Goal: Task Accomplishment & Management: Use online tool/utility

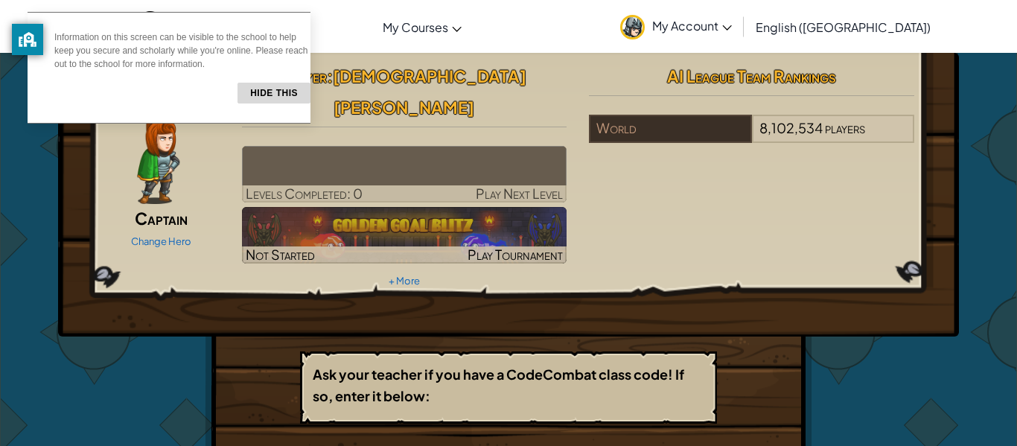
click at [264, 92] on button "Hide this" at bounding box center [273, 93] width 73 height 21
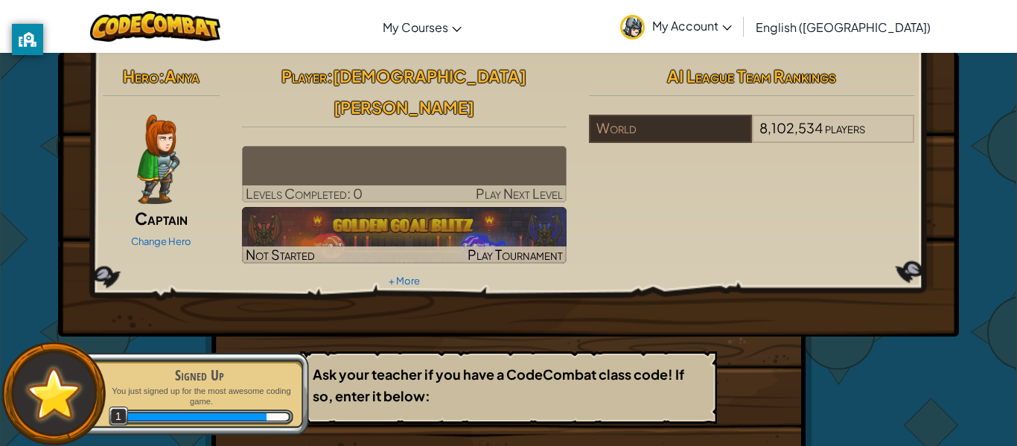
click at [173, 230] on div "Change Hero" at bounding box center [161, 240] width 117 height 24
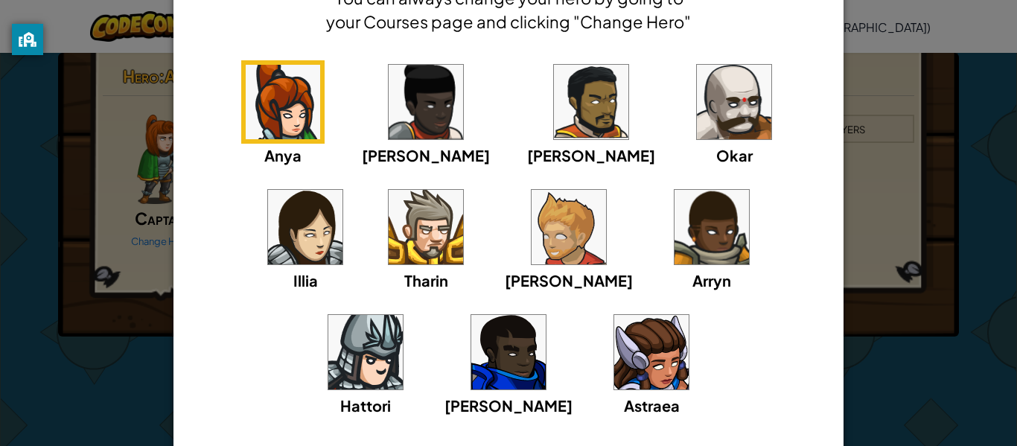
scroll to position [60, 0]
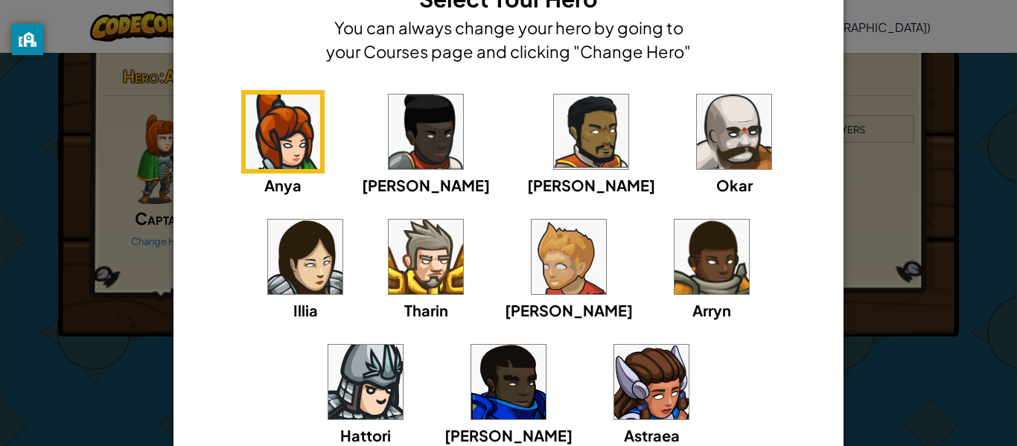
click at [388, 271] on img at bounding box center [425, 257] width 74 height 74
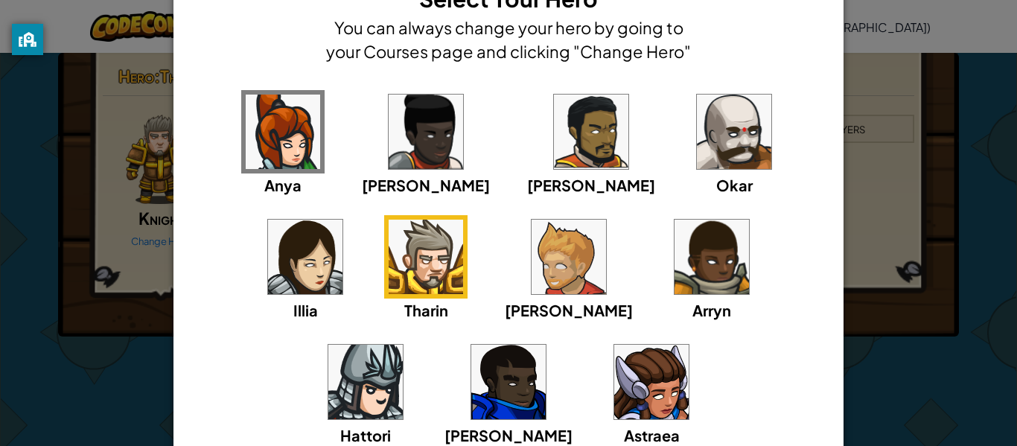
click at [287, 159] on img at bounding box center [283, 132] width 74 height 74
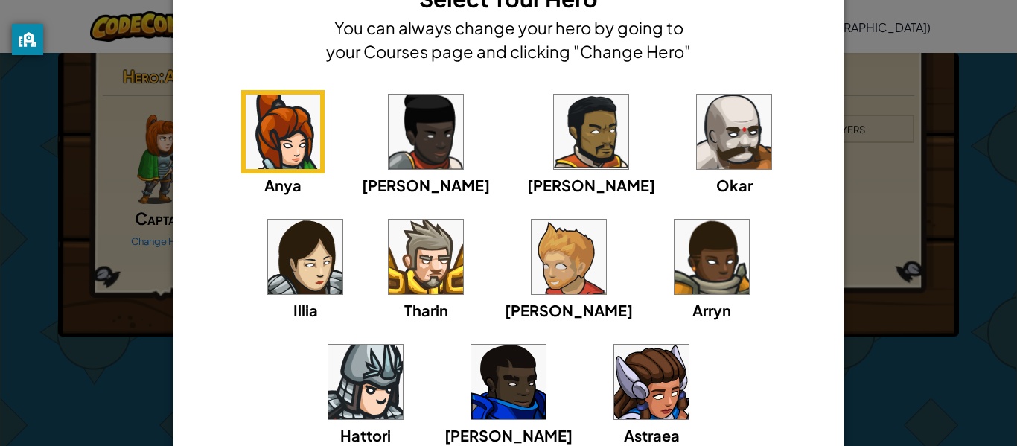
click at [388, 274] on img at bounding box center [425, 257] width 74 height 74
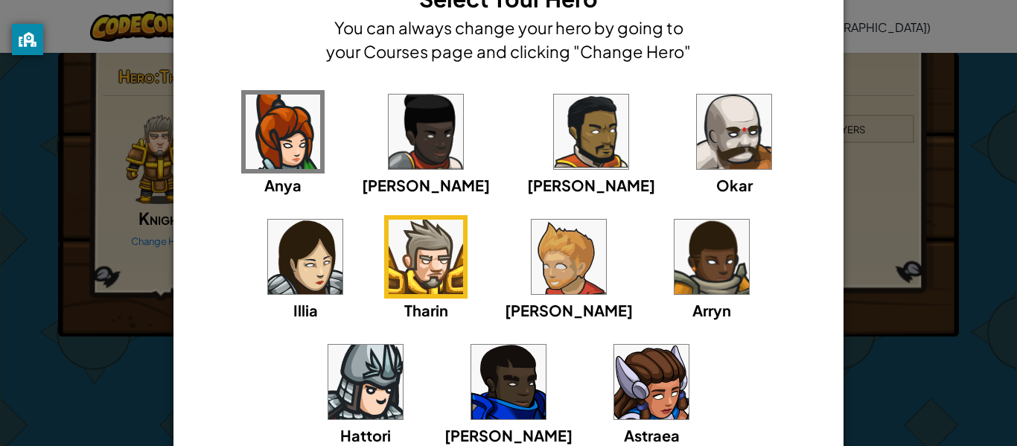
click at [545, 345] on img at bounding box center [508, 382] width 74 height 74
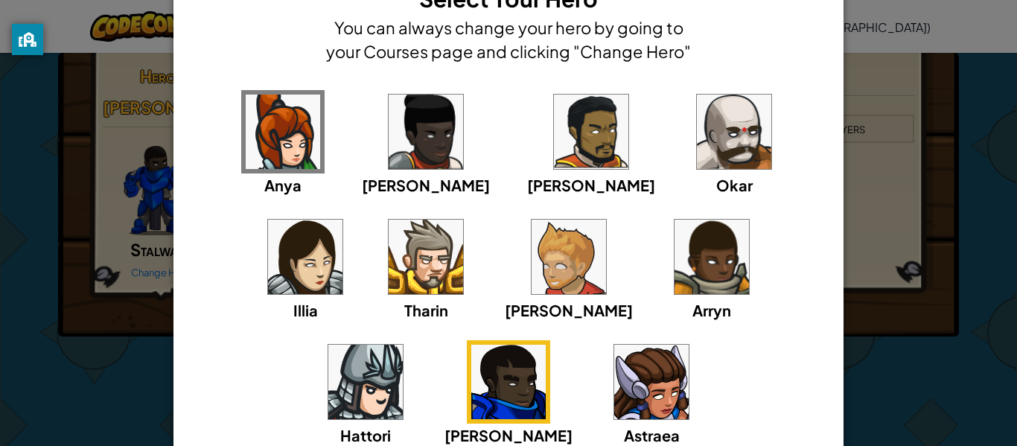
click at [671, 263] on div "Anya [PERSON_NAME] [PERSON_NAME] [PERSON_NAME] Arryn [PERSON_NAME]" at bounding box center [508, 277] width 624 height 375
click at [403, 345] on img at bounding box center [365, 382] width 74 height 74
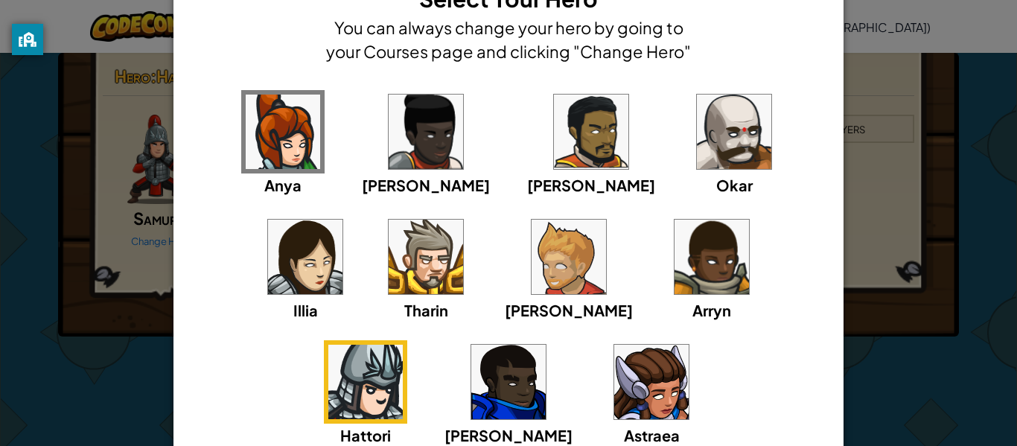
click at [545, 345] on img at bounding box center [508, 382] width 74 height 74
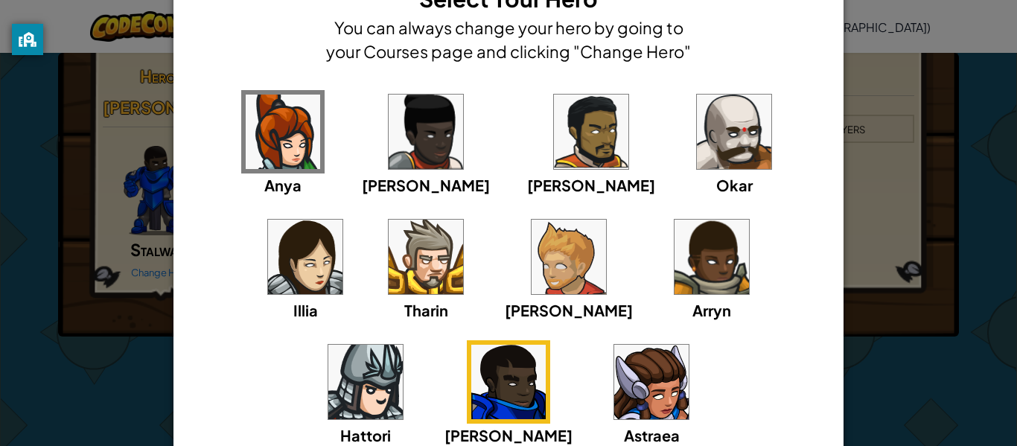
click at [388, 283] on img at bounding box center [425, 257] width 74 height 74
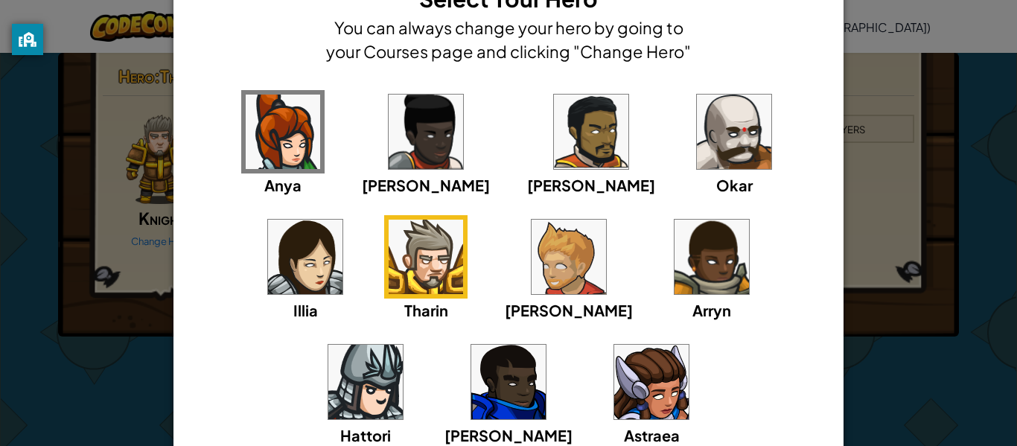
click at [545, 345] on img at bounding box center [508, 382] width 74 height 74
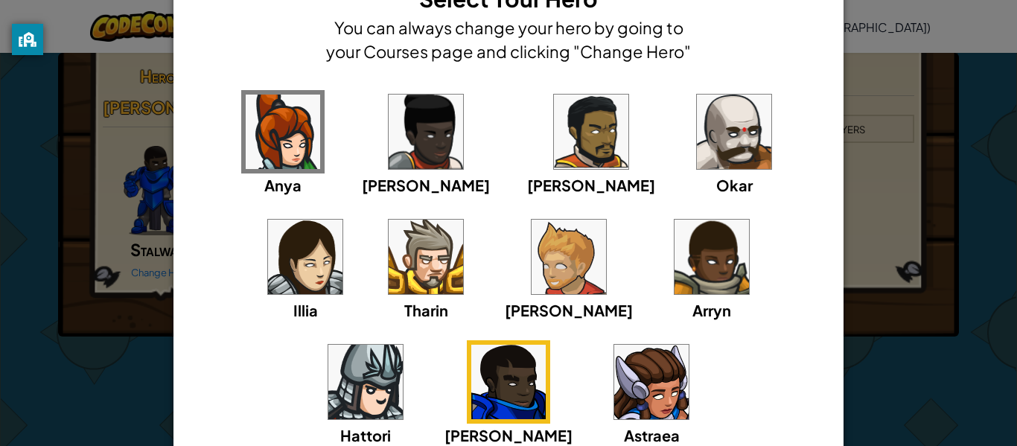
click at [1016, 324] on div "× Select Your Hero You can always change your hero by going to your Courses pag…" at bounding box center [508, 223] width 1017 height 446
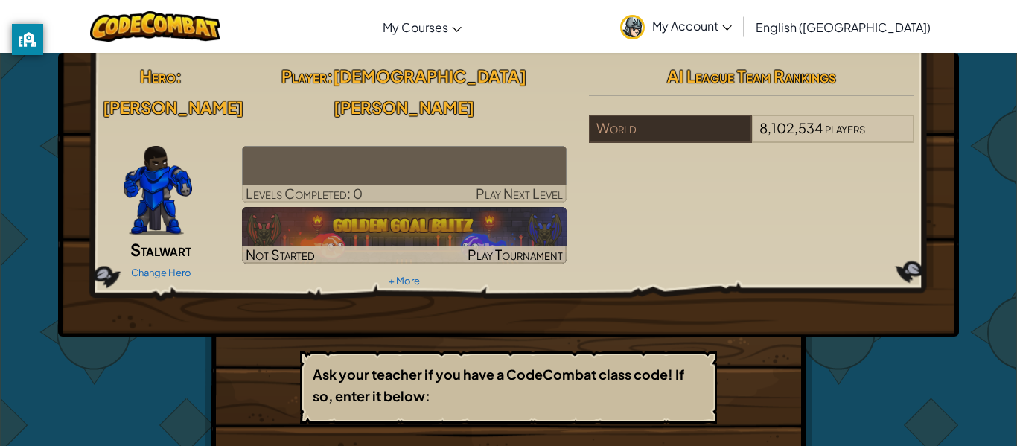
click at [191, 405] on div "Hero : Gordon Stalwart Change Hero Player : Christian L Levels Completed: 0 Pla…" at bounding box center [508, 343] width 871 height 580
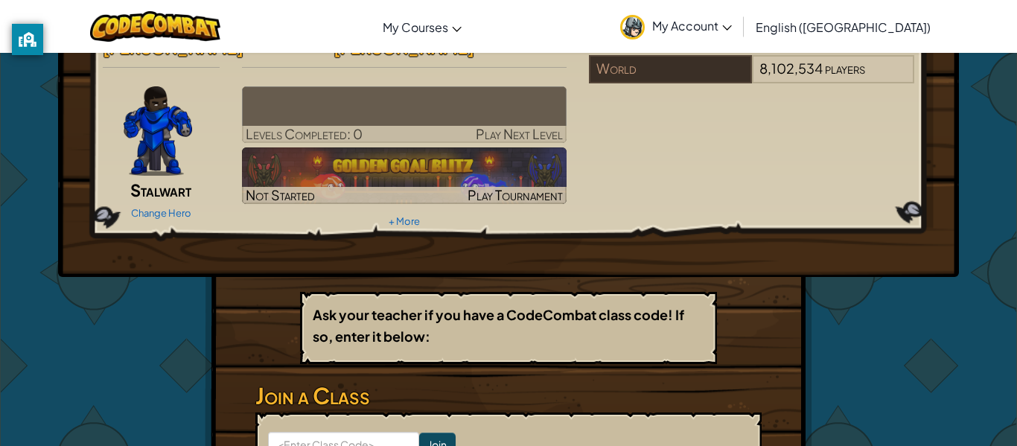
scroll to position [30, 0]
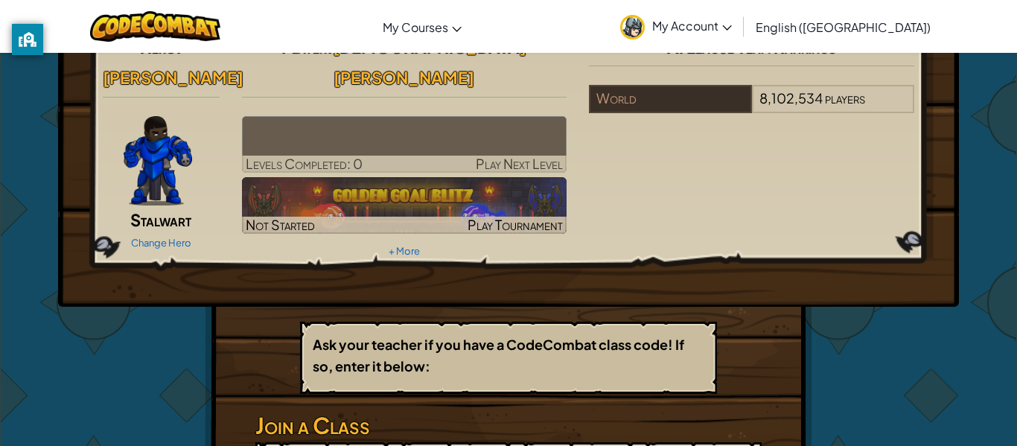
click at [502, 116] on img at bounding box center [404, 144] width 325 height 57
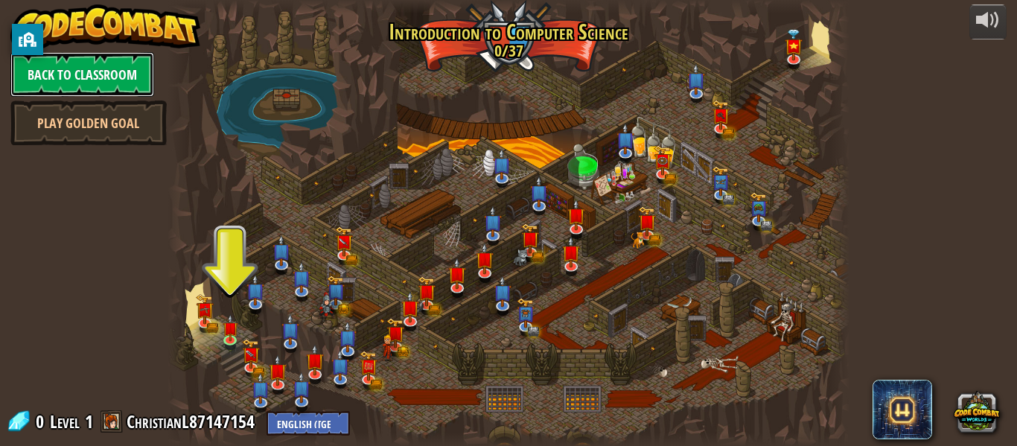
click at [111, 83] on link "Back to Classroom" at bounding box center [82, 74] width 144 height 45
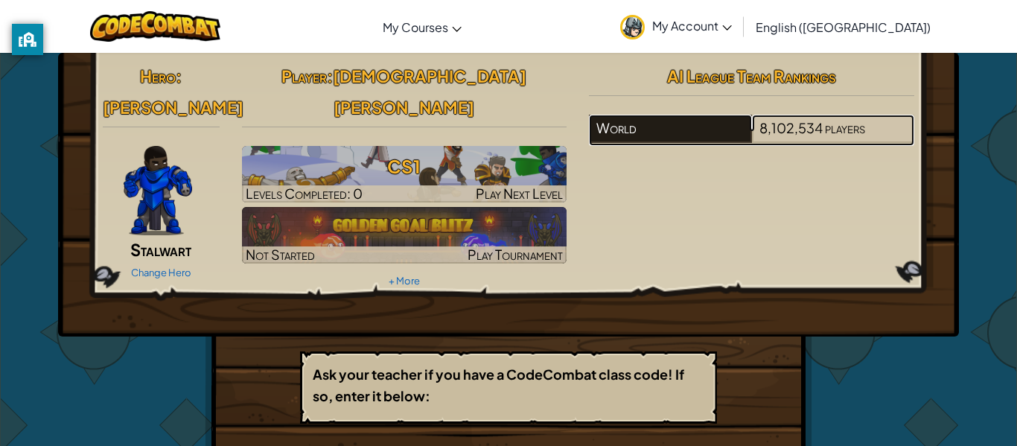
click at [651, 125] on div "World" at bounding box center [670, 129] width 162 height 28
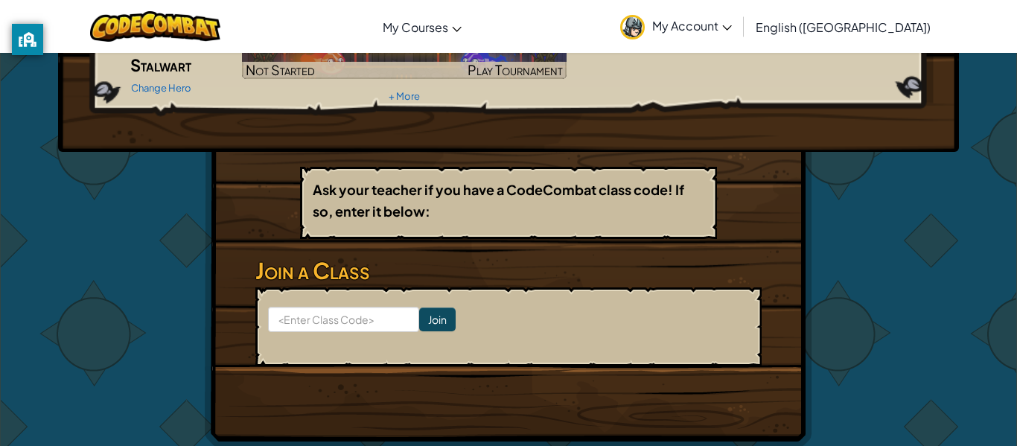
scroll to position [182, 0]
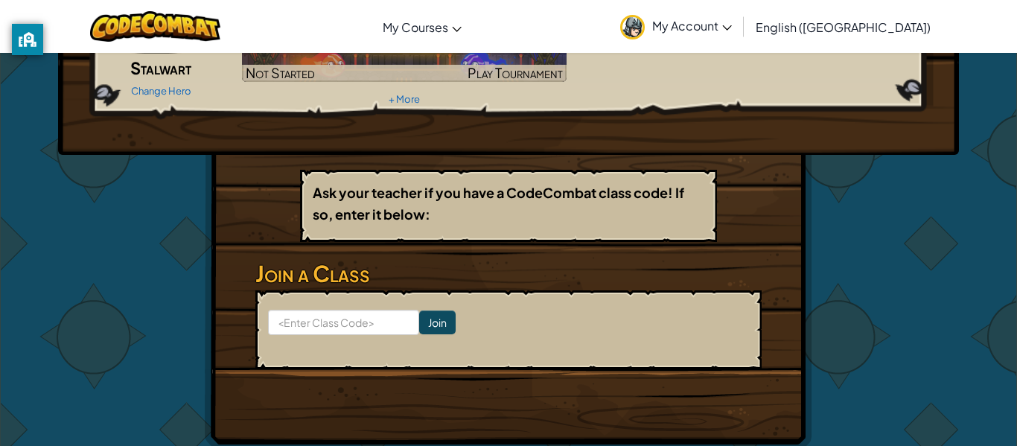
click at [357, 304] on form "Join" at bounding box center [508, 329] width 506 height 79
click at [360, 310] on input at bounding box center [343, 322] width 151 height 25
click at [756, 290] on form "BlueCoat Join" at bounding box center [508, 329] width 506 height 79
click at [336, 310] on input "BlueCoat" at bounding box center [343, 322] width 151 height 25
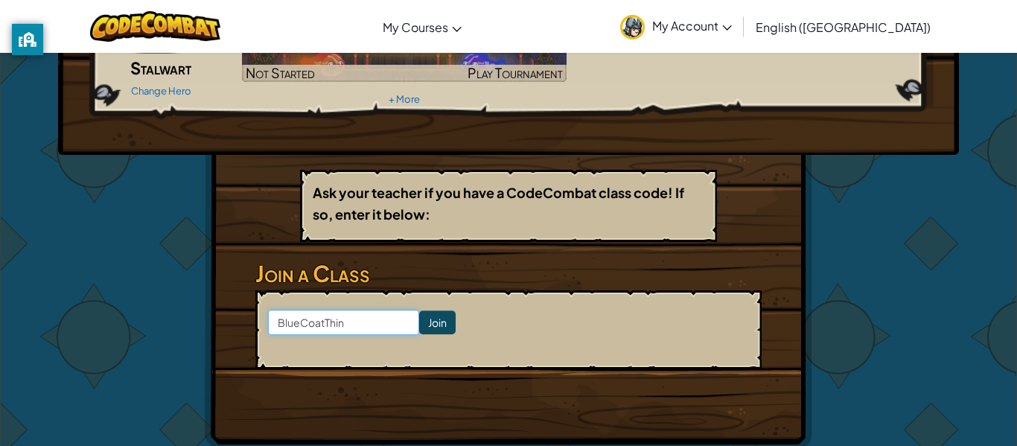
type input "BlueCoatThink"
click input "Join" at bounding box center [437, 322] width 36 height 24
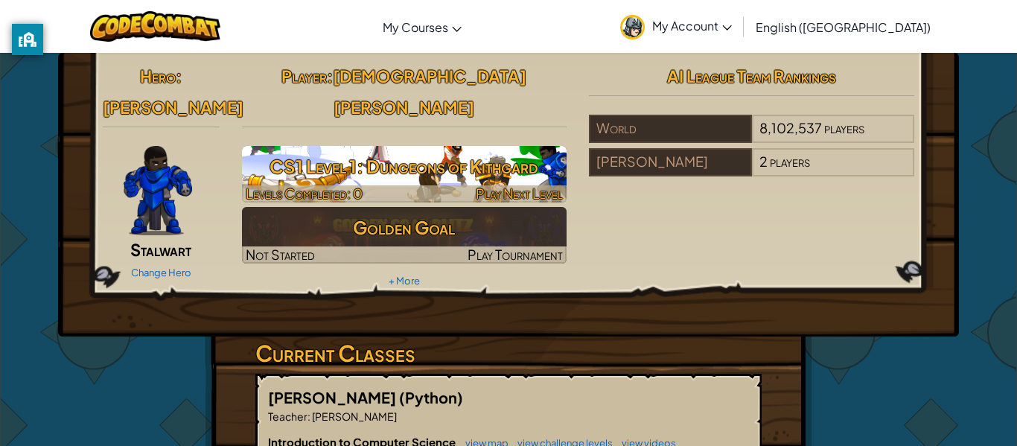
click at [531, 150] on h3 "CS1 Level 1: Dungeons of Kithgard" at bounding box center [404, 166] width 325 height 33
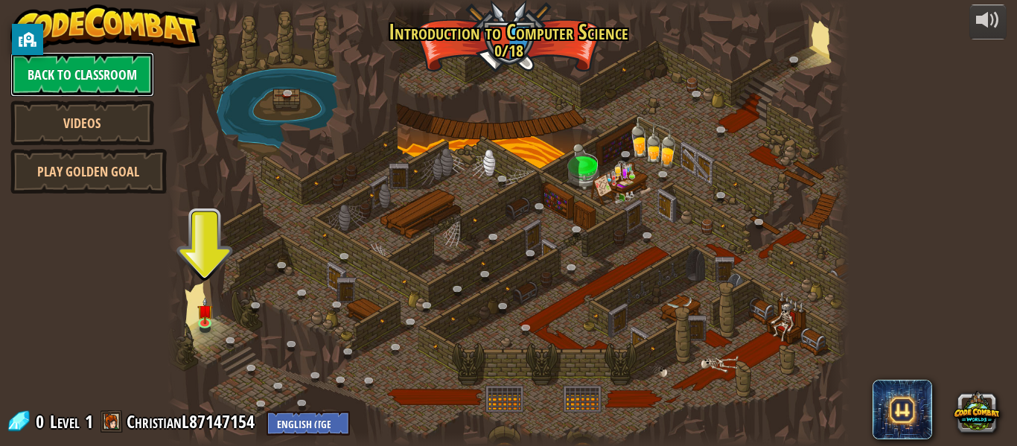
click at [109, 72] on link "Back to Classroom" at bounding box center [82, 74] width 144 height 45
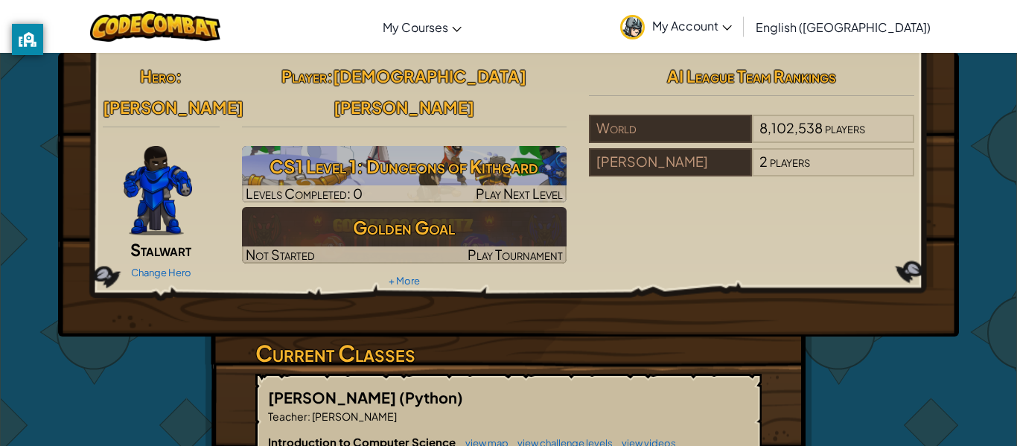
click at [181, 187] on img at bounding box center [158, 190] width 68 height 89
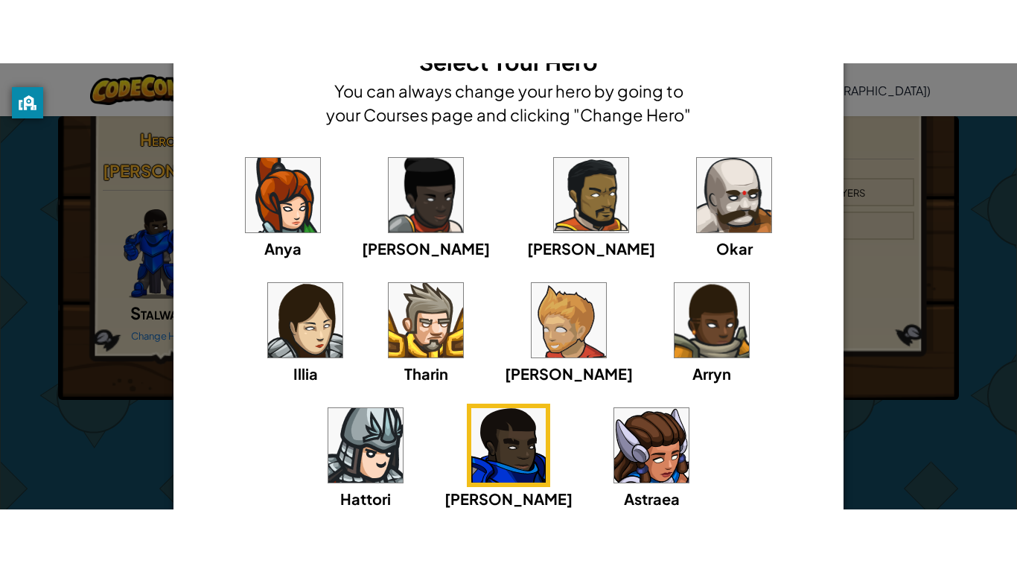
scroll to position [89, 0]
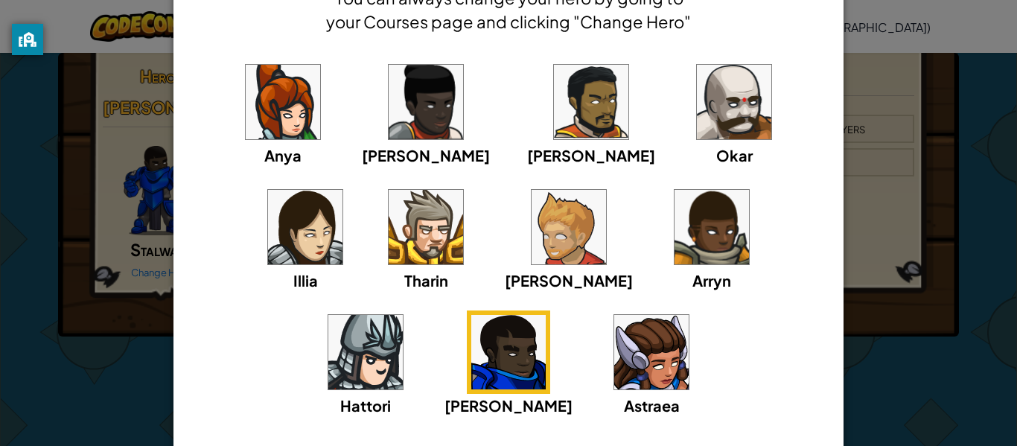
click at [202, 65] on div "Anya [PERSON_NAME] [PERSON_NAME] [PERSON_NAME] Arryn [PERSON_NAME]" at bounding box center [508, 247] width 624 height 375
click at [902, 123] on div "× Select Your Hero You can always change your hero by going to your Courses pag…" at bounding box center [508, 223] width 1017 height 446
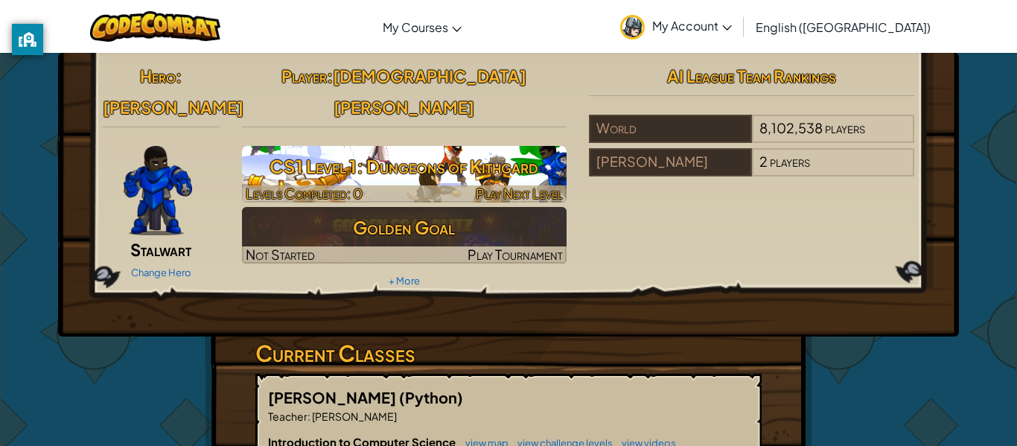
click at [473, 150] on h3 "CS1 Level 1: Dungeons of Kithgard" at bounding box center [404, 166] width 325 height 33
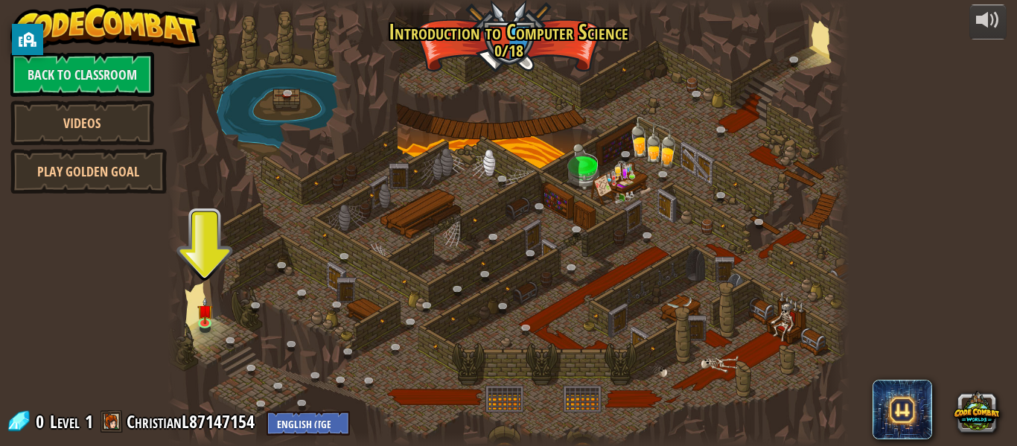
click at [107, 418] on span at bounding box center [111, 421] width 22 height 22
click at [92, 68] on link "Back to Classroom" at bounding box center [82, 74] width 144 height 45
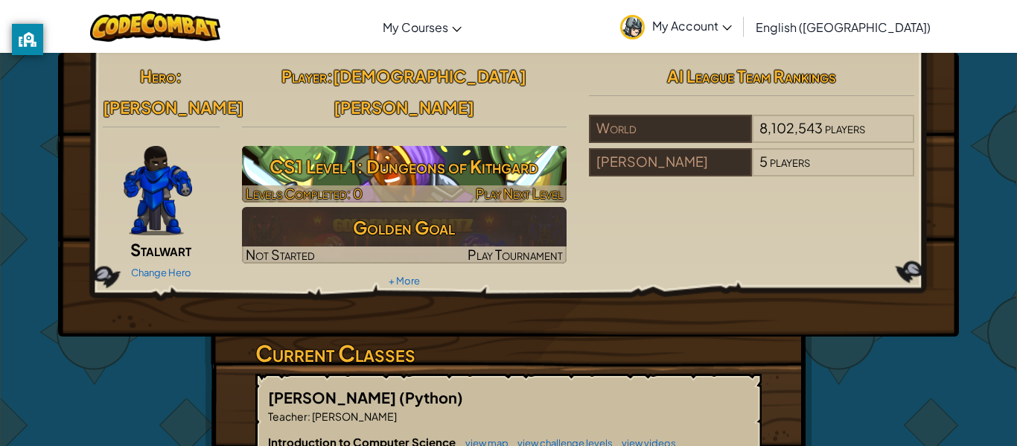
click at [510, 152] on img at bounding box center [404, 174] width 325 height 57
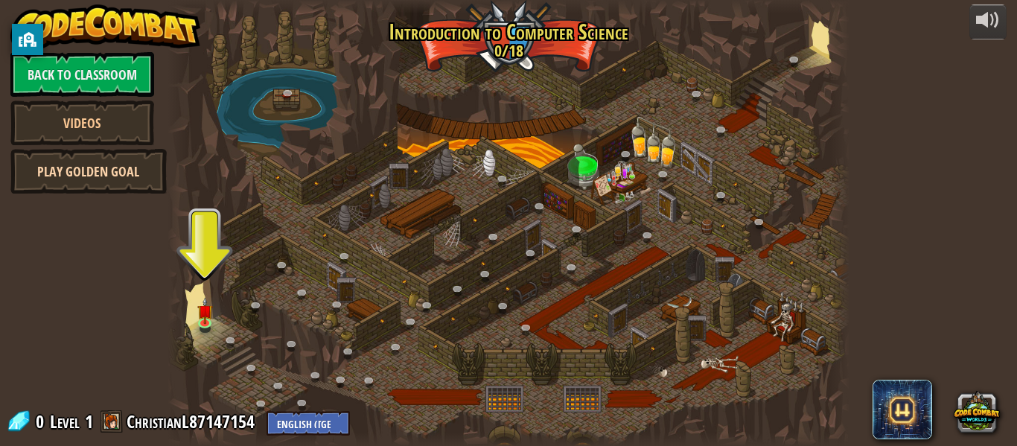
click at [141, 157] on link "Play Golden Goal" at bounding box center [88, 171] width 156 height 45
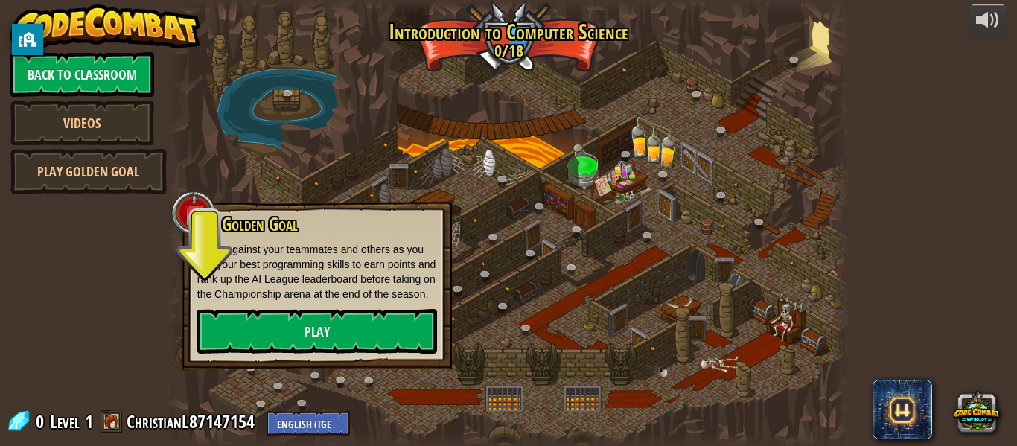
click at [258, 321] on div "Golden Goal Battle against your teammates and others as you use your best progr…" at bounding box center [317, 283] width 240 height 139
click at [267, 343] on link "Play" at bounding box center [317, 331] width 240 height 45
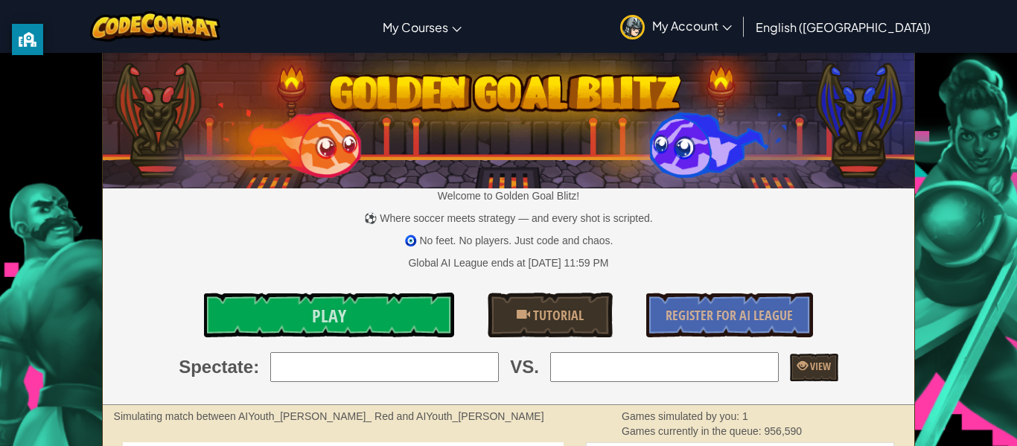
click at [409, 368] on input "search" at bounding box center [384, 367] width 228 height 30
type input "SONIC"
click at [739, 36] on link "My Account" at bounding box center [675, 26] width 127 height 47
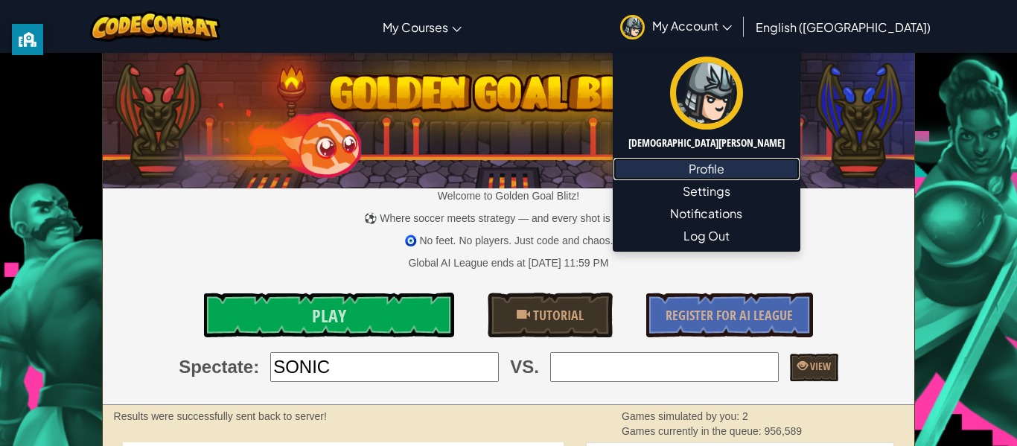
click at [764, 162] on link "Profile" at bounding box center [706, 169] width 186 height 22
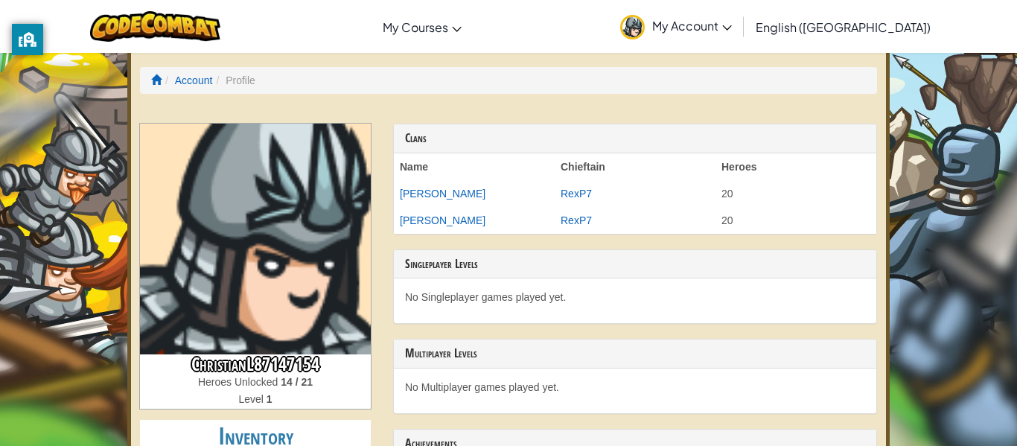
click at [313, 360] on h3 "ChristianL87147154" at bounding box center [255, 364] width 231 height 20
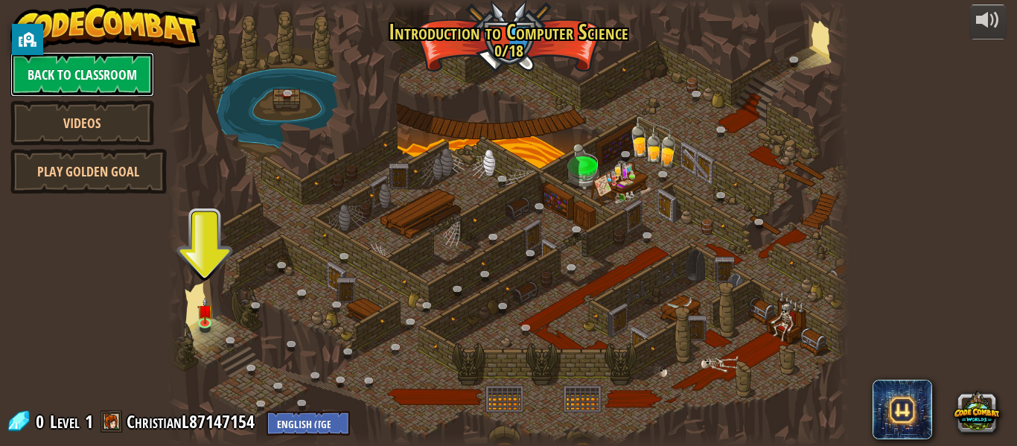
click at [68, 82] on link "Back to Classroom" at bounding box center [82, 74] width 144 height 45
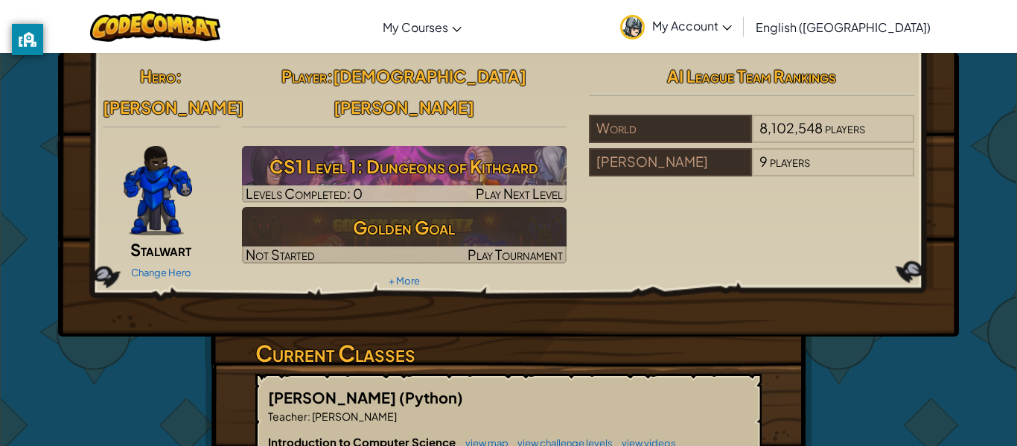
click at [164, 187] on img at bounding box center [158, 190] width 68 height 89
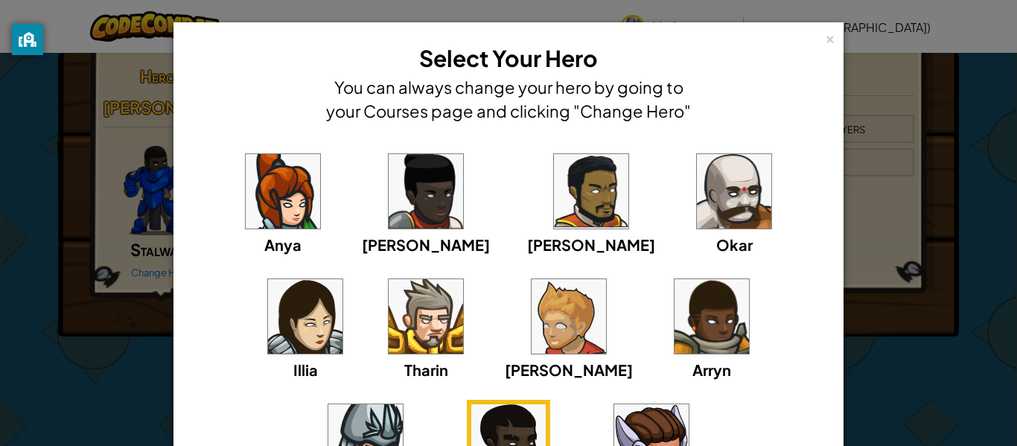
click at [403, 404] on img at bounding box center [365, 441] width 74 height 74
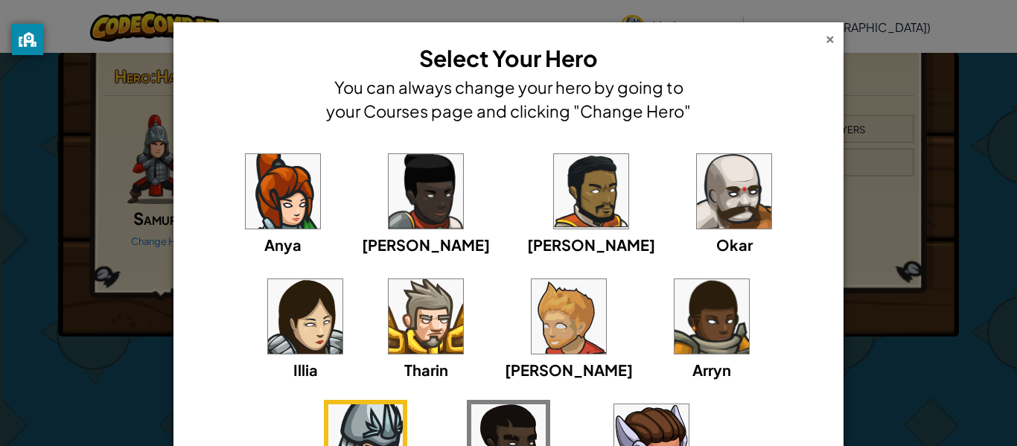
click at [831, 44] on div "×" at bounding box center [830, 37] width 10 height 16
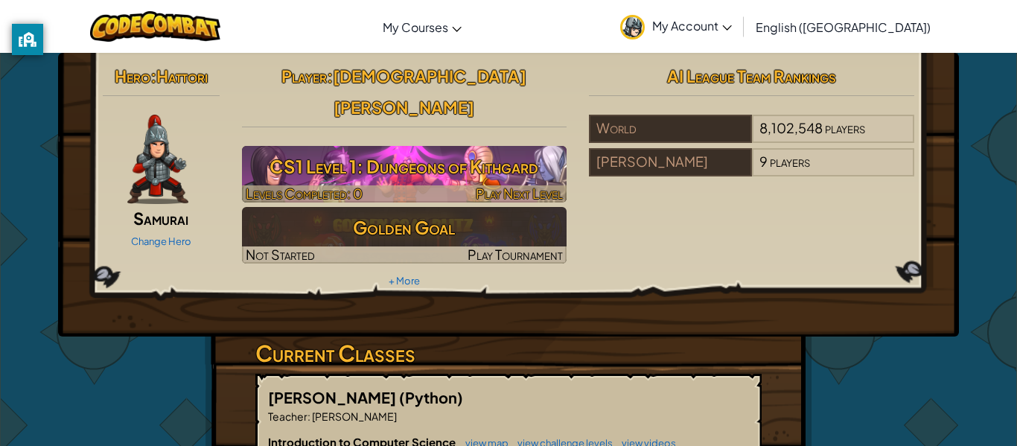
click at [333, 150] on h3 "CS1 Level 1: Dungeons of Kithgard" at bounding box center [404, 166] width 325 height 33
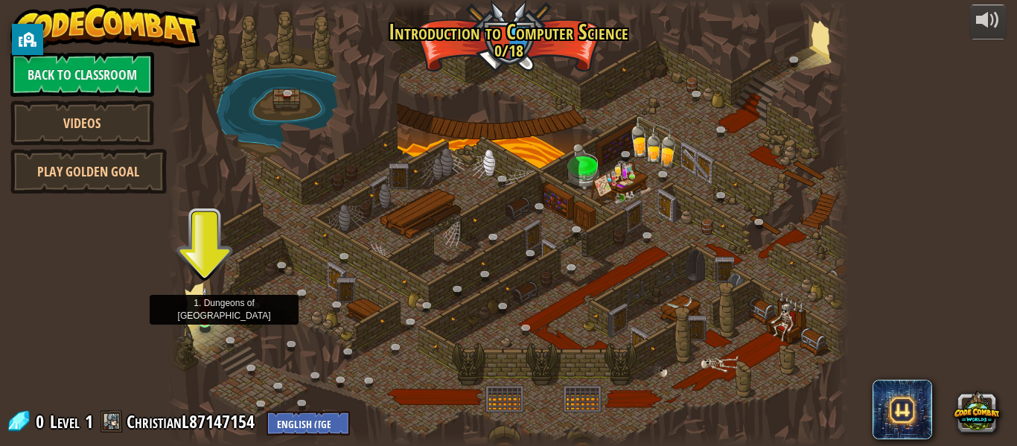
click at [204, 317] on img at bounding box center [205, 304] width 16 height 36
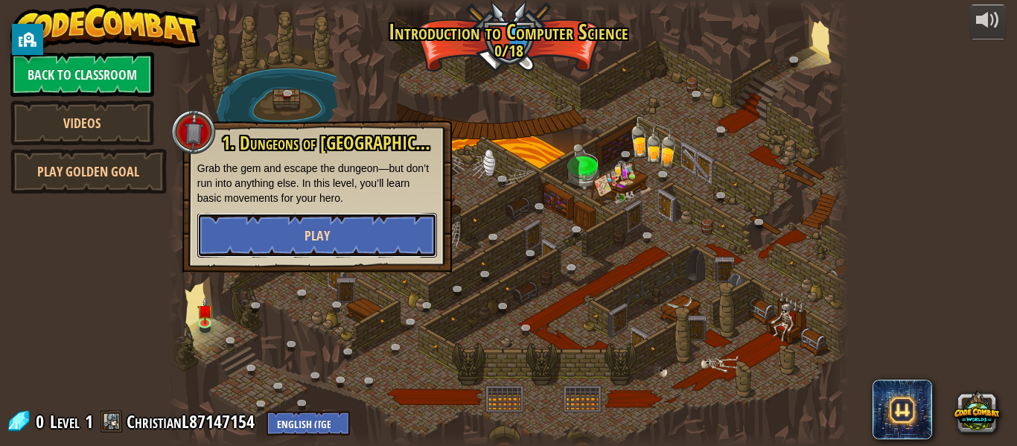
click at [301, 246] on button "Play" at bounding box center [317, 235] width 240 height 45
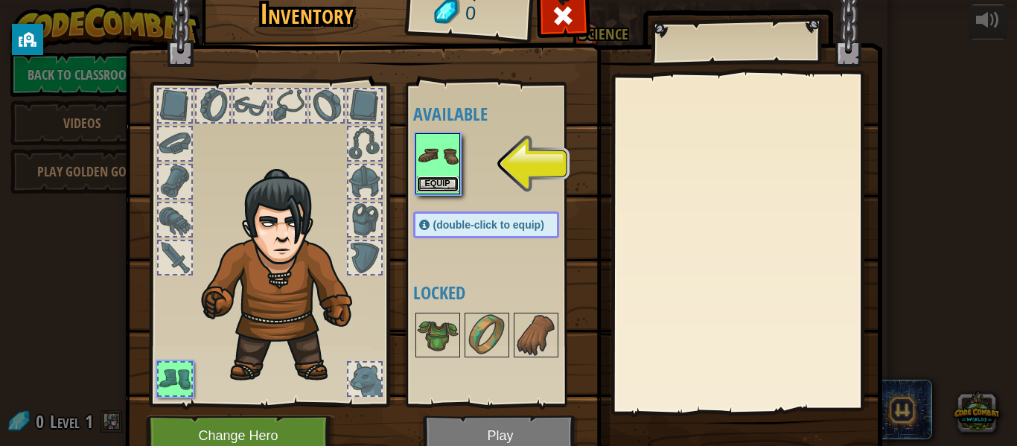
click at [434, 185] on button "Equip" at bounding box center [438, 184] width 42 height 16
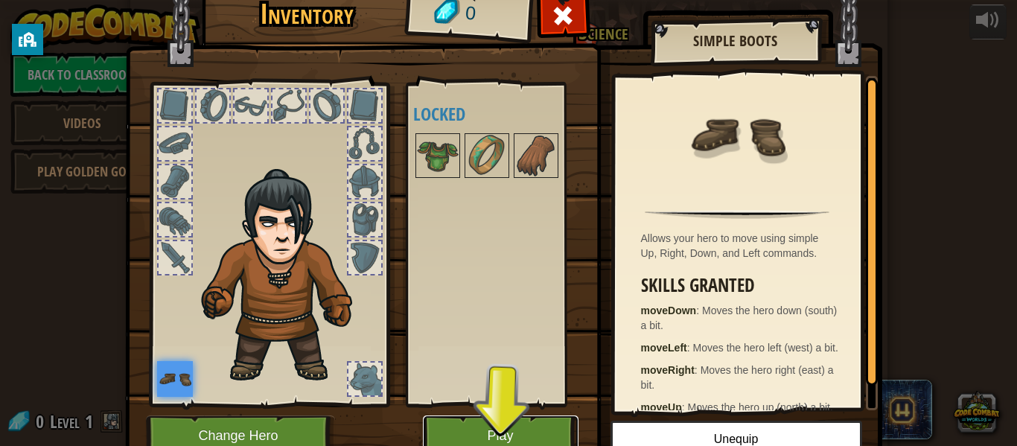
click at [534, 428] on button "Play" at bounding box center [501, 435] width 156 height 41
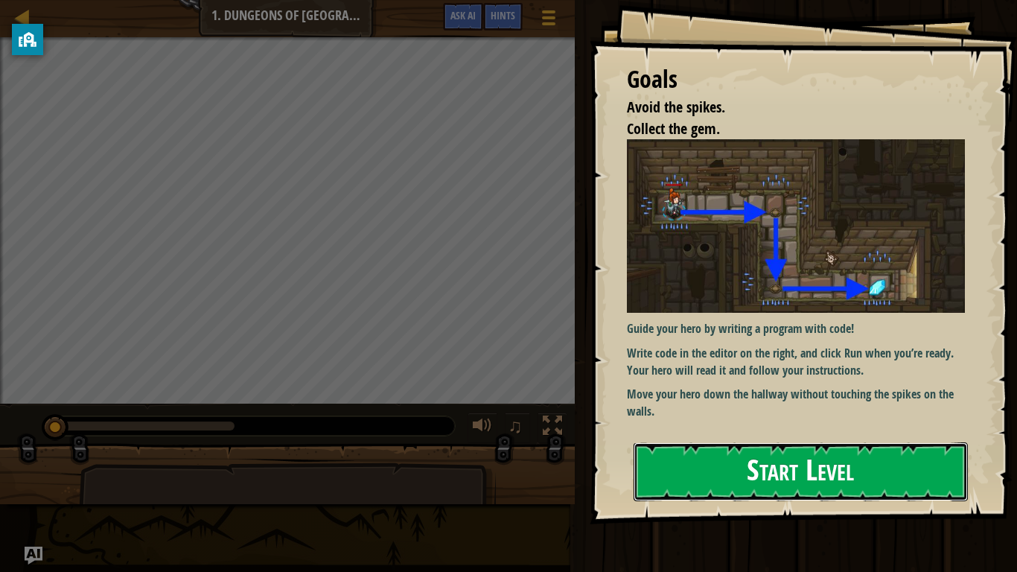
click at [710, 445] on button "Start Level" at bounding box center [800, 471] width 334 height 59
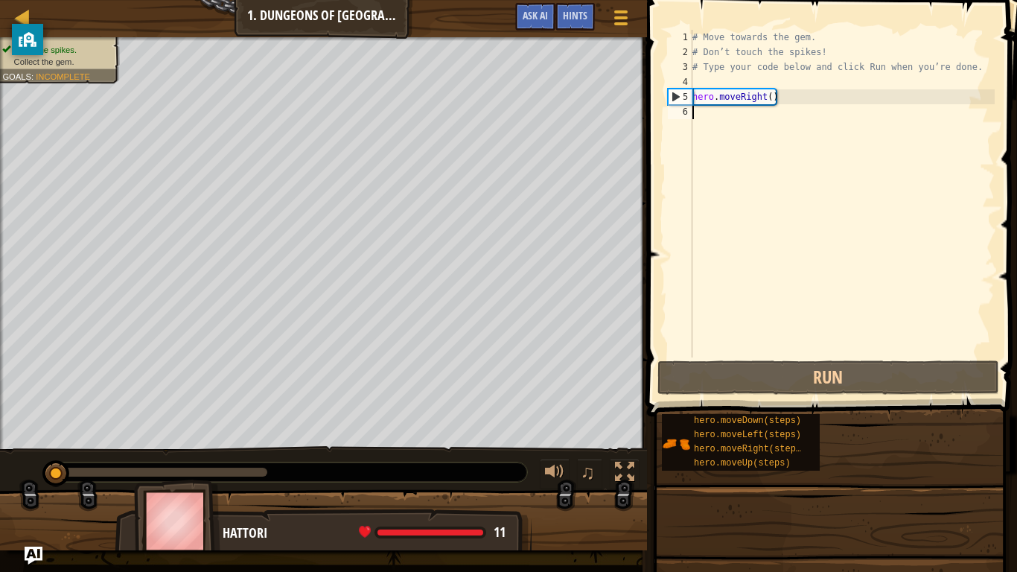
type textarea "hero.moveRight()"
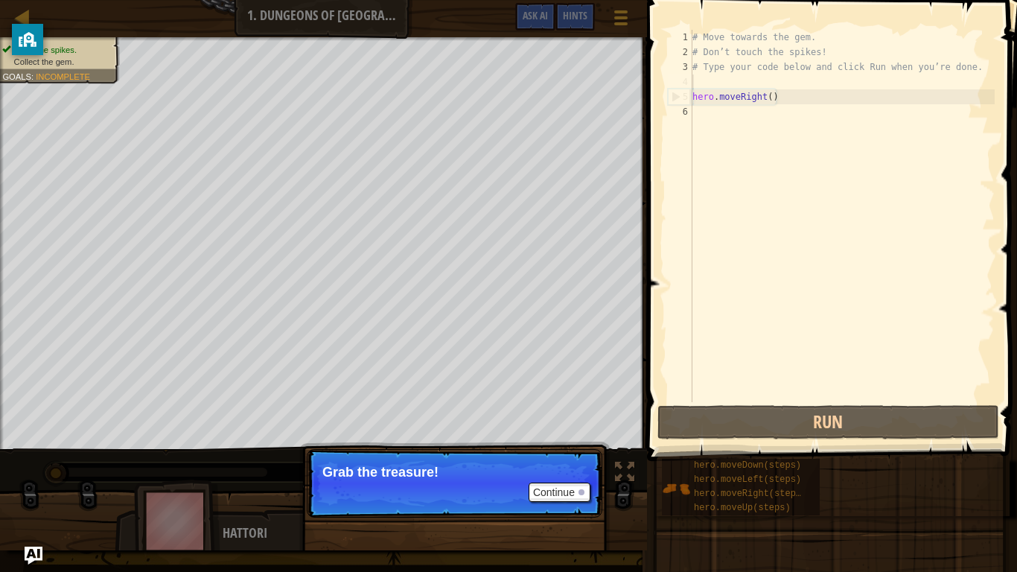
click at [391, 445] on p "Continue Grab the treasure!" at bounding box center [454, 483] width 295 height 68
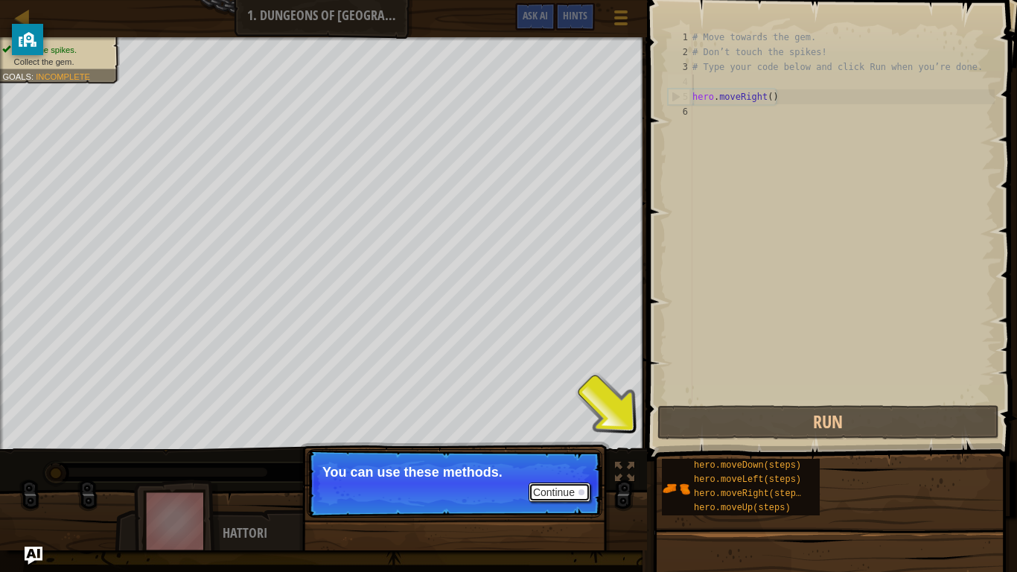
click at [560, 445] on button "Continue" at bounding box center [559, 491] width 62 height 19
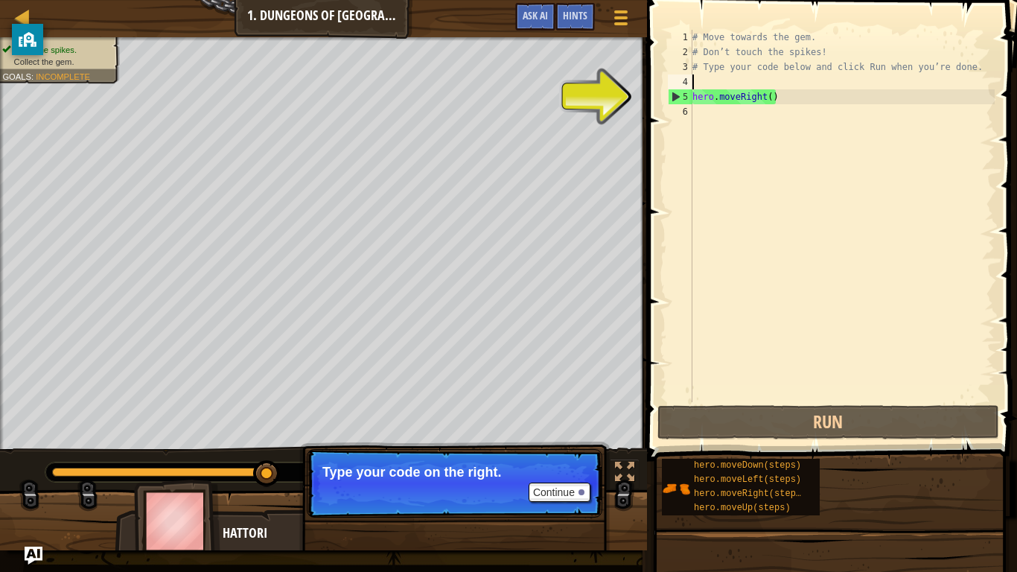
click at [699, 109] on div "# Move towards the gem. # Don’t touch the spikes! # Type your code below and cl…" at bounding box center [841, 231] width 305 height 402
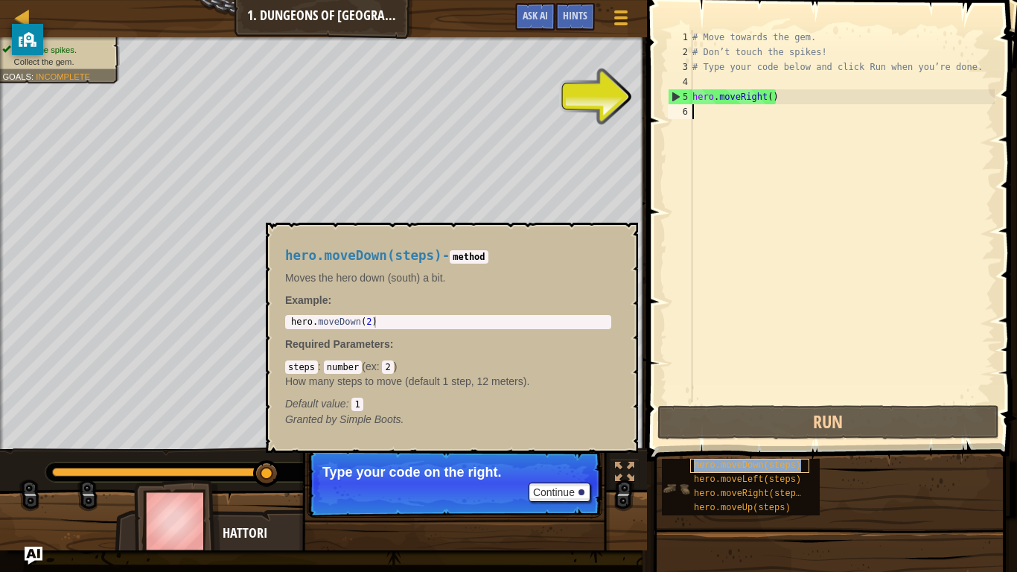
click at [790, 445] on span "hero.moveDown(steps)" at bounding box center [747, 465] width 107 height 10
click at [726, 110] on div "# Move towards the gem. # Don’t touch the spikes! # Type your code below and cl…" at bounding box center [841, 231] width 305 height 402
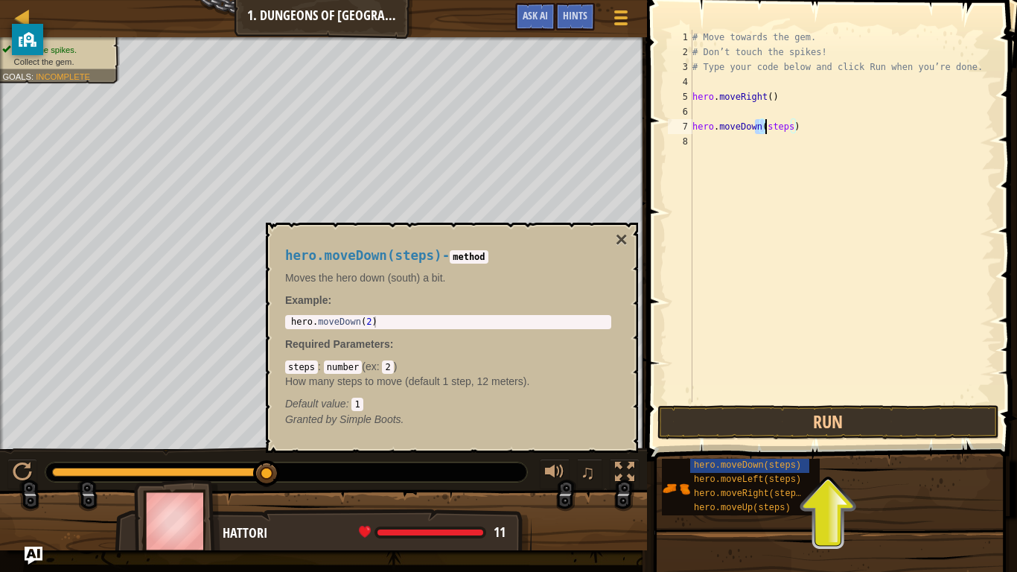
drag, startPoint x: 753, startPoint y: 124, endPoint x: 763, endPoint y: 125, distance: 9.7
click at [763, 125] on div "# Move towards the gem. # Don’t touch the spikes! # Type your code below and cl…" at bounding box center [841, 231] width 305 height 402
click at [802, 128] on div "# Move towards the gem. # Don’t touch the spikes! # Type your code below and cl…" at bounding box center [841, 231] width 305 height 402
click at [804, 130] on div "# Move towards the gem. # Don’t touch the spikes! # Type your code below and cl…" at bounding box center [841, 231] width 305 height 402
click at [804, 130] on div "# Move towards the gem. # Don’t touch the spikes! # Type your code below and cl…" at bounding box center [841, 216] width 305 height 372
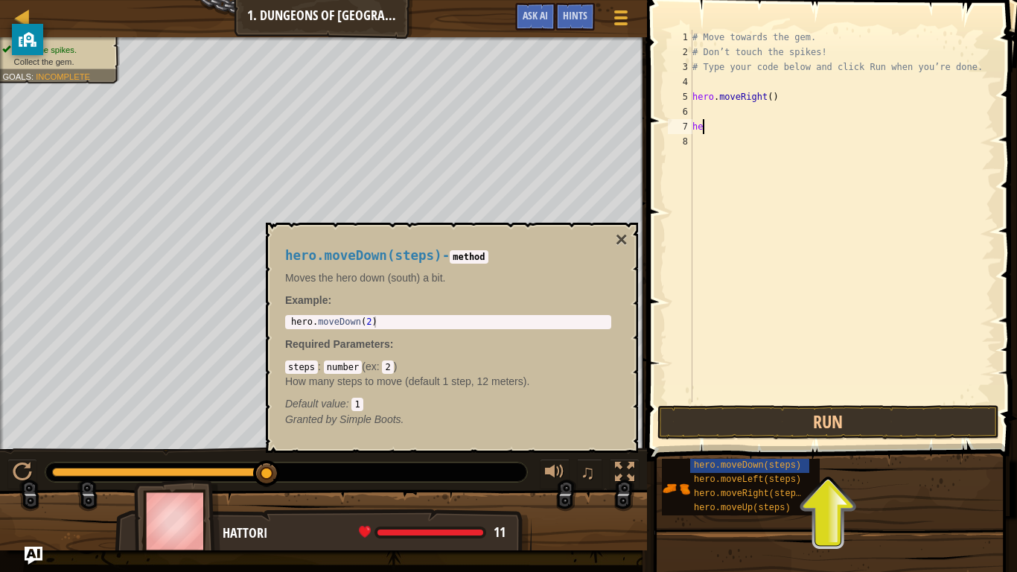
type textarea "h"
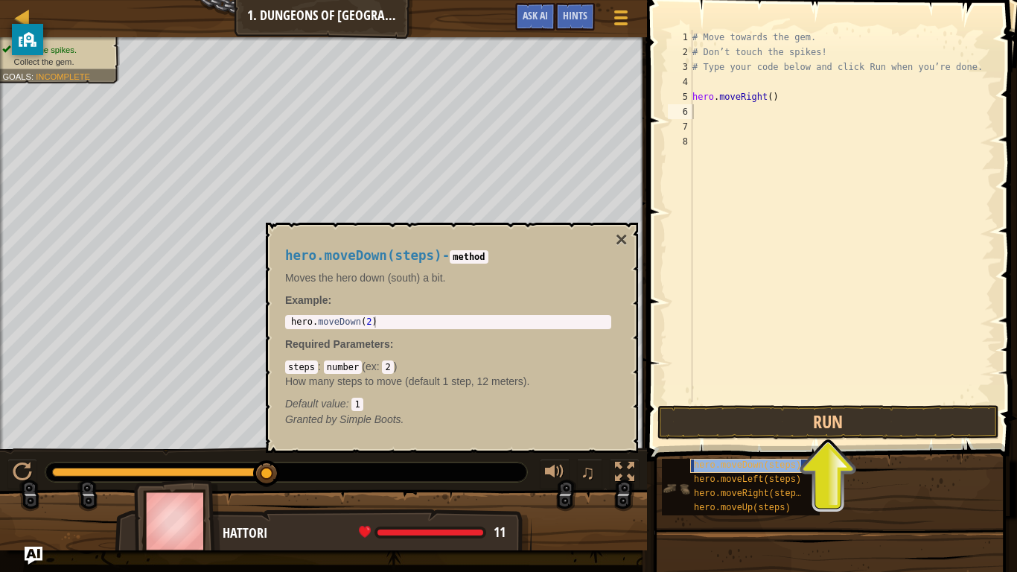
type textarea "hero.moveDown(steps)"
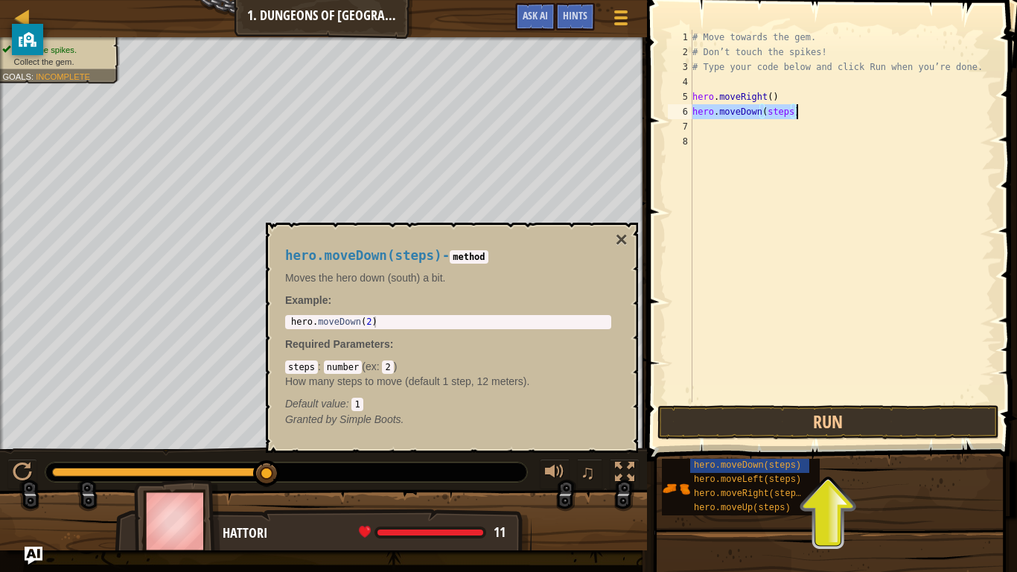
click at [897, 445] on div "hero.moveDown(steps) hero.moveLeft(steps) hero.moveRight(steps) hero.moveUp(ste…" at bounding box center [833, 487] width 345 height 58
click at [621, 241] on button "×" at bounding box center [621, 239] width 12 height 21
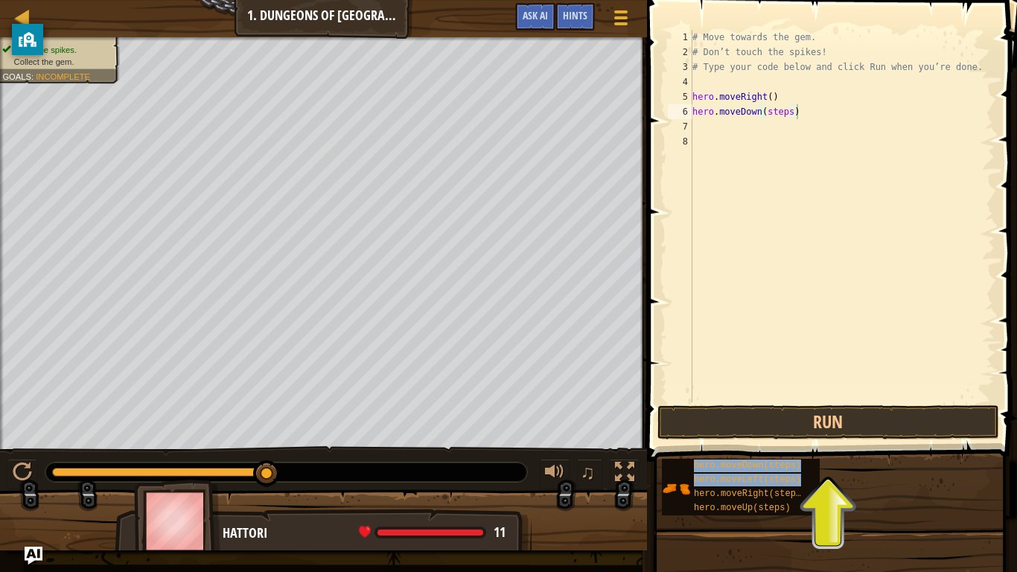
drag, startPoint x: 801, startPoint y: 491, endPoint x: 831, endPoint y: 401, distance: 94.8
click at [831, 401] on div "Hints Videos hero.moveDown(steps) 1 2 3 4 5 6 7 8 # Move towards the gem. # Don…" at bounding box center [829, 282] width 374 height 564
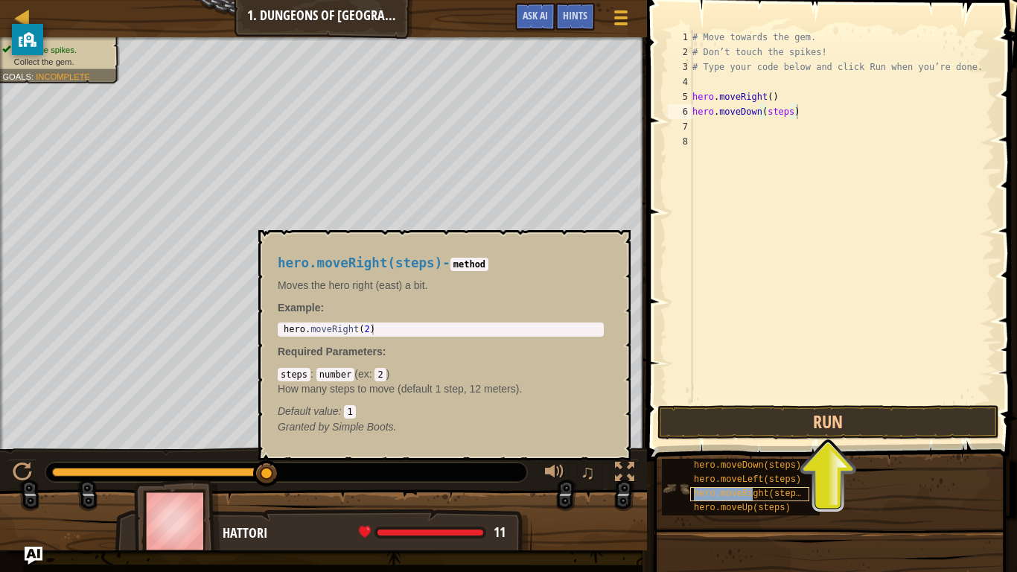
click at [748, 445] on span "hero.moveRight(steps)" at bounding box center [750, 493] width 112 height 10
click at [771, 445] on span "hero.moveRight(steps)" at bounding box center [750, 493] width 112 height 10
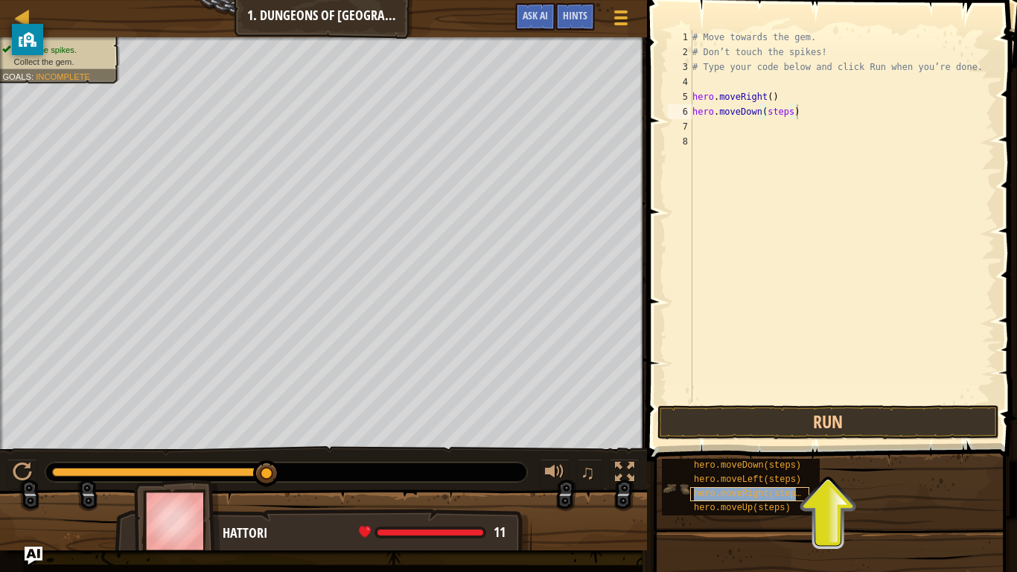
click at [772, 445] on span "hero.moveRight(steps)" at bounding box center [750, 493] width 112 height 10
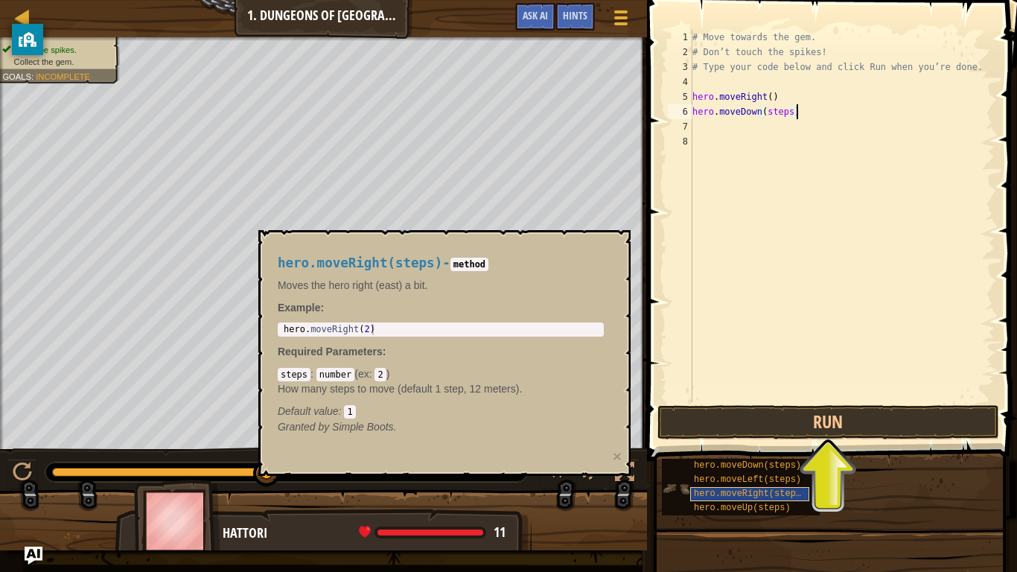
click at [772, 445] on span "hero.moveRight(steps)" at bounding box center [750, 493] width 112 height 10
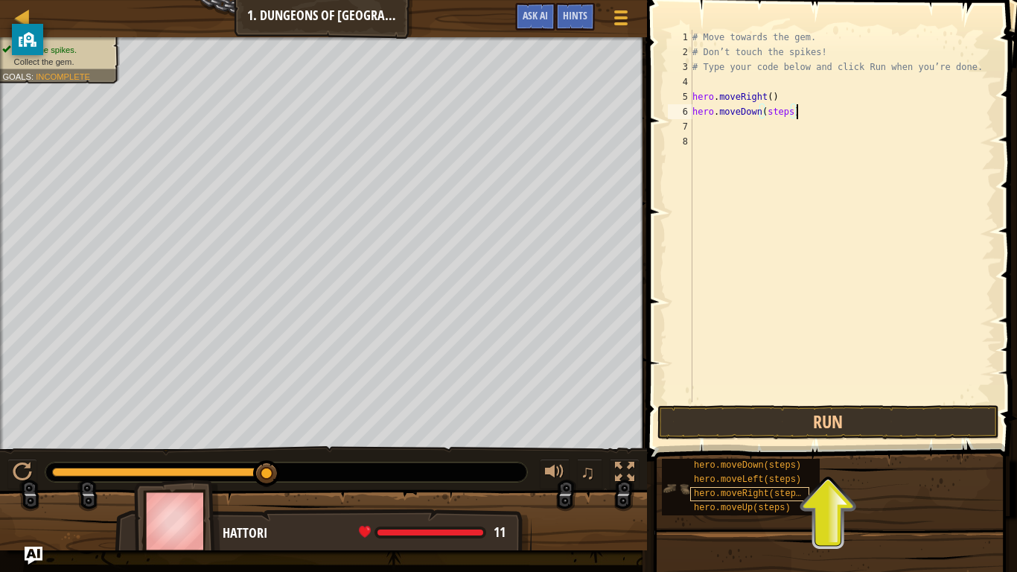
click at [772, 445] on span "hero.moveRight(steps)" at bounding box center [750, 493] width 112 height 10
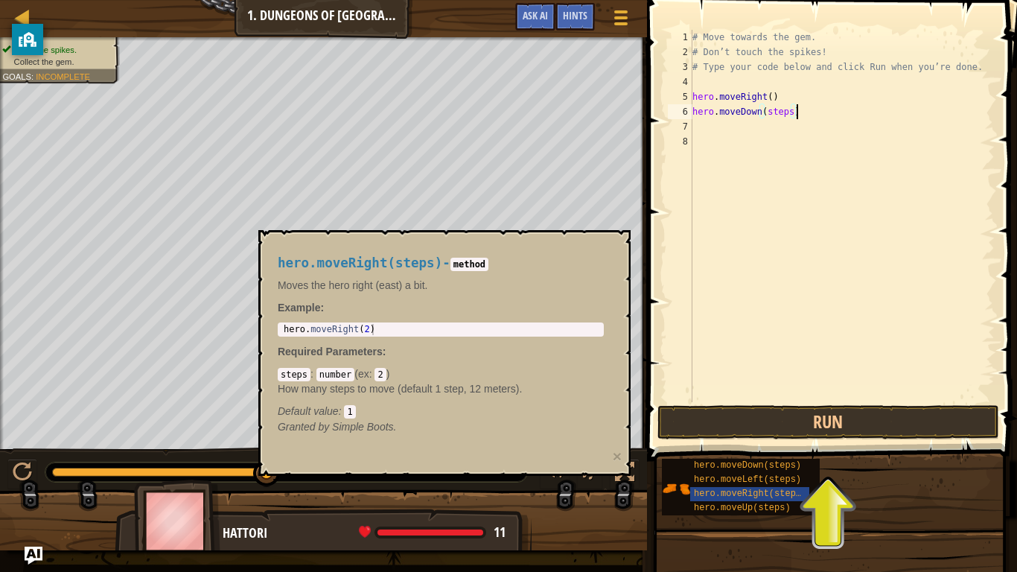
click at [727, 124] on div "# Move towards the gem. # Don’t touch the spikes! # Type your code below and cl…" at bounding box center [841, 231] width 305 height 402
drag, startPoint x: 776, startPoint y: 487, endPoint x: 738, endPoint y: 447, distance: 55.8
click at [738, 445] on div "hero.moveDown(steps) hero.moveLeft(steps) hero.moveRight(steps) hero.moveUp(ste…" at bounding box center [833, 487] width 345 height 58
drag, startPoint x: 804, startPoint y: 492, endPoint x: 836, endPoint y: 502, distance: 33.4
click at [836, 445] on div "hero.moveDown(steps) hero.moveLeft(steps) hero.moveRight(steps) hero.moveUp(ste…" at bounding box center [833, 487] width 345 height 58
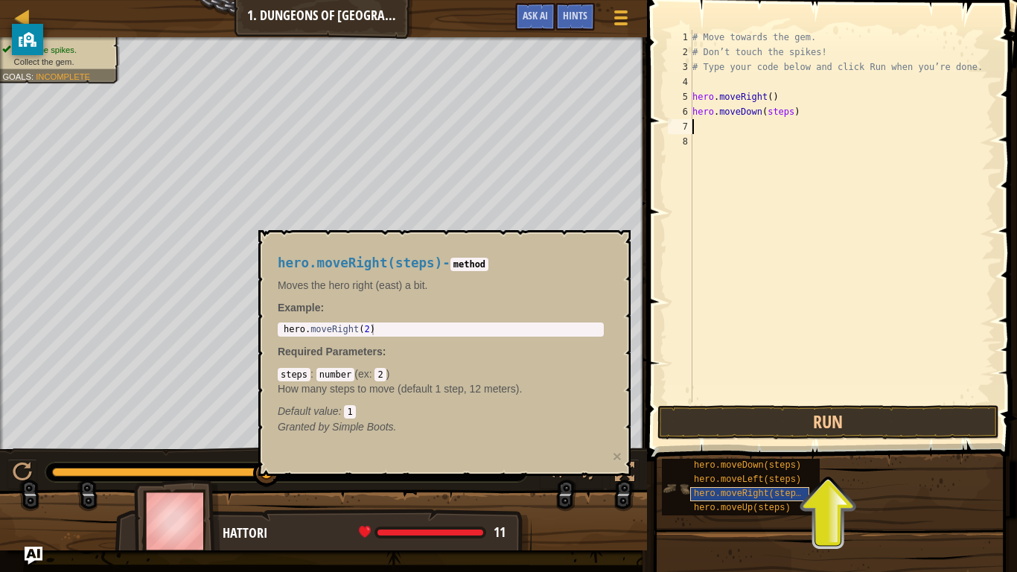
click at [788, 445] on span "hero.moveRight(steps)" at bounding box center [750, 493] width 112 height 10
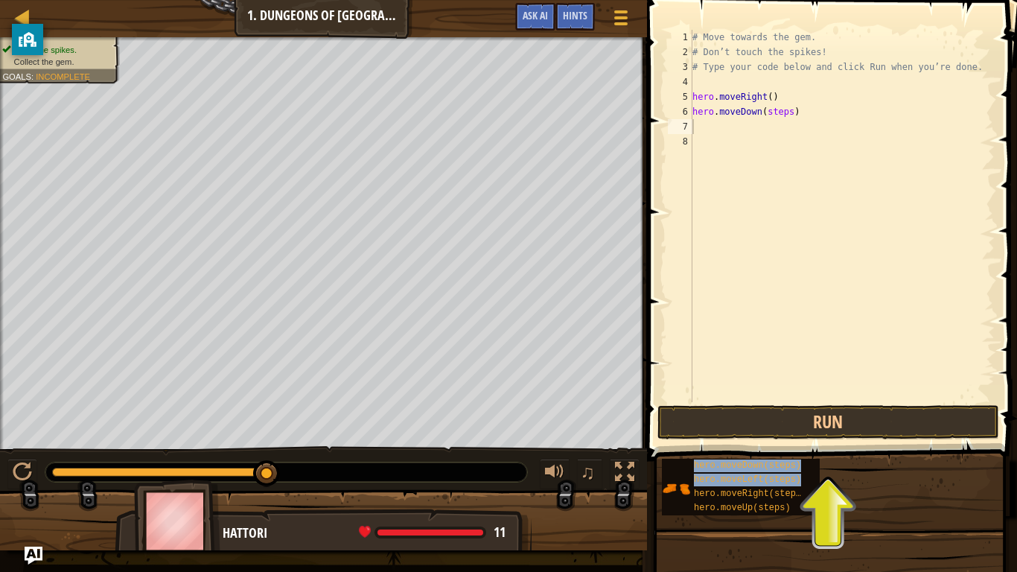
drag, startPoint x: 788, startPoint y: 490, endPoint x: 772, endPoint y: 328, distance: 163.0
click at [772, 328] on div "Hints Videos 1 2 3 4 5 6 7 8 # Move towards the gem. # Don’t touch the spikes! …" at bounding box center [829, 282] width 374 height 564
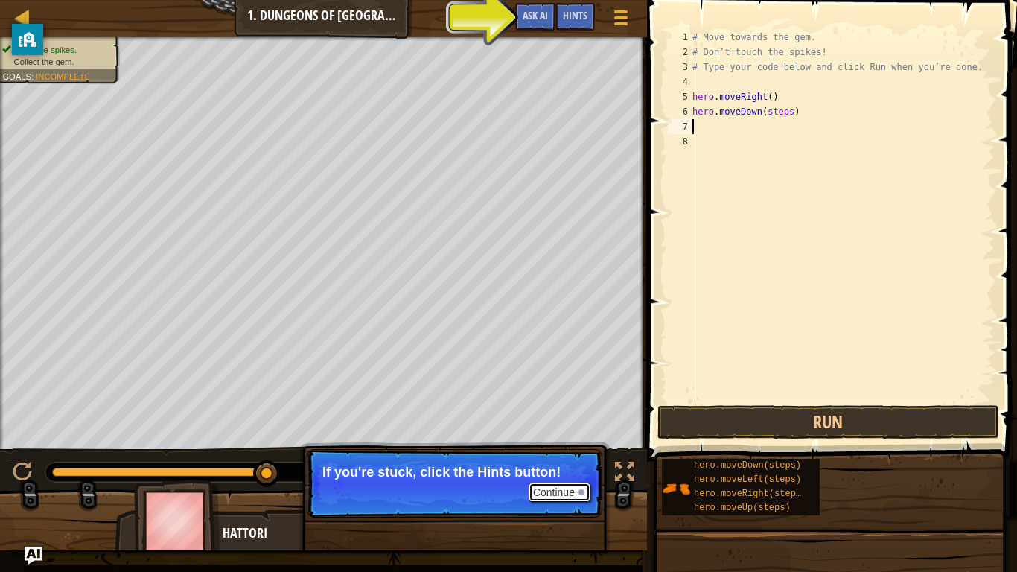
click at [577, 445] on button "Continue" at bounding box center [559, 491] width 62 height 19
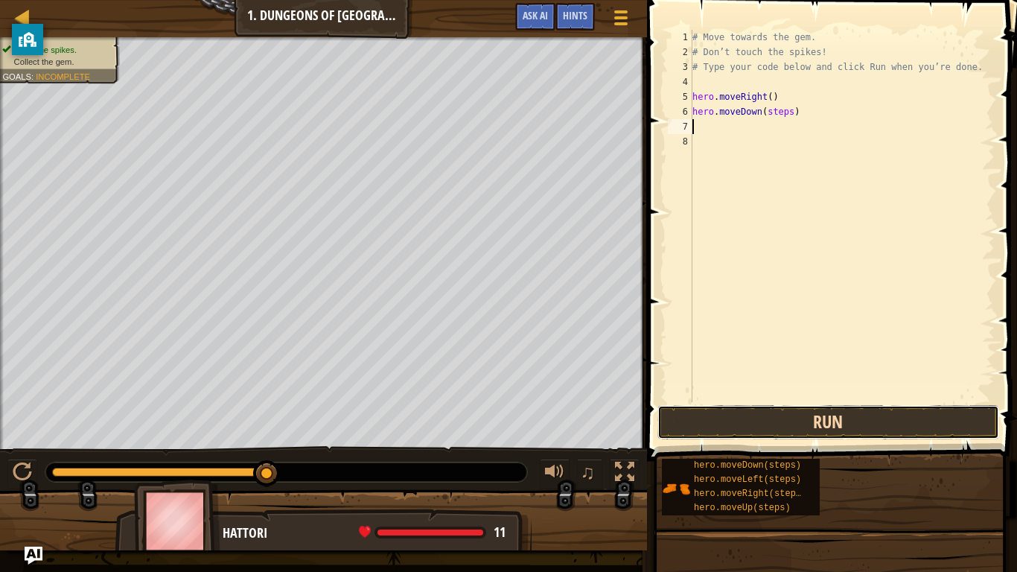
click at [823, 426] on button "Run" at bounding box center [828, 422] width 342 height 34
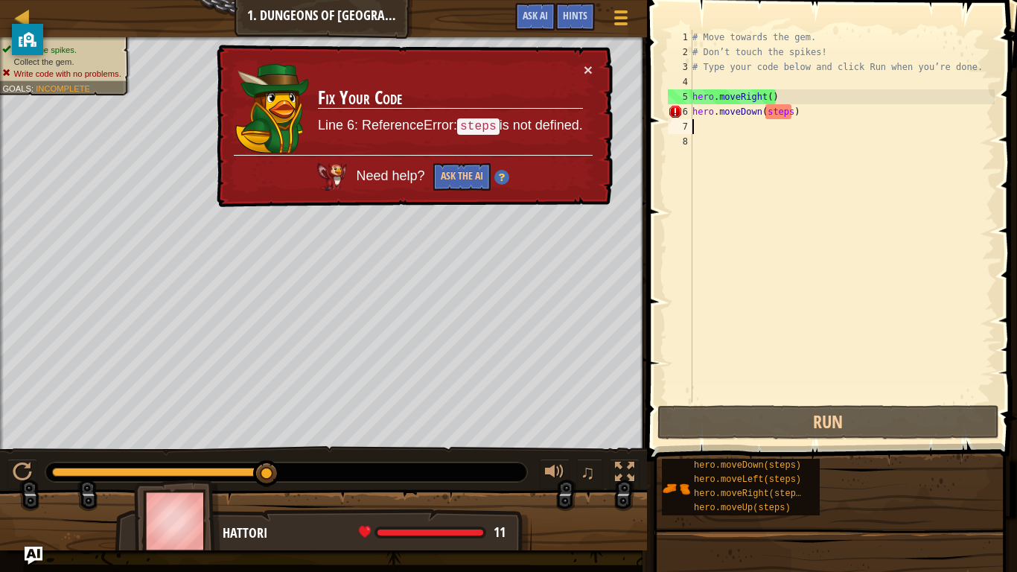
click at [767, 97] on div "# Move towards the gem. # Don’t touch the spikes! # Type your code below and cl…" at bounding box center [841, 231] width 305 height 402
click at [792, 110] on div "# Move towards the gem. # Don’t touch the spikes! # Type your code below and cl…" at bounding box center [841, 231] width 305 height 402
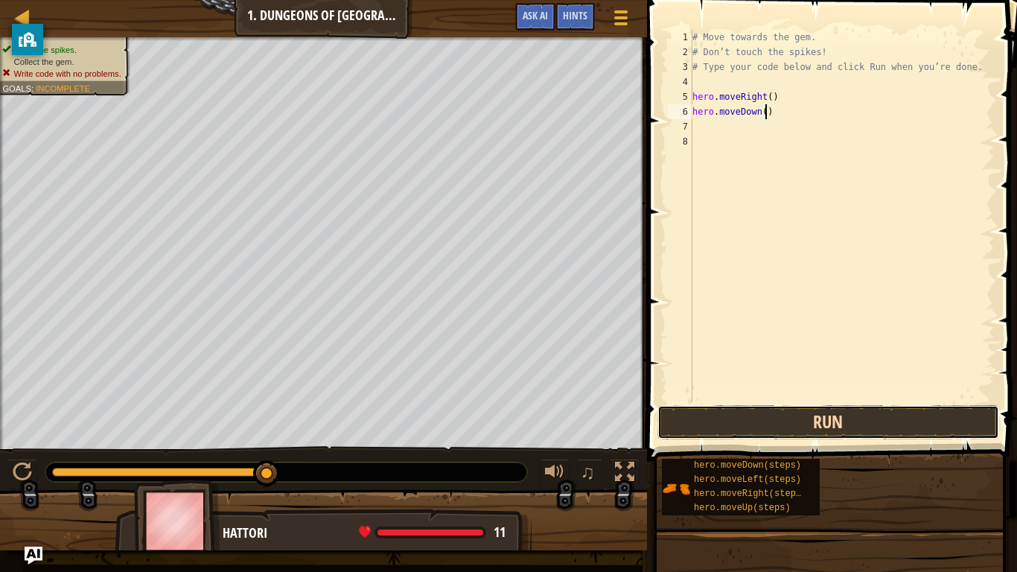
click at [853, 426] on button "Run" at bounding box center [828, 422] width 342 height 34
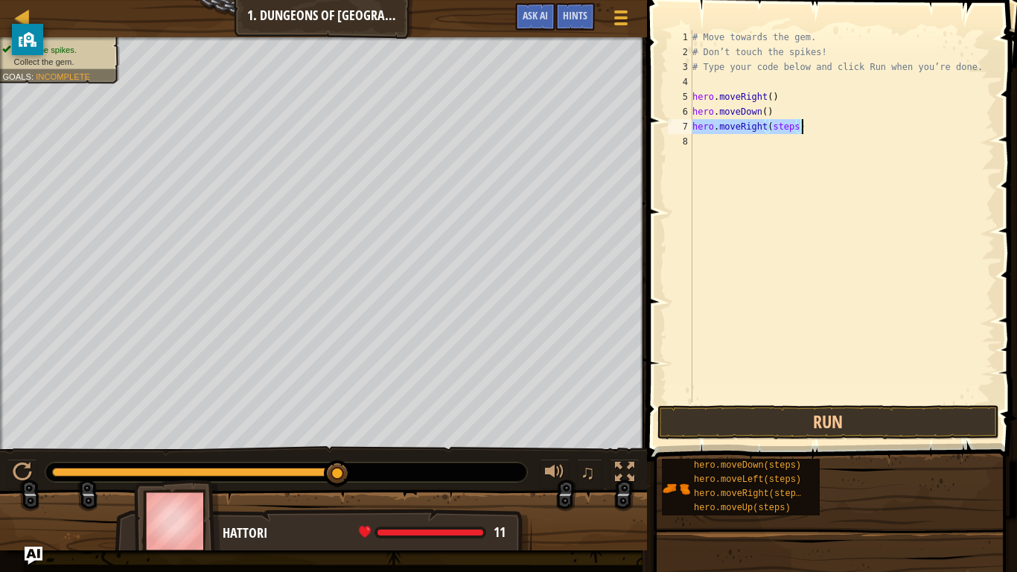
click at [799, 124] on div "# Move towards the gem. # Don’t touch the spikes! # Type your code below and cl…" at bounding box center [841, 216] width 305 height 372
type textarea "hero.moveRight()"
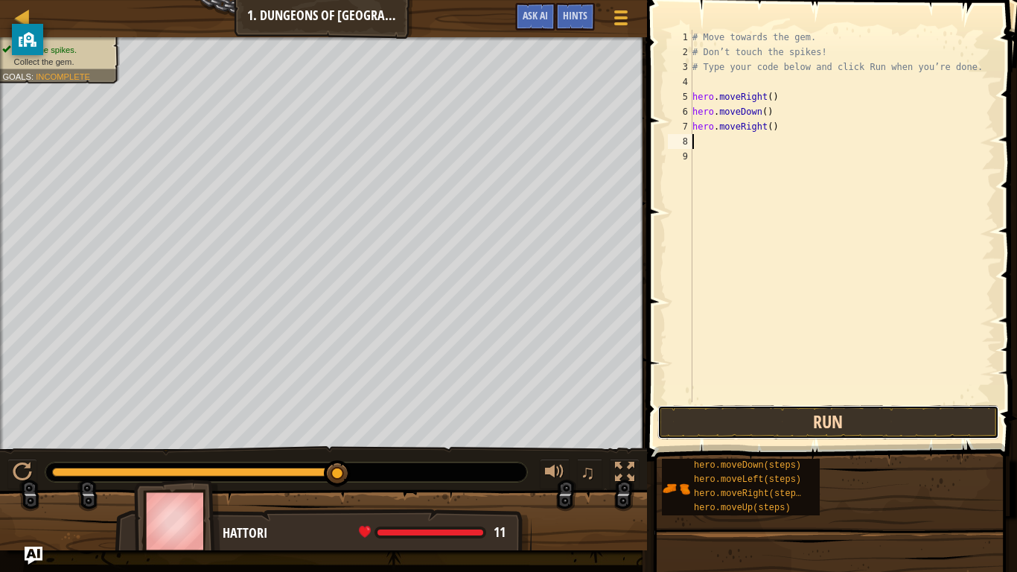
click at [860, 435] on button "Run" at bounding box center [828, 422] width 342 height 34
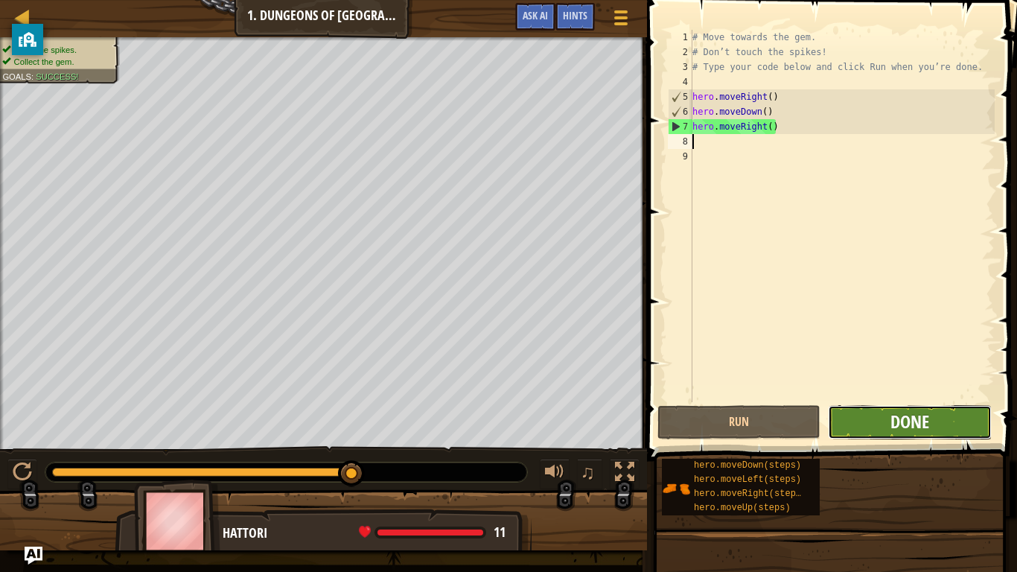
click at [894, 432] on span "Done" at bounding box center [909, 421] width 39 height 24
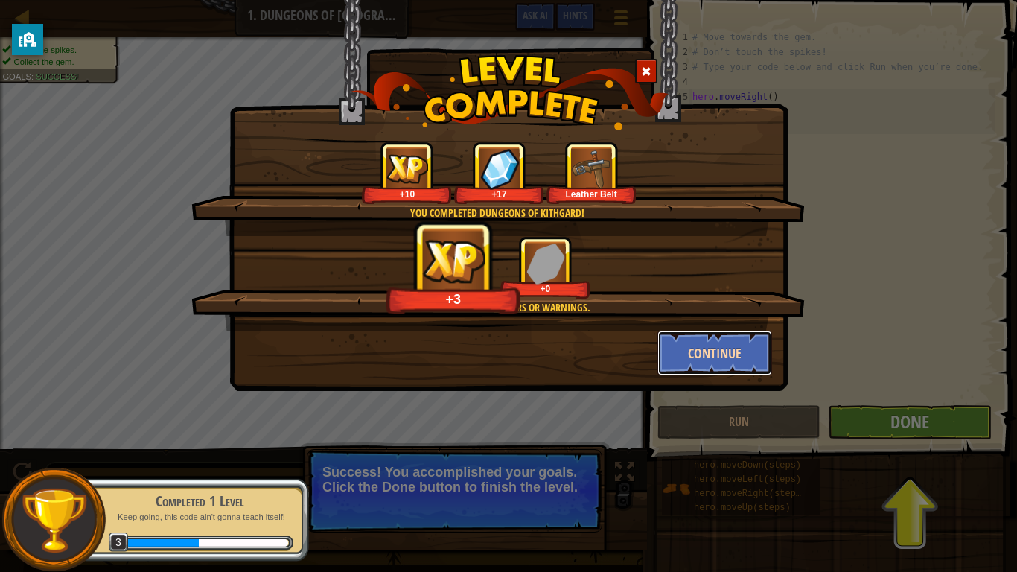
click at [731, 356] on button "Continue" at bounding box center [714, 352] width 115 height 45
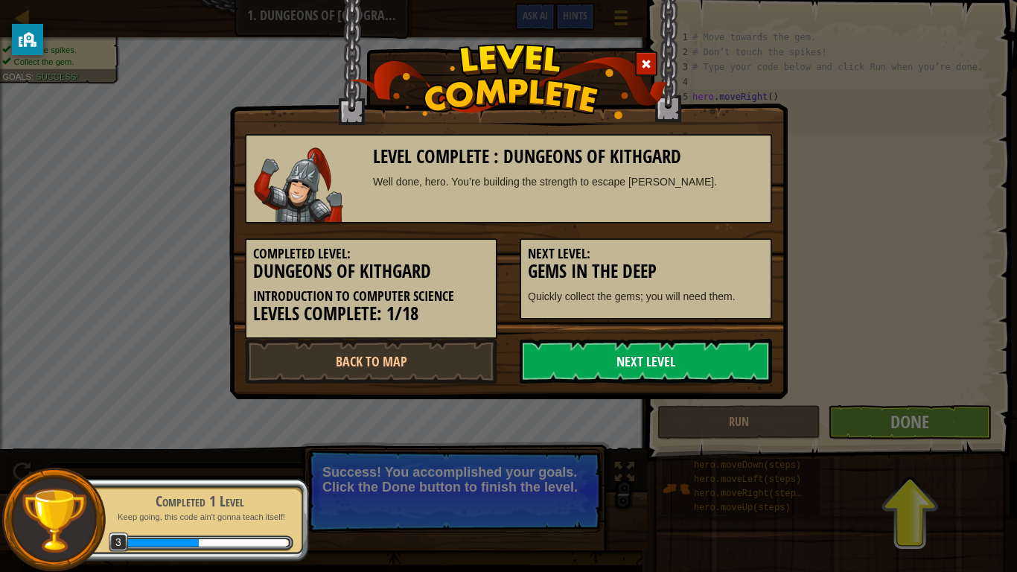
click at [721, 371] on link "Next Level" at bounding box center [645, 361] width 252 height 45
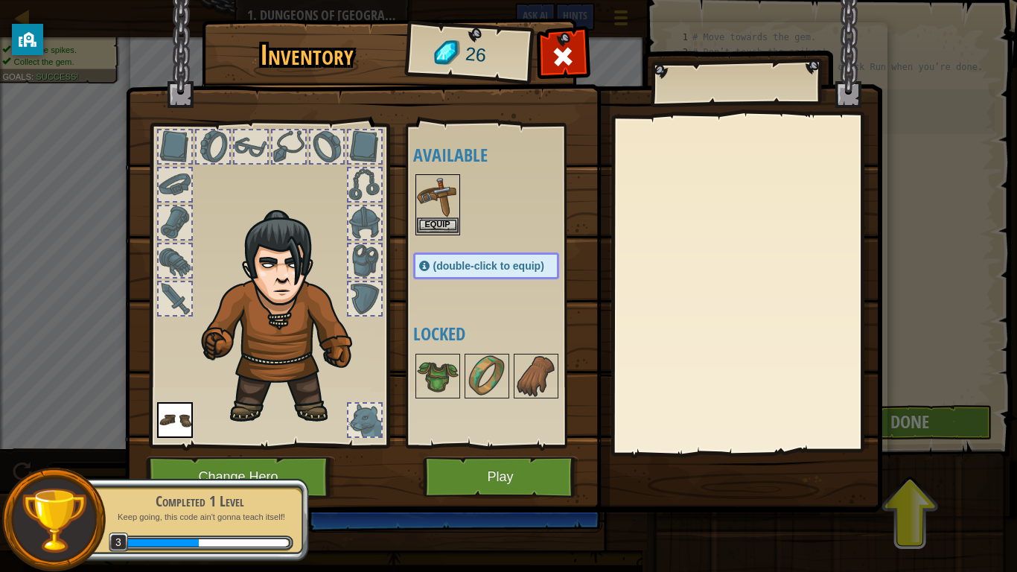
click at [441, 203] on img at bounding box center [438, 197] width 42 height 42
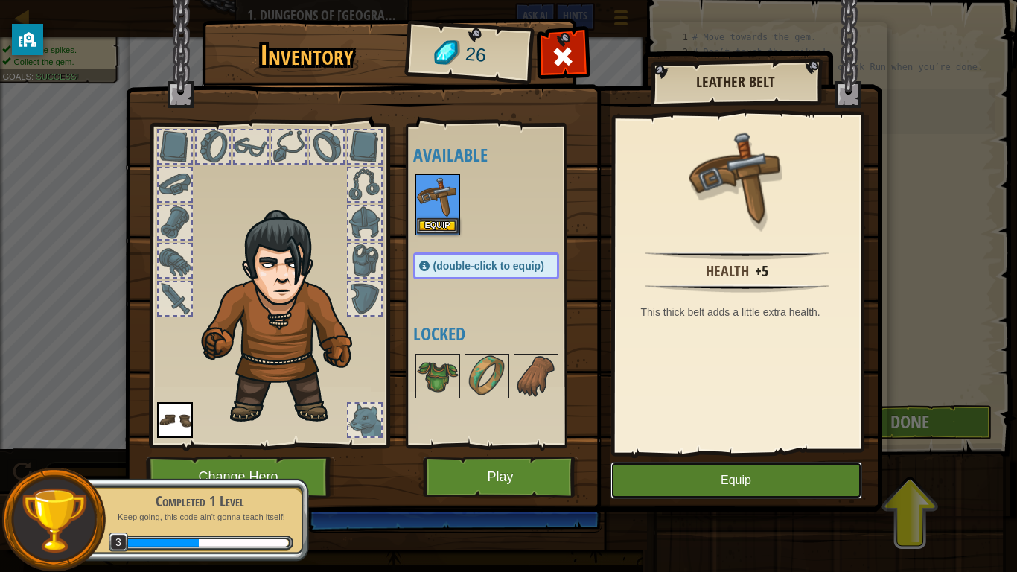
click at [698, 445] on button "Equip" at bounding box center [736, 479] width 252 height 37
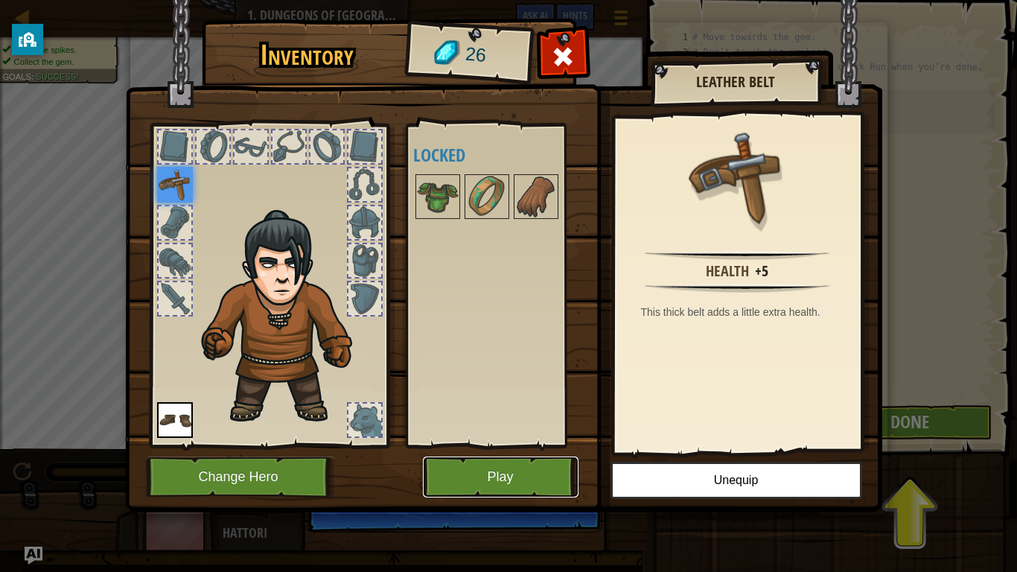
click at [547, 445] on button "Play" at bounding box center [501, 476] width 156 height 41
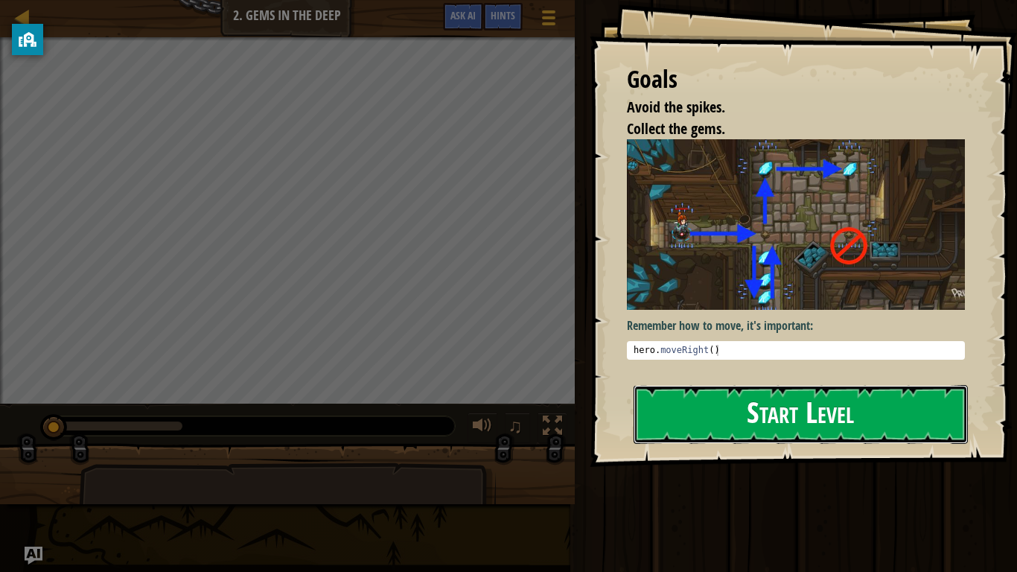
click at [894, 434] on button "Start Level" at bounding box center [800, 414] width 334 height 59
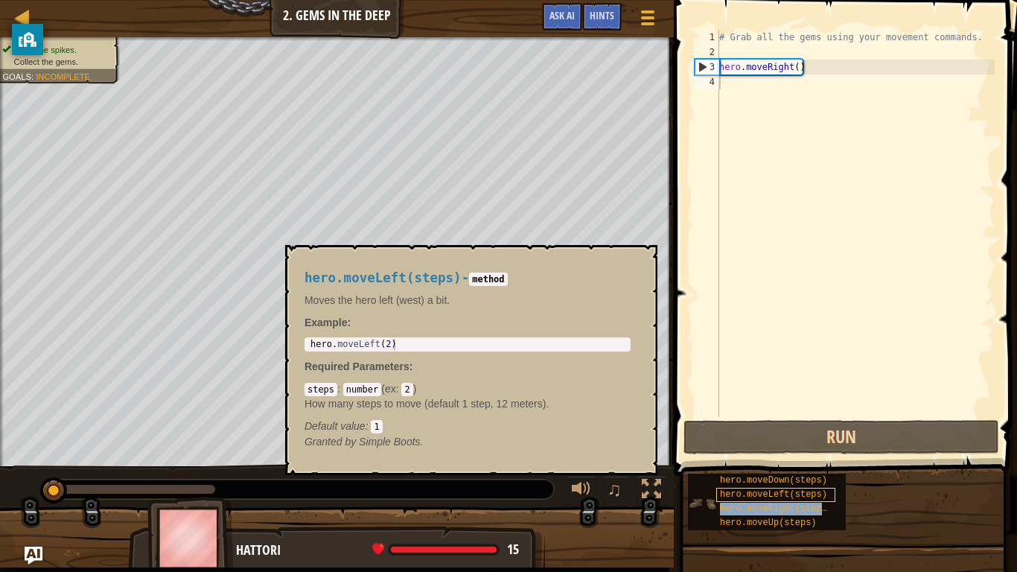
type textarea "hero.moveRight()hero.moveRight(steps)"
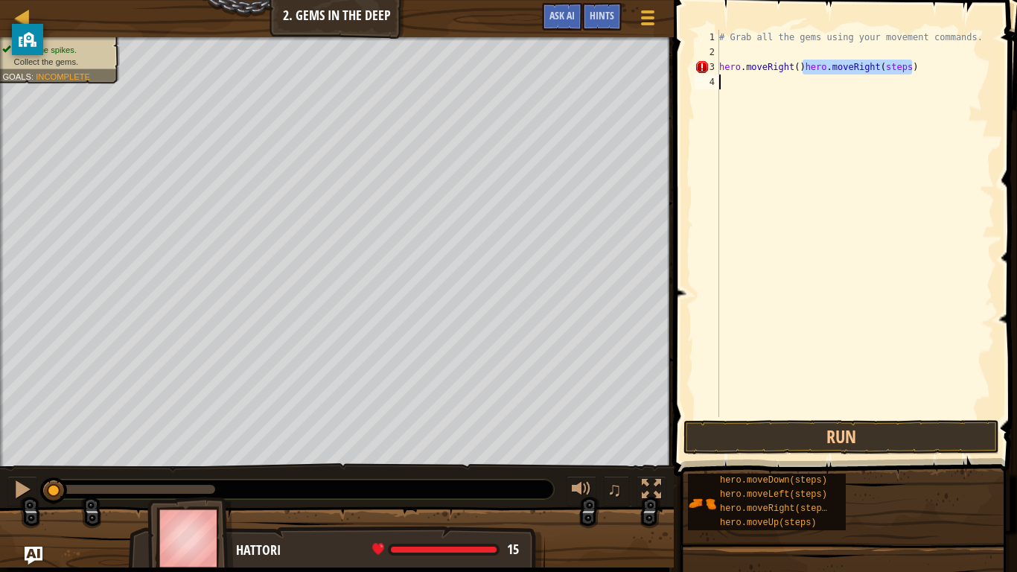
type textarea "hero.moveRight(steps)"
click at [749, 103] on div "# Grab all the gems using your movement commands. hero . moveRight ( ) hero . m…" at bounding box center [855, 238] width 278 height 417
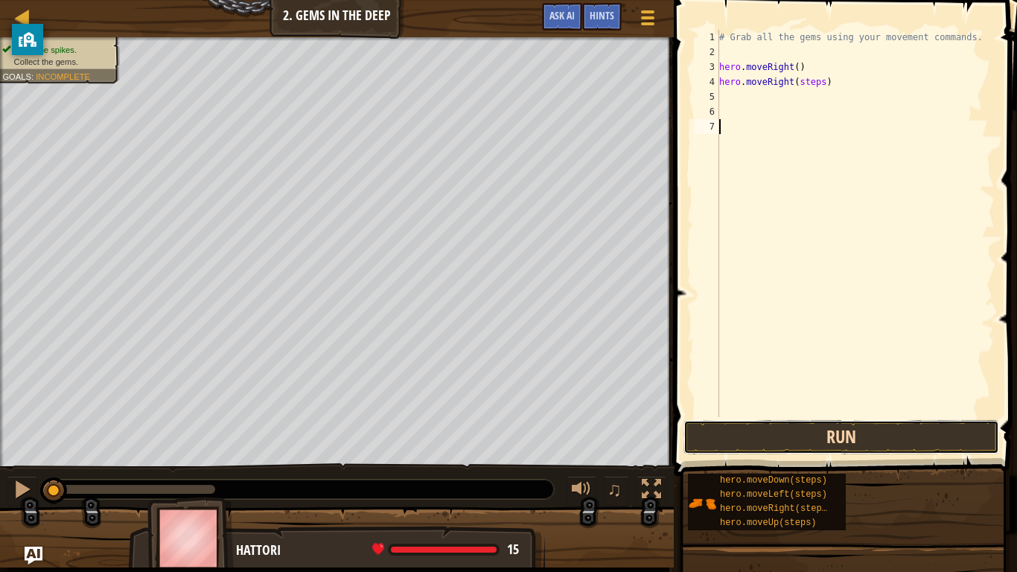
click at [766, 434] on button "Run" at bounding box center [841, 437] width 316 height 34
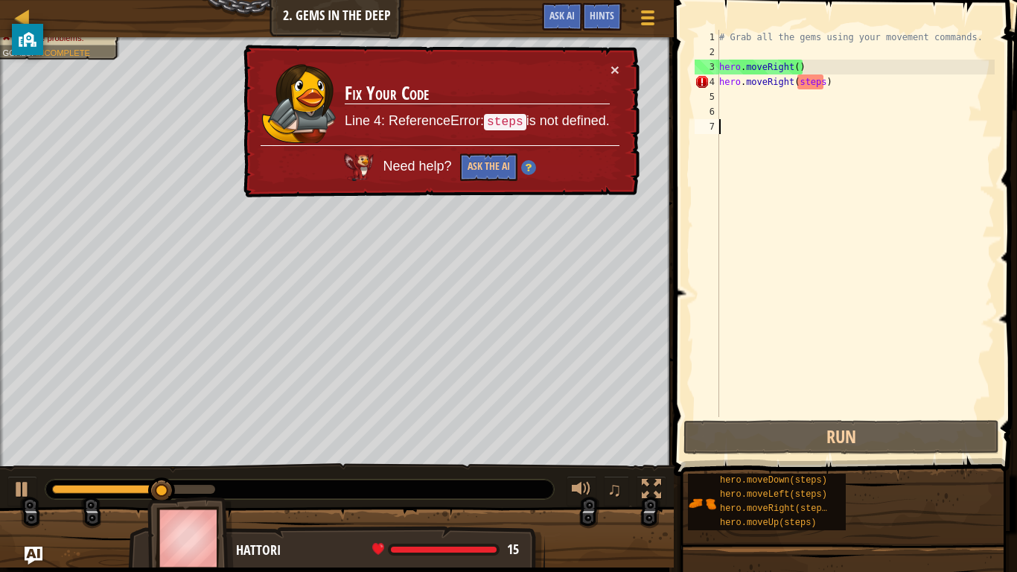
click at [826, 77] on div "# Grab all the gems using your movement commands. hero . moveRight ( ) hero . m…" at bounding box center [855, 238] width 278 height 417
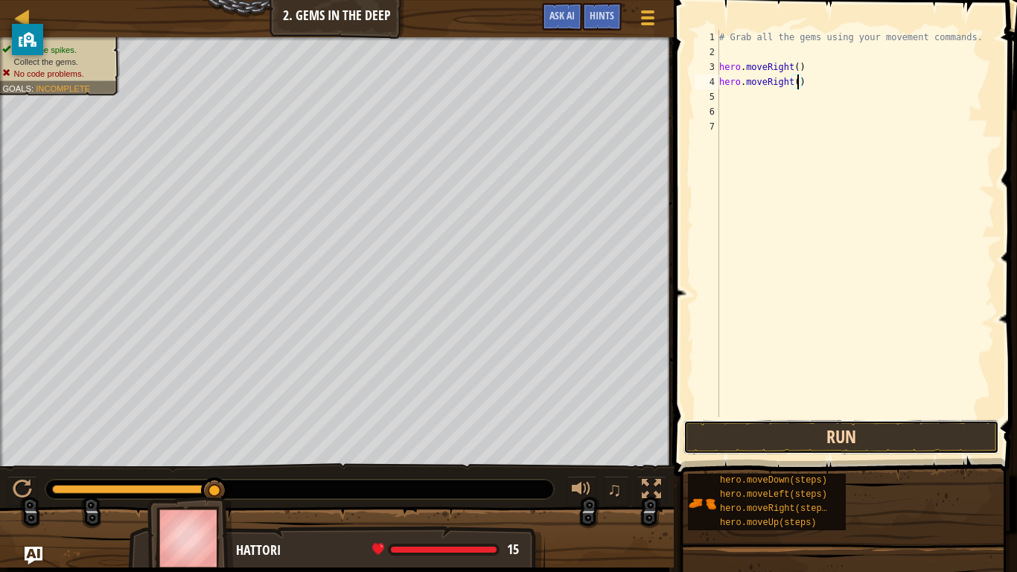
click at [938, 445] on button "Run" at bounding box center [841, 437] width 316 height 34
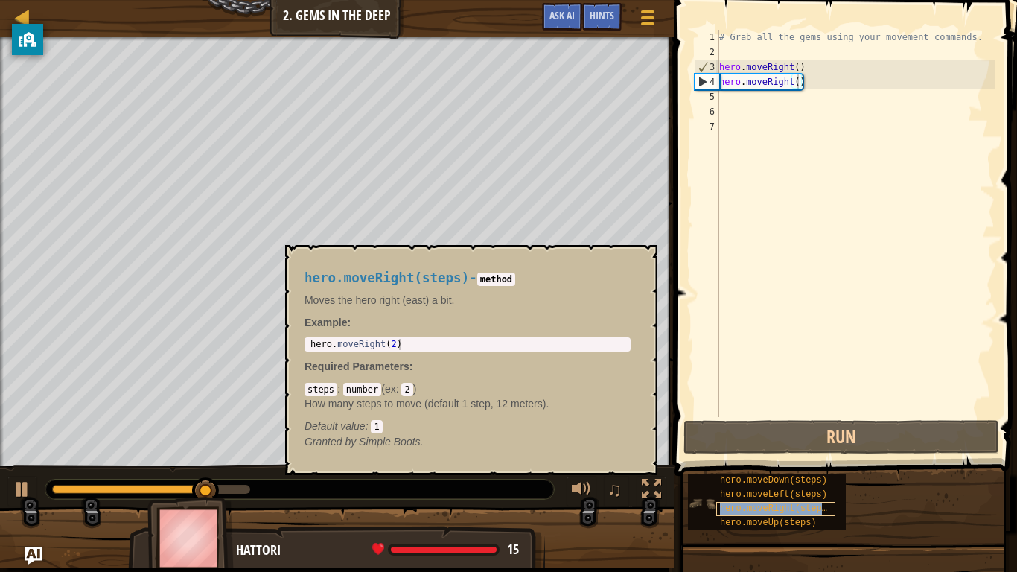
click at [792, 445] on span "hero.moveRight(steps)" at bounding box center [776, 508] width 112 height 10
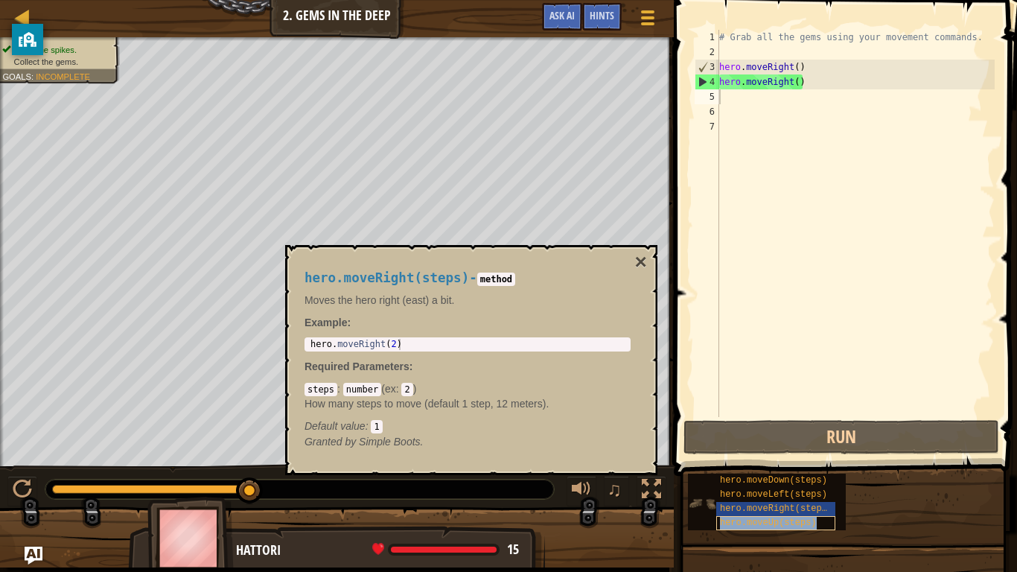
type textarea "hero.moveUp(steps)"
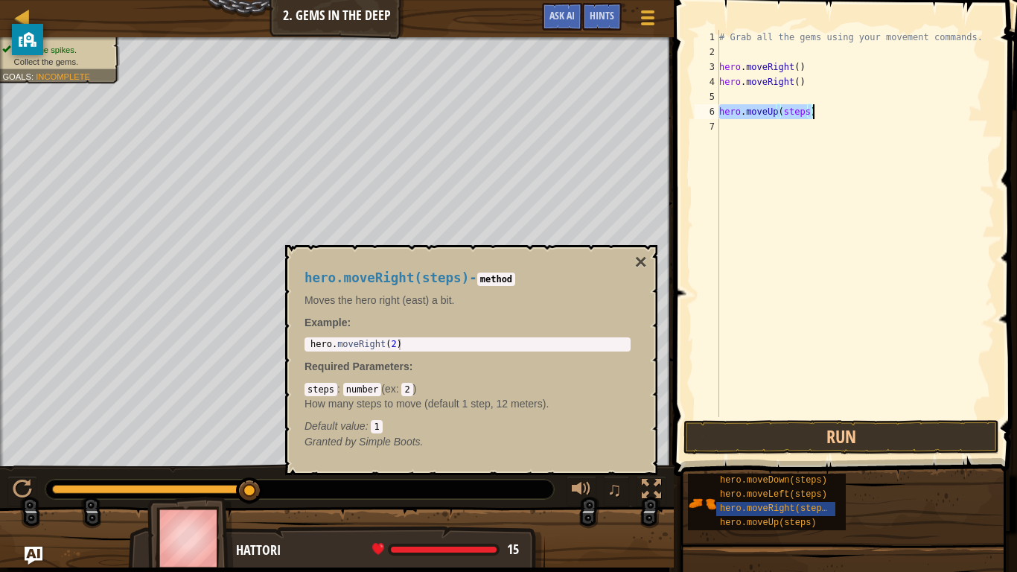
type textarea "hero.moveRight()"
click at [807, 99] on div "# Grab all the gems using your movement commands. hero . moveRight ( ) hero . m…" at bounding box center [855, 223] width 278 height 387
type textarea "hero.moveDown(steps)"
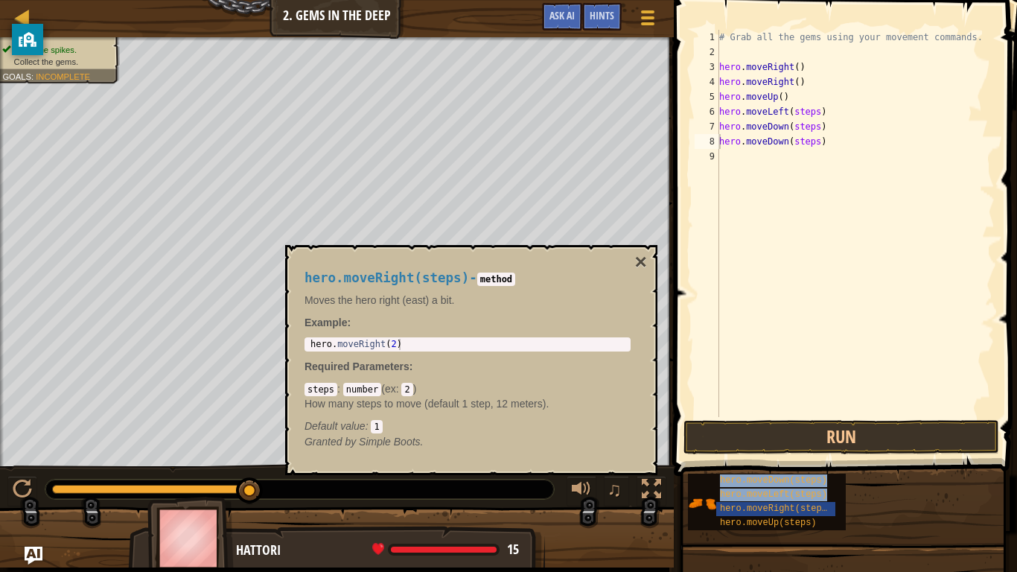
drag, startPoint x: 780, startPoint y: 509, endPoint x: 725, endPoint y: 167, distance: 346.0
click at [725, 167] on div "Hints Videos hero.moveDown(steps) 1 2 3 4 5 6 7 8 9 # Grab all the gems using y…" at bounding box center [843, 282] width 348 height 564
drag, startPoint x: 784, startPoint y: 505, endPoint x: 822, endPoint y: 388, distance: 122.6
click at [822, 388] on div "Hints Videos hero.moveDown(steps) 1 2 3 4 5 6 7 8 9 # Grab all the gems using y…" at bounding box center [843, 282] width 348 height 564
drag, startPoint x: 817, startPoint y: 505, endPoint x: 881, endPoint y: 499, distance: 64.3
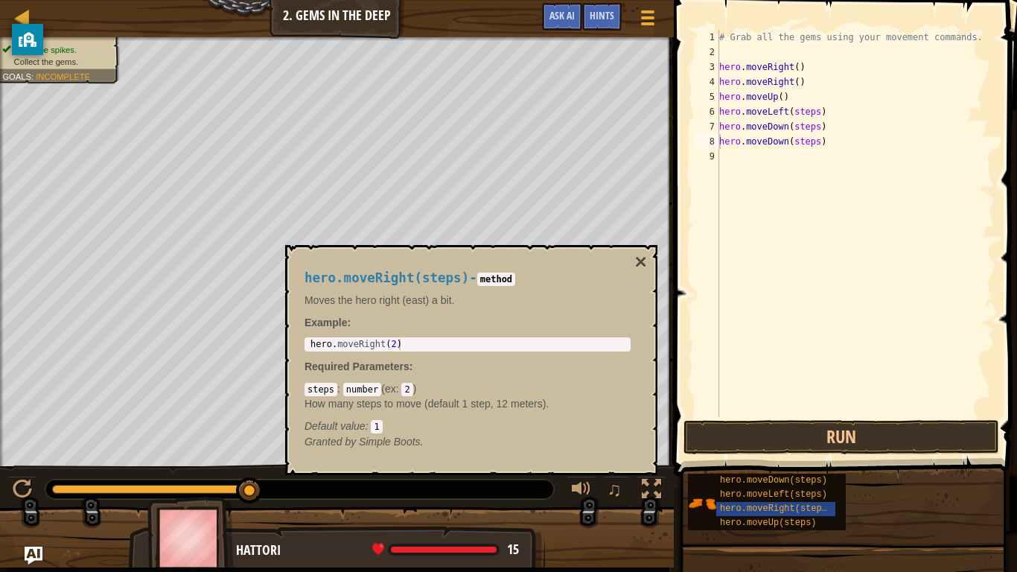
click at [881, 445] on div "hero.moveDown(steps) hero.moveLeft(steps) hero.moveRight(steps) hero.moveUp(ste…" at bounding box center [846, 502] width 319 height 58
click at [826, 445] on div "hero.moveRight(steps)" at bounding box center [775, 509] width 119 height 14
drag, startPoint x: 826, startPoint y: 508, endPoint x: 810, endPoint y: 507, distance: 15.7
click at [810, 445] on span "hero.moveRight(steps)" at bounding box center [776, 508] width 112 height 10
drag, startPoint x: 810, startPoint y: 507, endPoint x: 737, endPoint y: 512, distance: 73.9
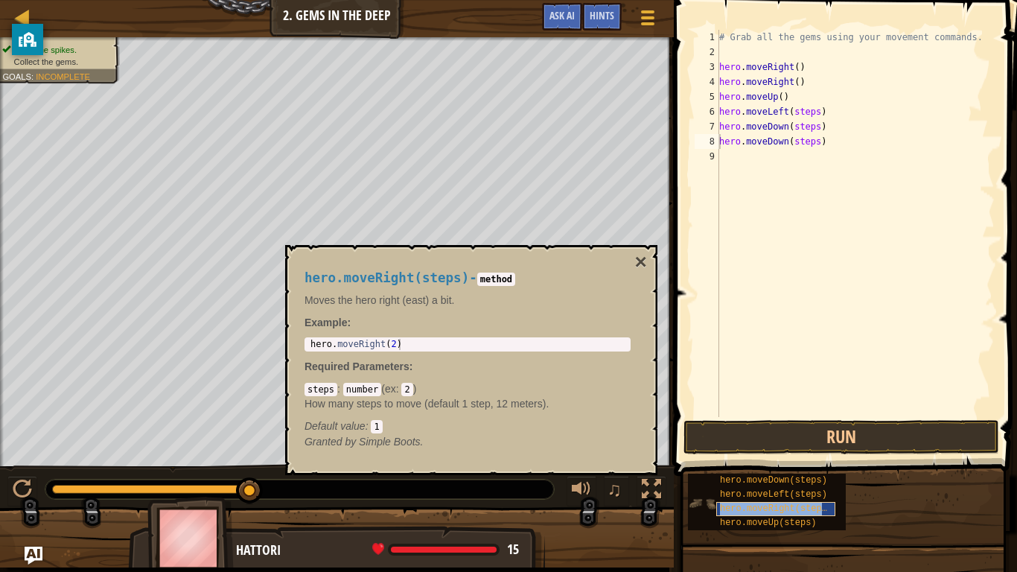
click at [737, 445] on span "hero.moveRight(steps)" at bounding box center [776, 508] width 112 height 10
drag, startPoint x: 718, startPoint y: 508, endPoint x: 724, endPoint y: 503, distance: 7.9
click at [724, 445] on div "hero.moveRight(steps)" at bounding box center [775, 509] width 119 height 14
drag, startPoint x: 724, startPoint y: 503, endPoint x: 771, endPoint y: 476, distance: 54.0
click at [771, 445] on div "hero.moveDown(steps) hero.moveLeft(steps) hero.moveRight(steps) hero.moveUp(ste…" at bounding box center [767, 501] width 158 height 57
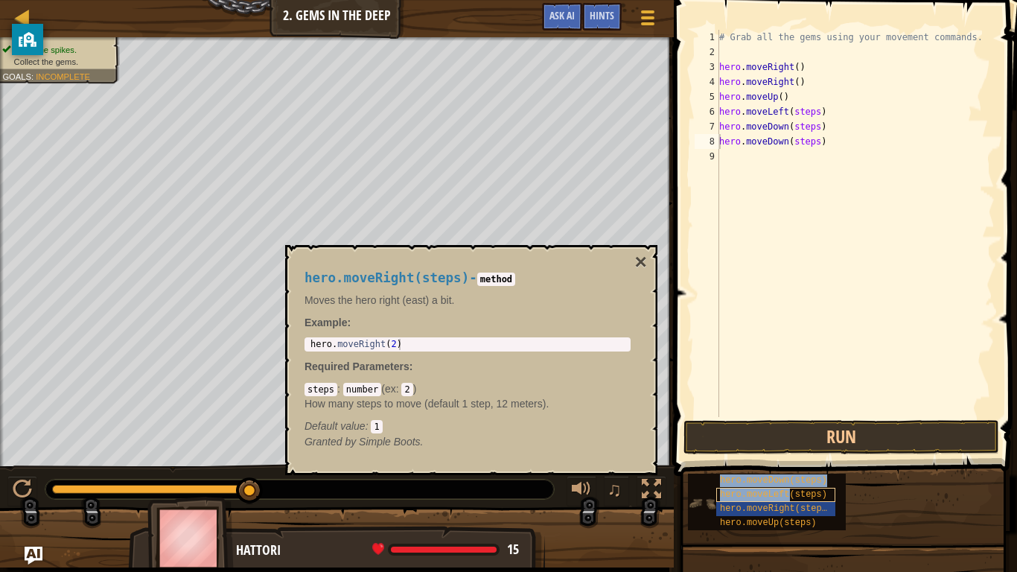
drag, startPoint x: 771, startPoint y: 476, endPoint x: 789, endPoint y: 491, distance: 23.2
click at [789, 445] on div "hero.moveDown(steps) hero.moveLeft(steps) hero.moveRight(steps) hero.moveUp(ste…" at bounding box center [767, 501] width 158 height 57
click at [790, 445] on span "hero.moveLeft(steps)" at bounding box center [773, 494] width 107 height 10
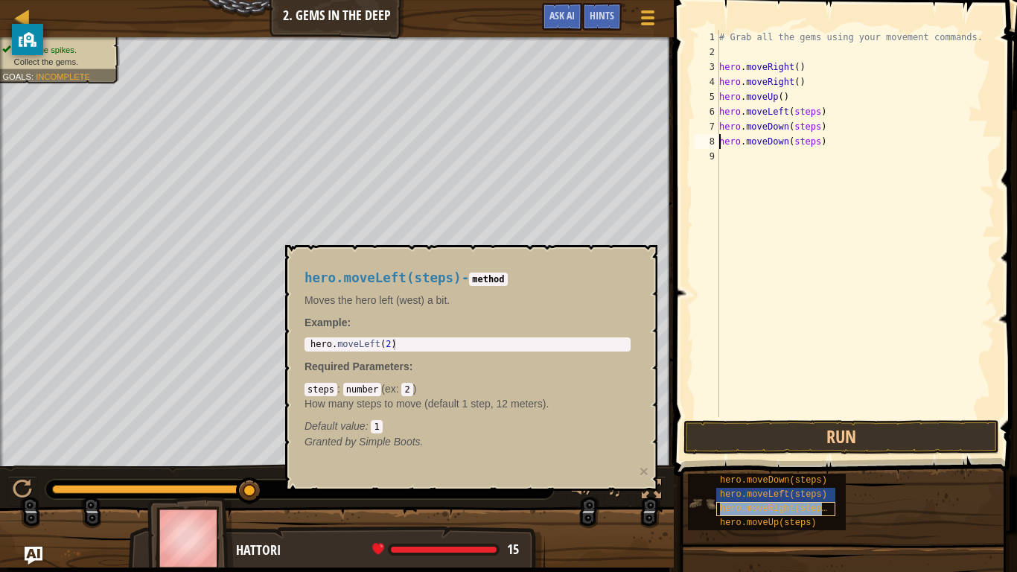
click at [742, 445] on span "hero.moveRight(steps)" at bounding box center [776, 508] width 112 height 10
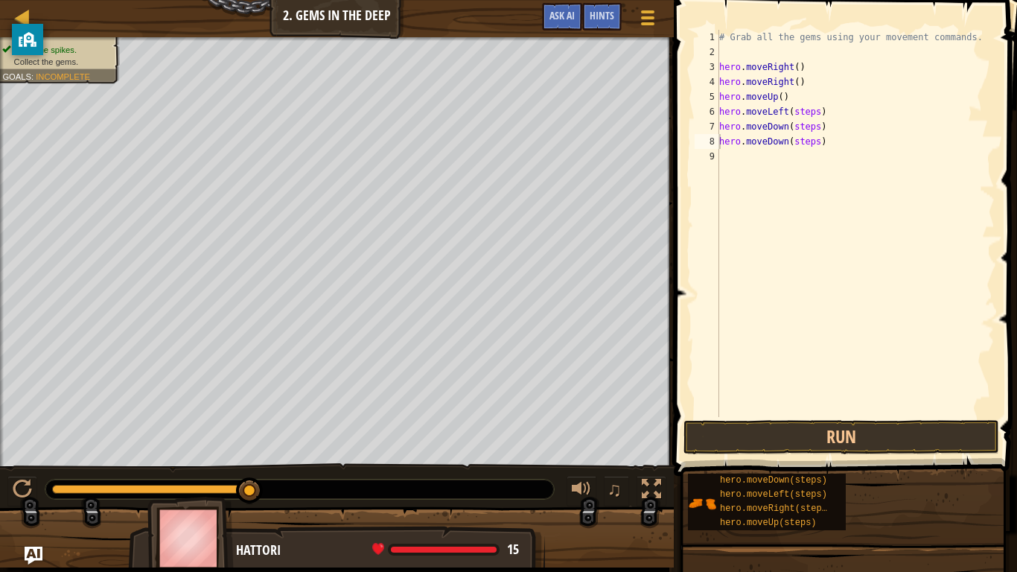
drag, startPoint x: 742, startPoint y: 511, endPoint x: 883, endPoint y: 494, distance: 142.3
click at [883, 445] on div "hero.moveDown(steps) hero.moveLeft(steps) hero.moveRight(steps) hero.moveUp(ste…" at bounding box center [846, 502] width 319 height 58
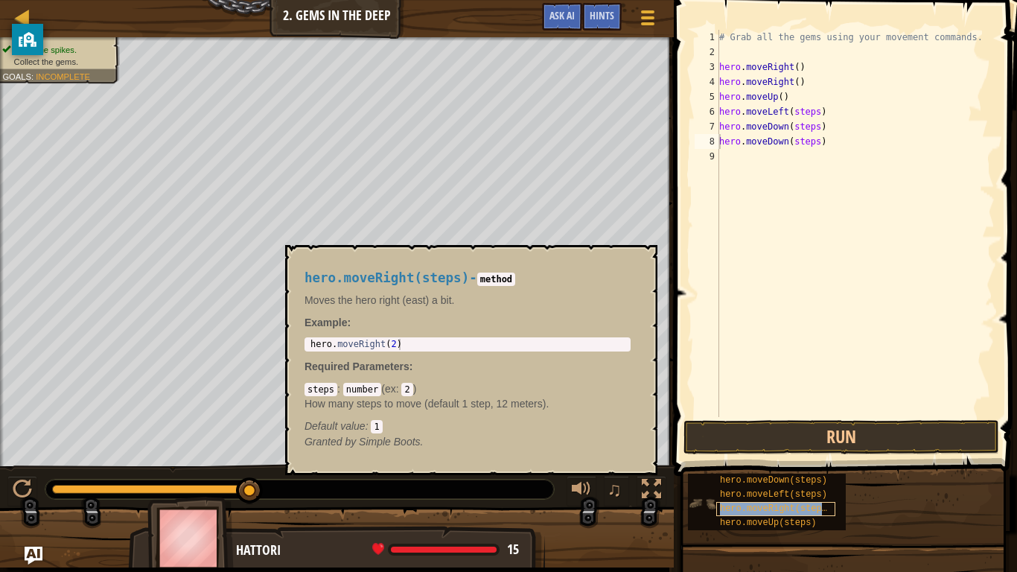
click at [816, 445] on span "hero.moveRight(steps)" at bounding box center [776, 508] width 112 height 10
click at [758, 156] on div "# Grab all the gems using your movement commands. hero . moveRight ( ) hero . m…" at bounding box center [855, 238] width 278 height 417
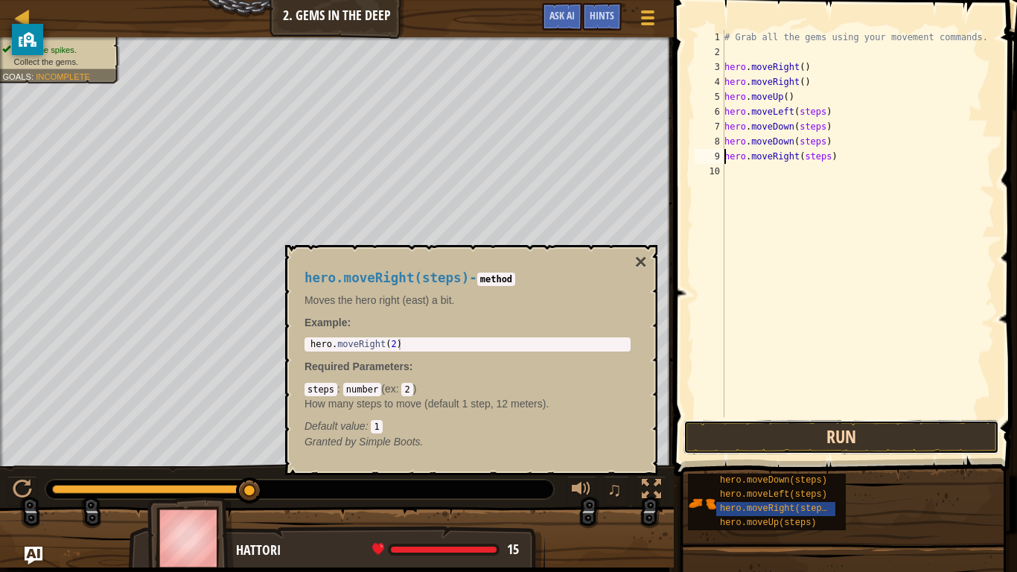
click at [776, 434] on button "Run" at bounding box center [841, 437] width 316 height 34
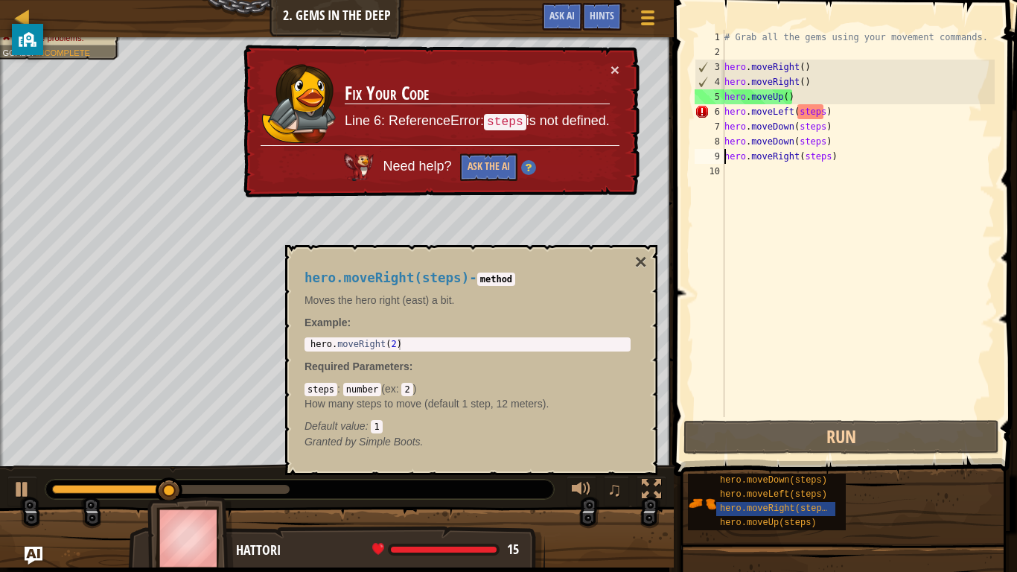
click at [825, 109] on div "# Grab all the gems using your movement commands. hero . moveRight ( ) hero . m…" at bounding box center [857, 238] width 273 height 417
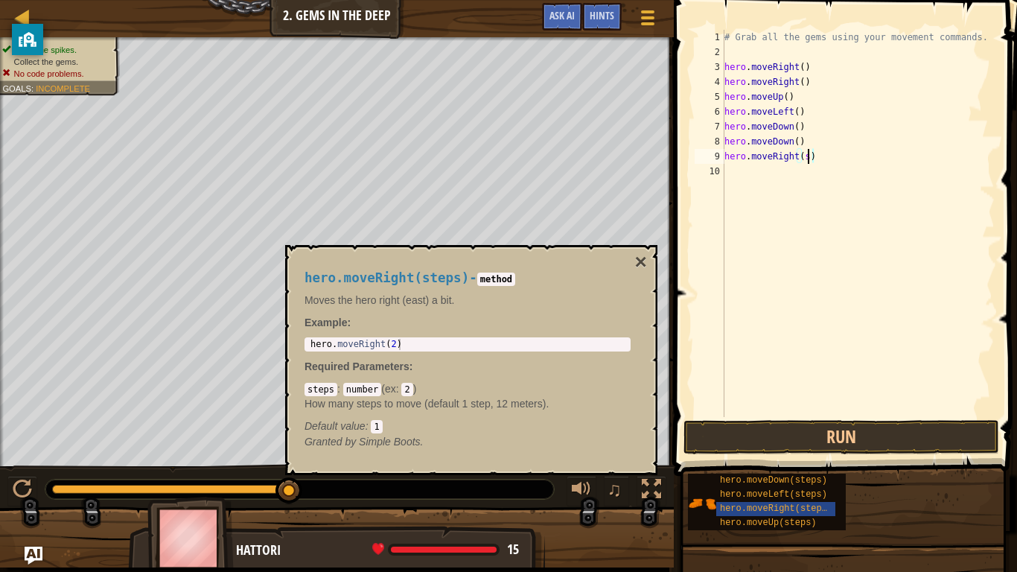
type textarea "hero.moveRight()"
click at [639, 263] on button "×" at bounding box center [641, 262] width 12 height 21
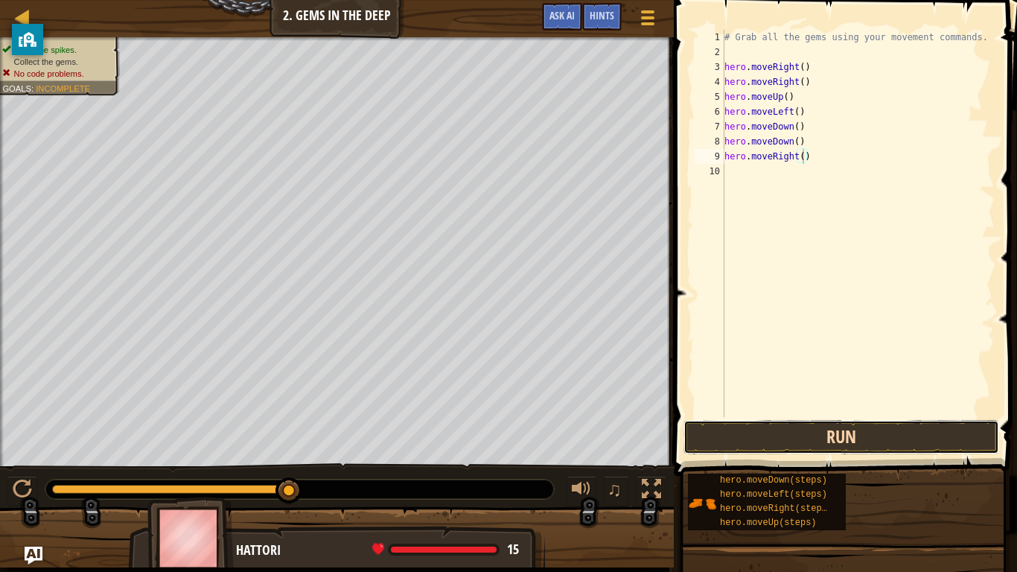
click at [781, 443] on button "Run" at bounding box center [841, 437] width 316 height 34
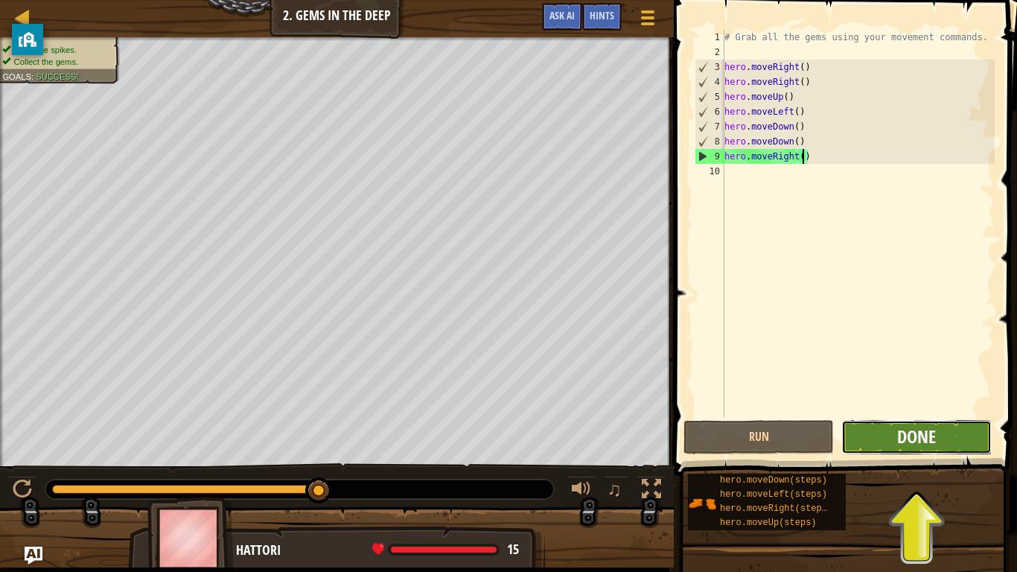
click at [896, 443] on button "Done" at bounding box center [916, 437] width 150 height 34
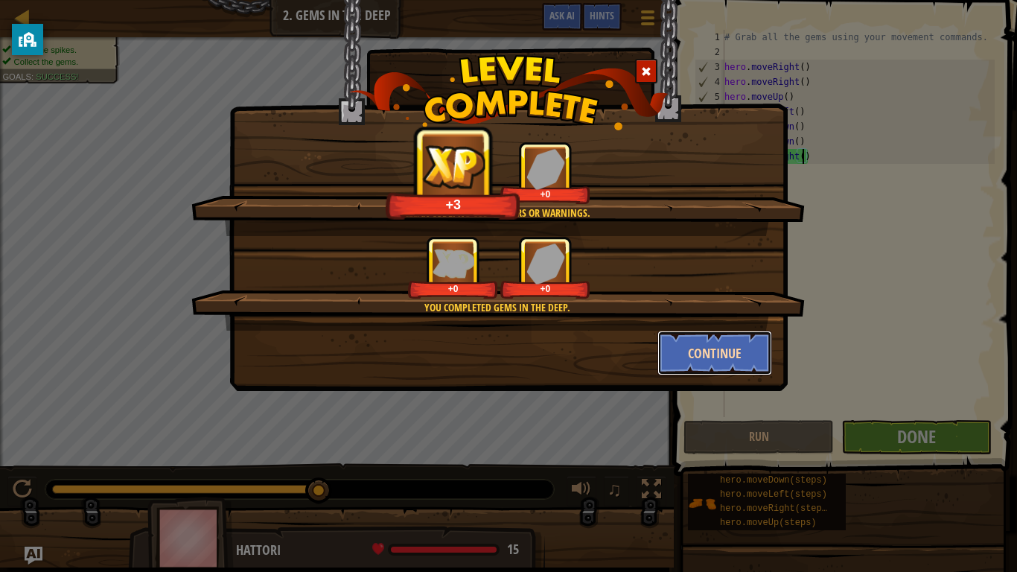
click at [679, 356] on button "Continue" at bounding box center [714, 352] width 115 height 45
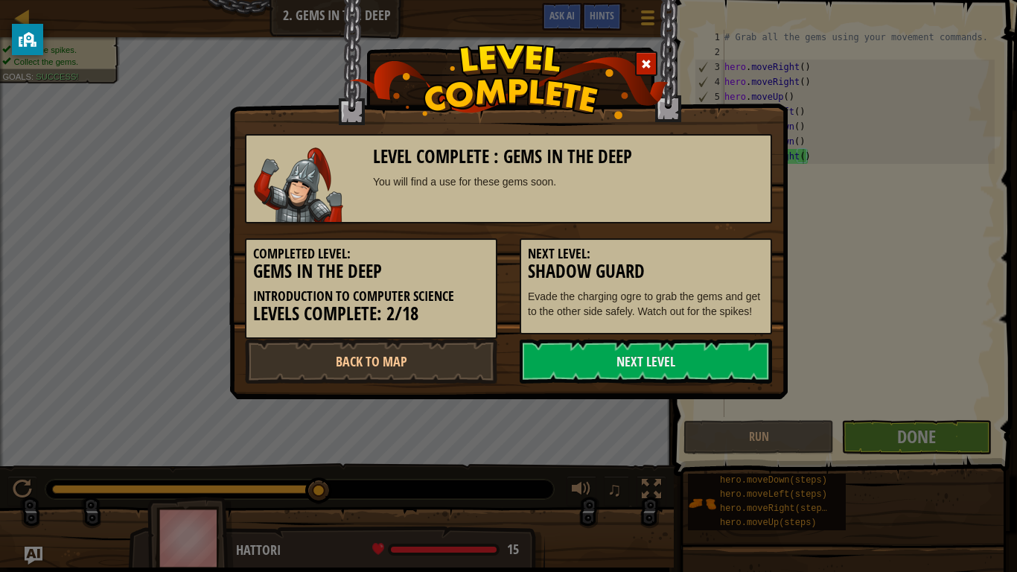
click at [679, 356] on link "Next Level" at bounding box center [645, 361] width 252 height 45
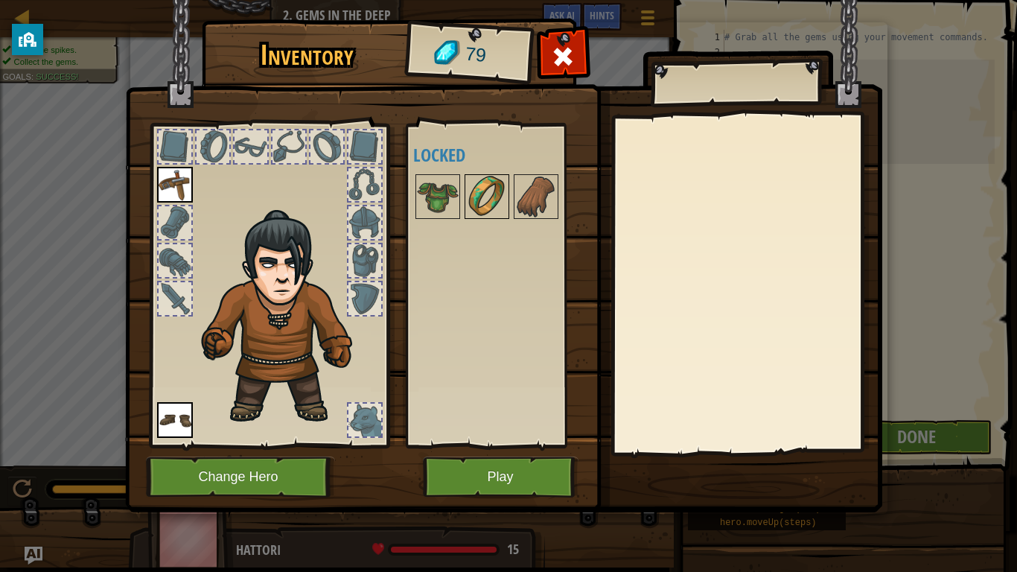
click at [497, 202] on img at bounding box center [487, 197] width 42 height 42
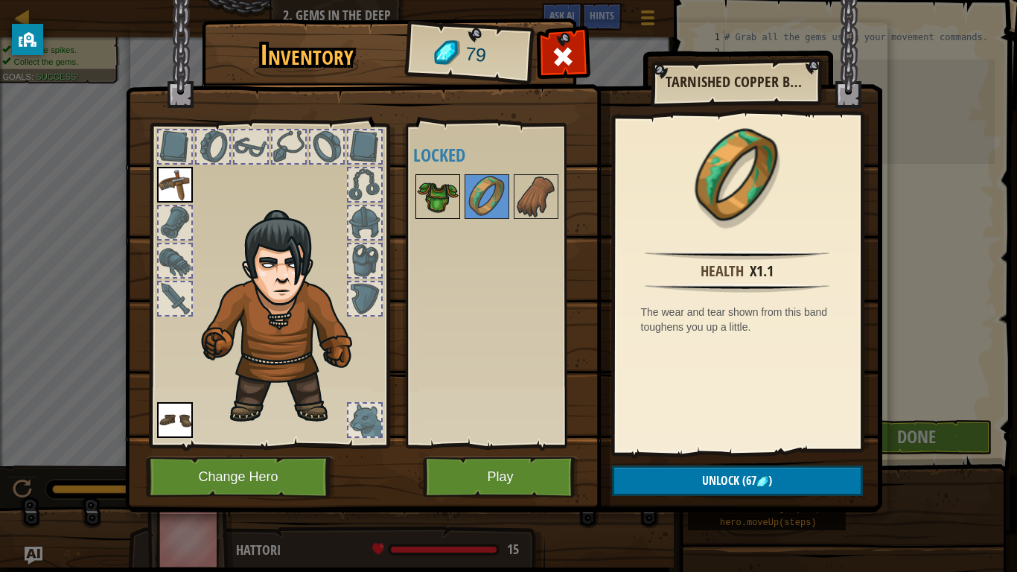
click at [455, 188] on img at bounding box center [438, 197] width 42 height 42
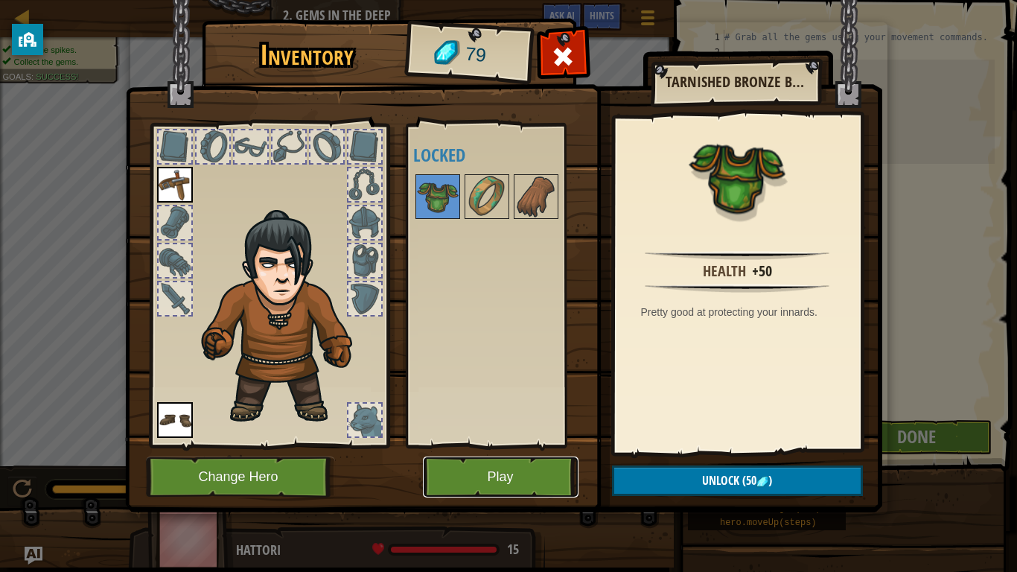
click at [468, 445] on button "Play" at bounding box center [501, 476] width 156 height 41
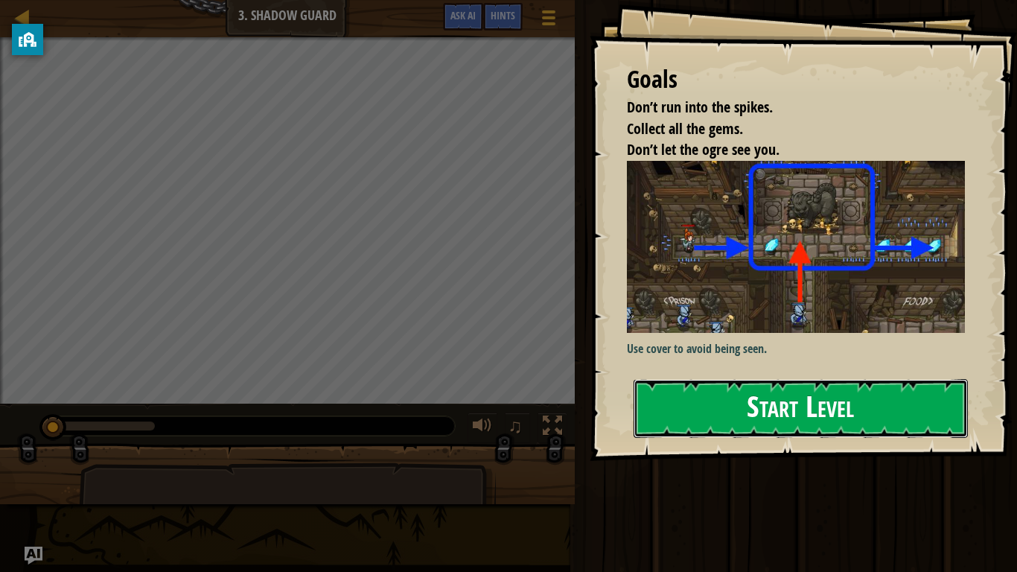
click at [679, 391] on button "Start Level" at bounding box center [800, 408] width 334 height 59
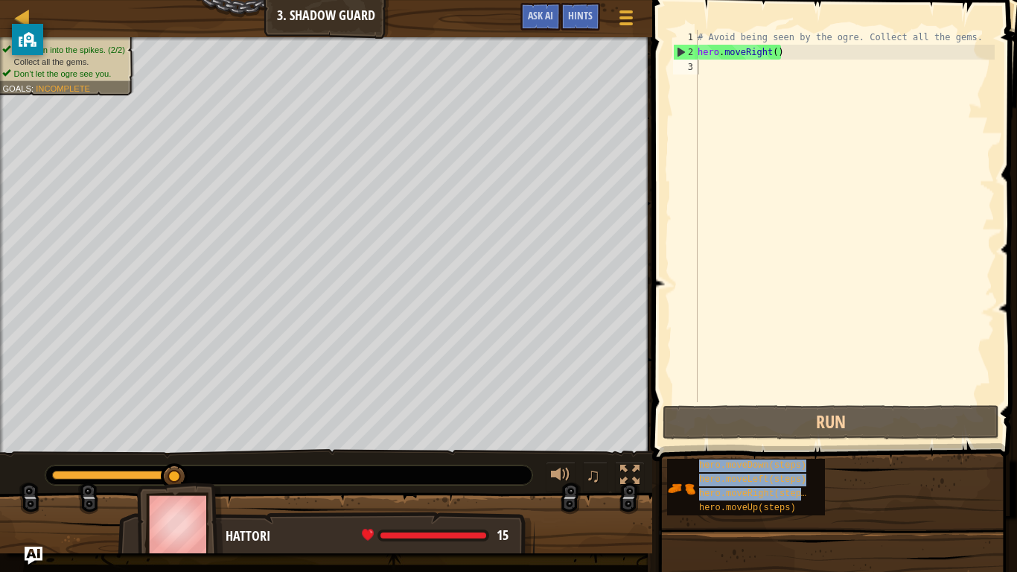
drag, startPoint x: 781, startPoint y: 505, endPoint x: 787, endPoint y: 241, distance: 263.5
click at [787, 241] on div "Hints Videos 1 2 3 # Avoid being seen by the ogre. Collect all the gems. hero .…" at bounding box center [831, 282] width 369 height 564
drag, startPoint x: 782, startPoint y: 510, endPoint x: 714, endPoint y: 75, distance: 440.0
click at [714, 75] on div "Hints Videos 1 2 3 # Avoid being seen by the ogre. Collect all the gems. hero .…" at bounding box center [831, 282] width 369 height 564
drag, startPoint x: 751, startPoint y: 510, endPoint x: 822, endPoint y: 533, distance: 75.1
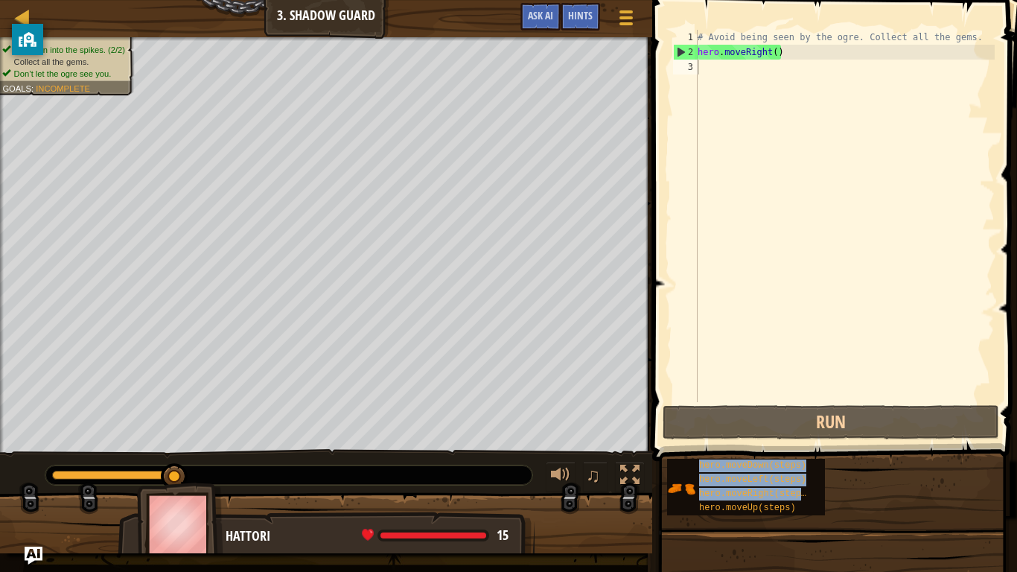
click at [822, 445] on div "hero.moveDown(steps) hero.moveLeft(steps) hero.moveRight(steps) hero.moveUp(ste…" at bounding box center [836, 487] width 340 height 58
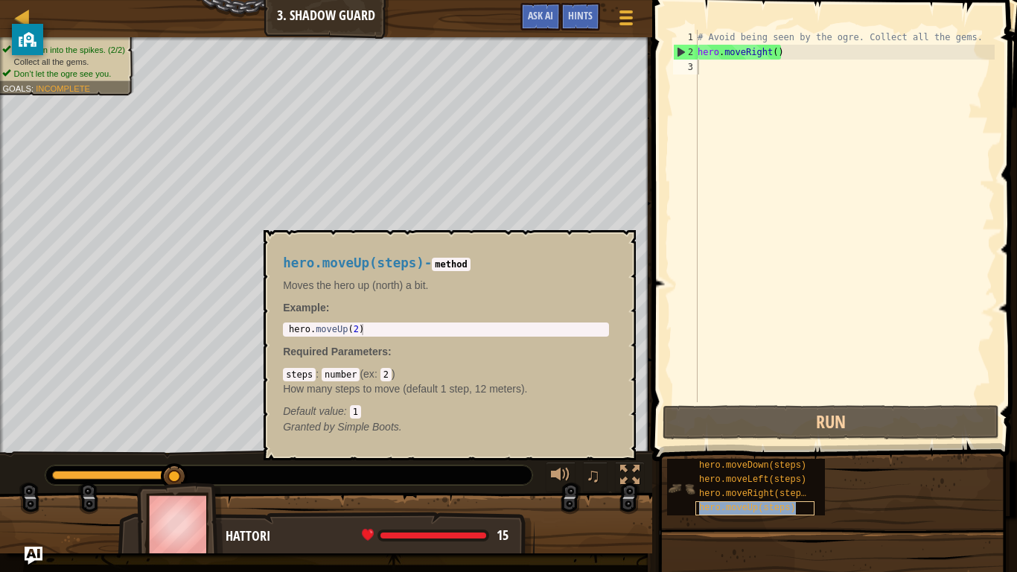
click at [786, 445] on span "hero.moveUp(steps)" at bounding box center [747, 507] width 97 height 10
type textarea "C"
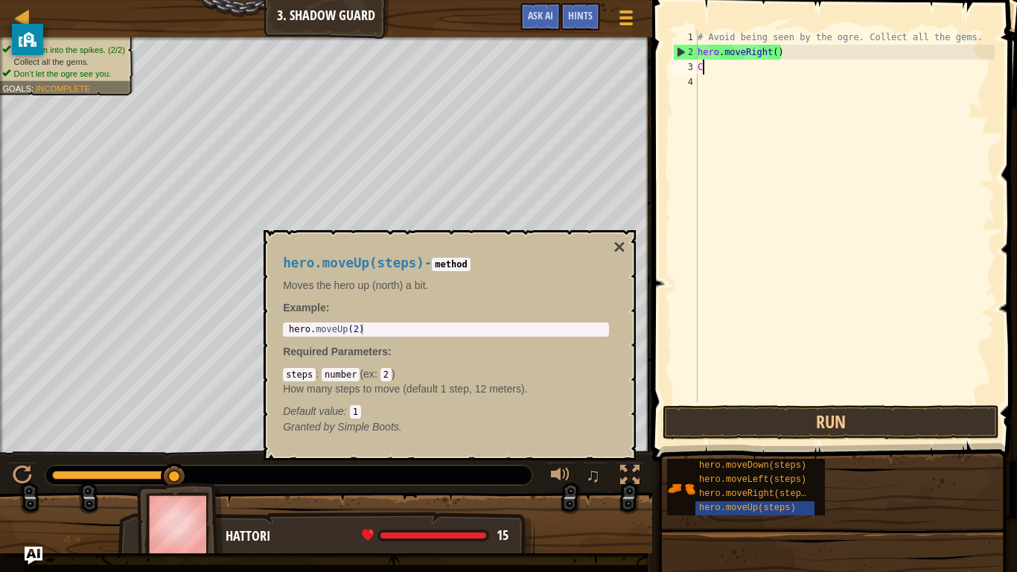
scroll to position [7, 0]
type textarea "V"
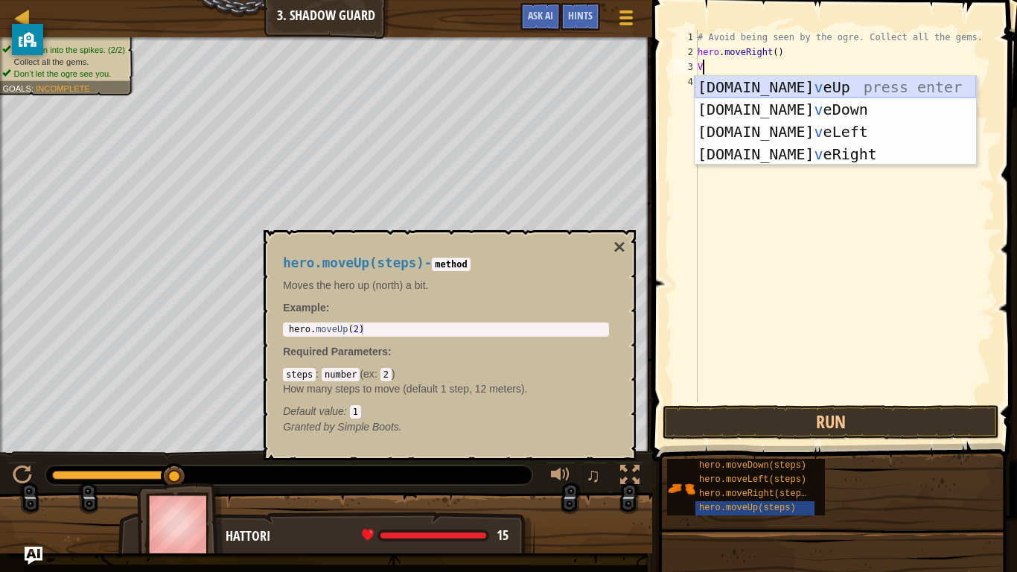
click at [839, 89] on div "[DOMAIN_NAME] v eUp press enter [DOMAIN_NAME] v eDown press enter [DOMAIN_NAME]…" at bounding box center [834, 143] width 281 height 134
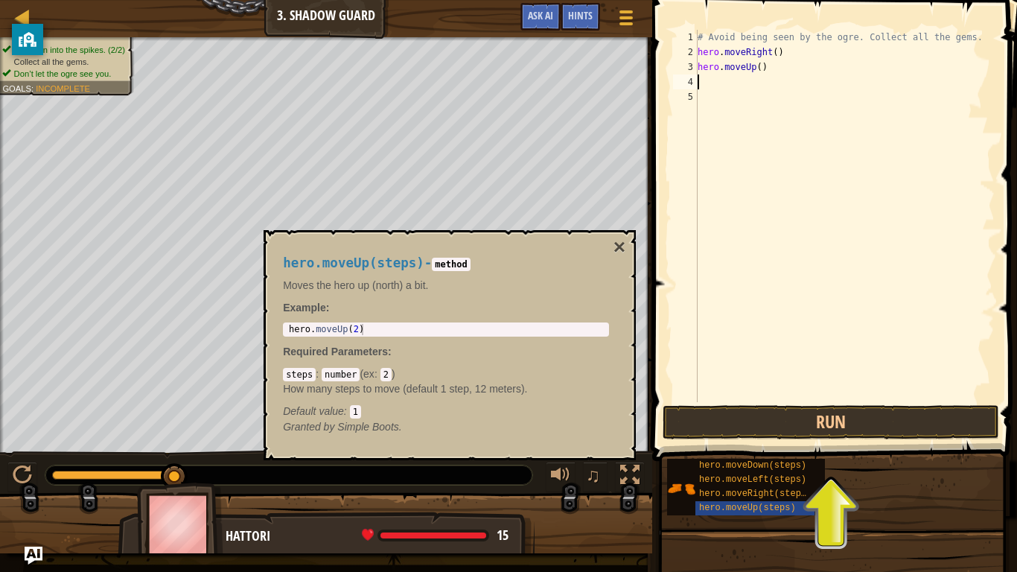
type textarea "v"
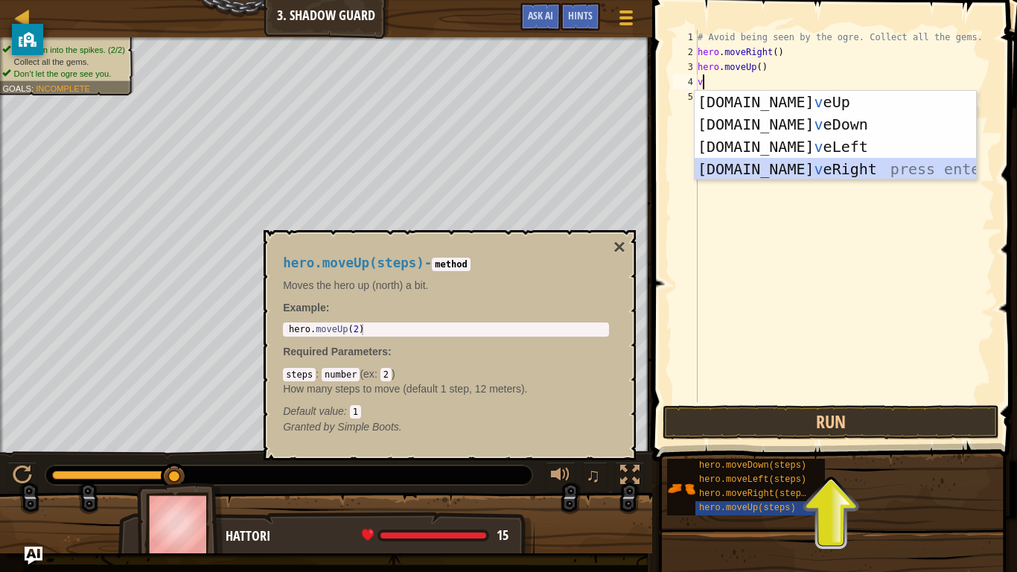
click at [864, 162] on div "[DOMAIN_NAME] v eUp press enter [DOMAIN_NAME] v eDown press enter [DOMAIN_NAME]…" at bounding box center [834, 158] width 281 height 134
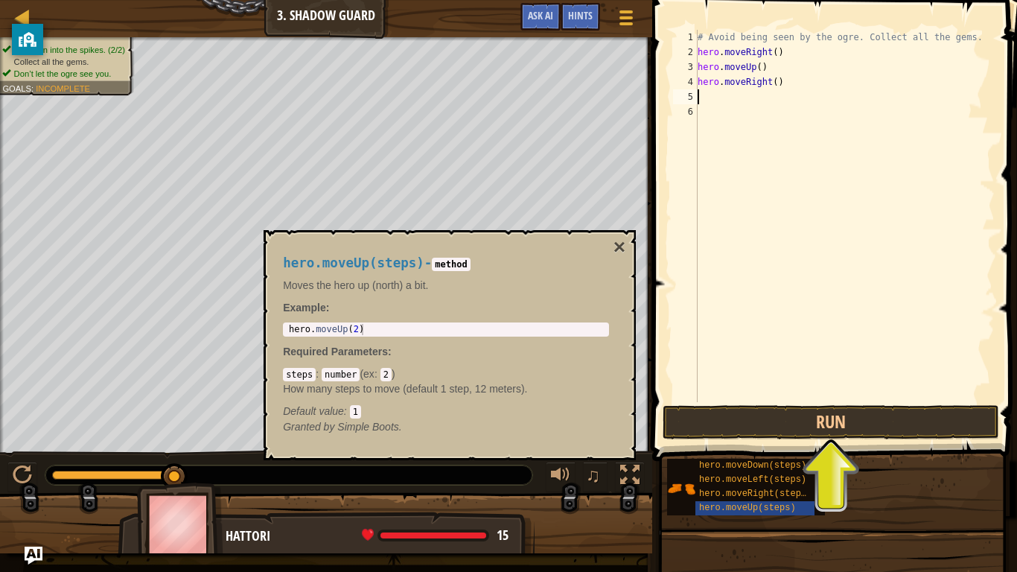
type textarea "v"
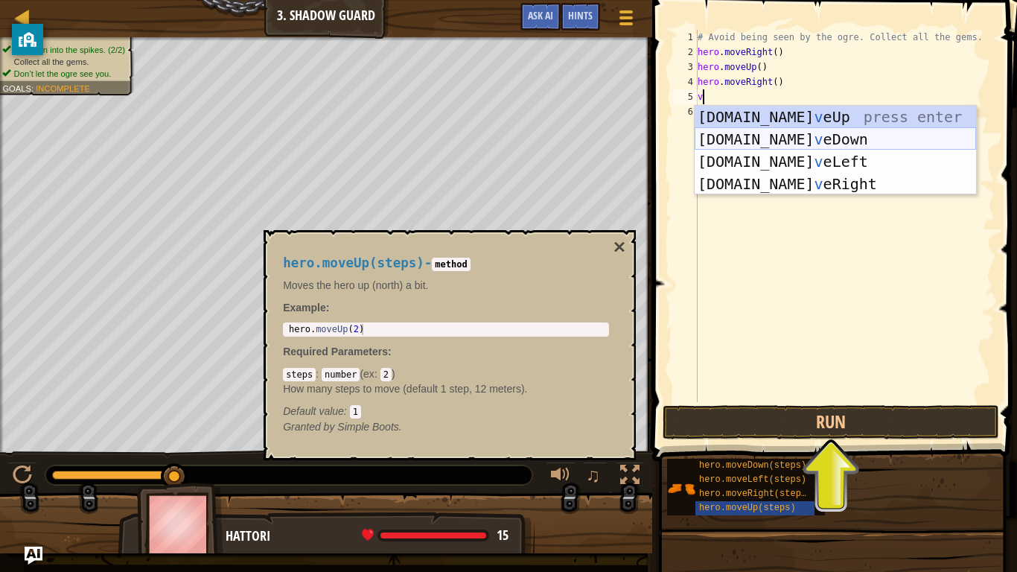
click at [903, 142] on div "[DOMAIN_NAME] v eUp press enter [DOMAIN_NAME] v eDown press enter [DOMAIN_NAME]…" at bounding box center [834, 173] width 281 height 134
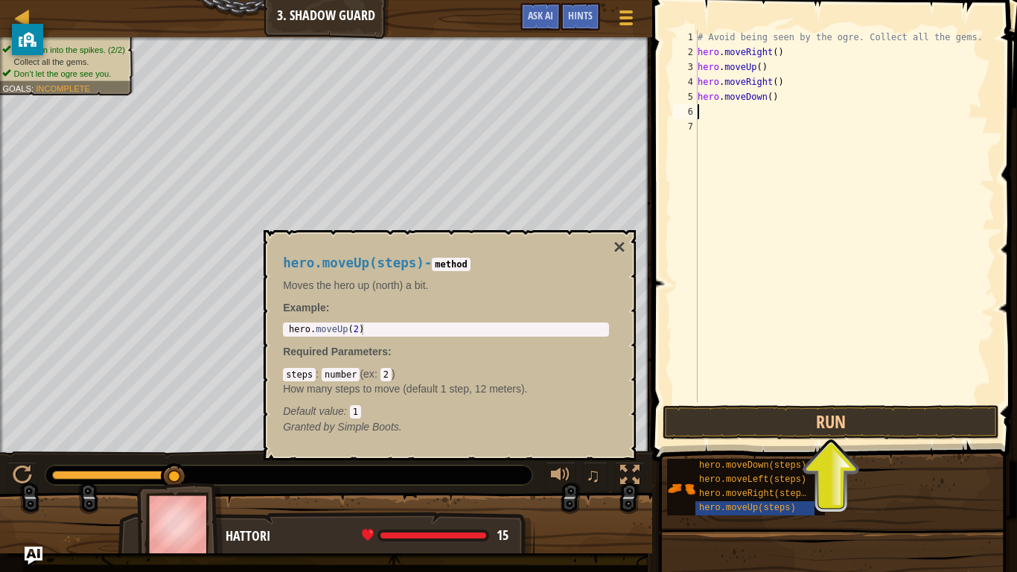
type textarea "v"
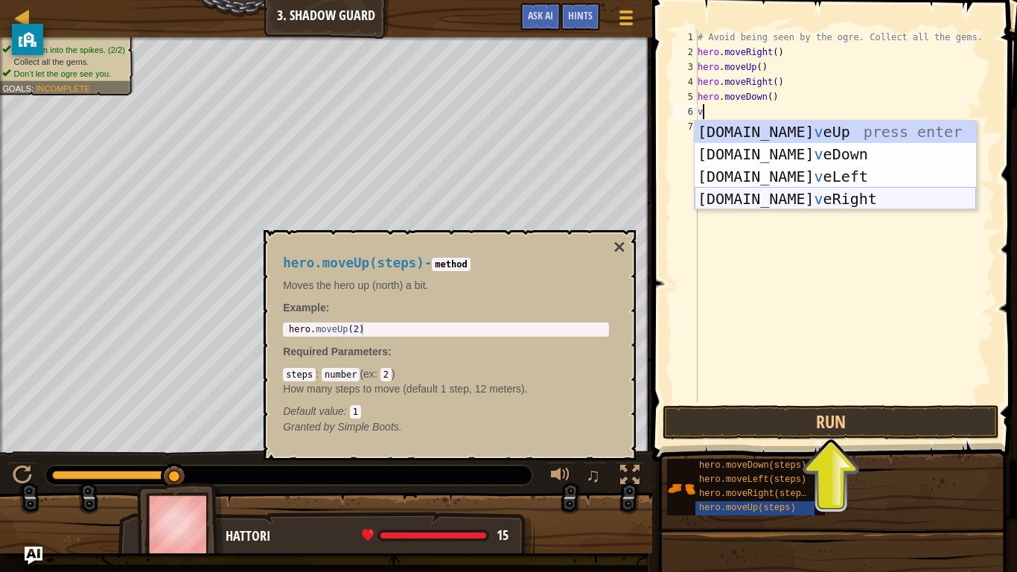
click at [831, 199] on div "[DOMAIN_NAME] v eUp press enter [DOMAIN_NAME] v eDown press enter [DOMAIN_NAME]…" at bounding box center [834, 188] width 281 height 134
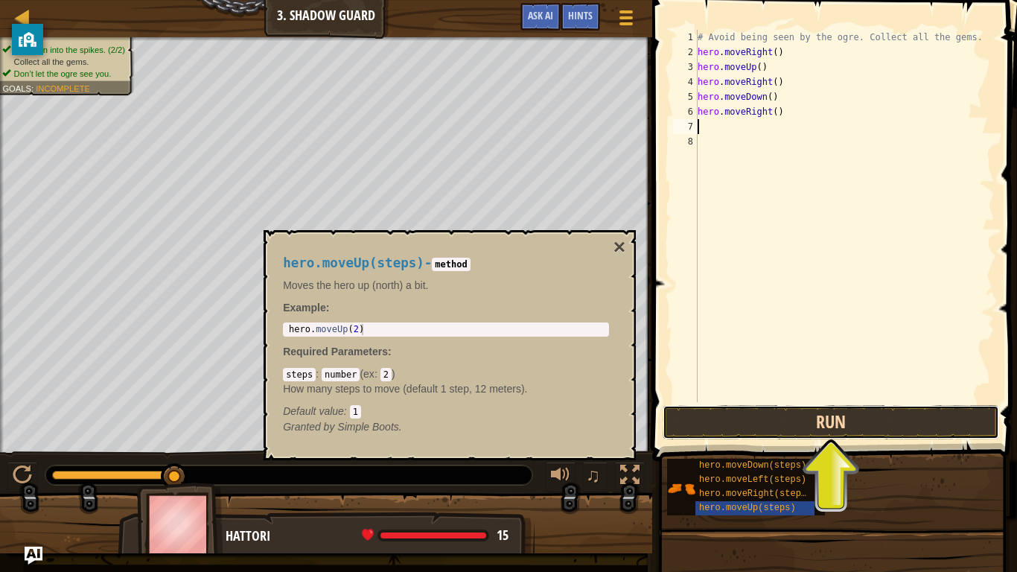
click at [746, 421] on button "Run" at bounding box center [830, 422] width 336 height 34
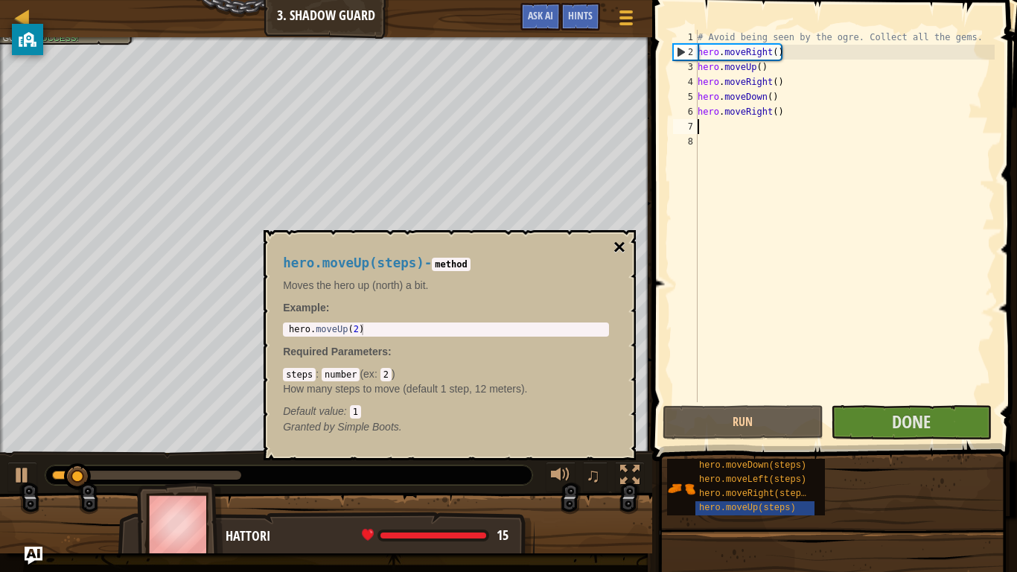
click at [619, 246] on button "×" at bounding box center [619, 247] width 12 height 21
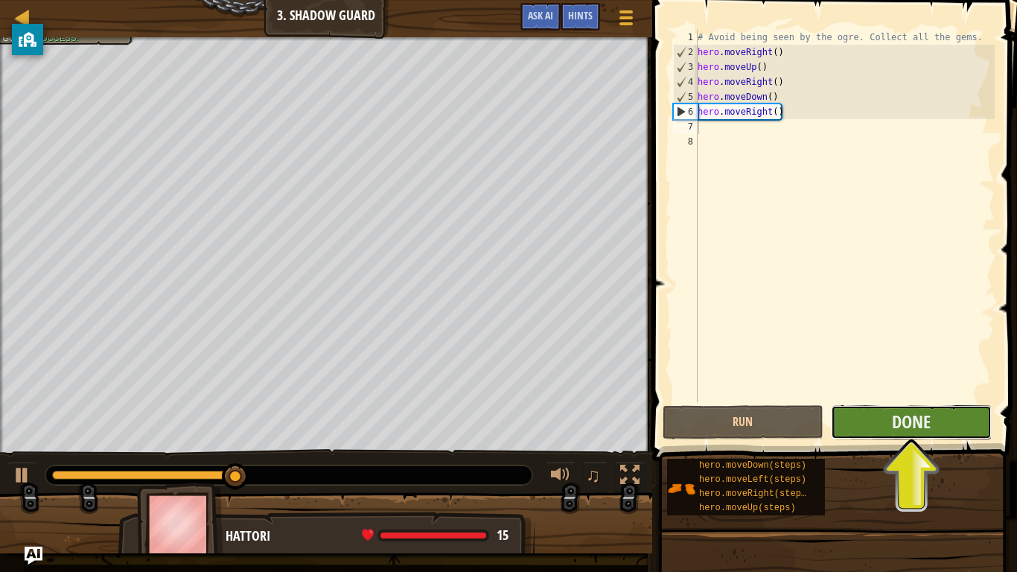
click at [968, 425] on button "Done" at bounding box center [911, 422] width 161 height 34
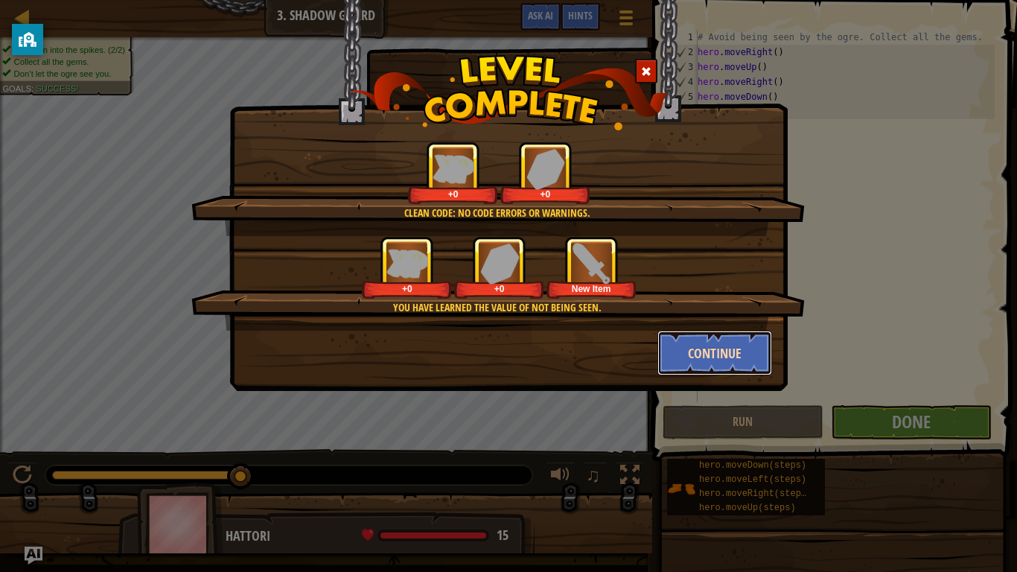
click at [741, 351] on button "Continue" at bounding box center [714, 352] width 115 height 45
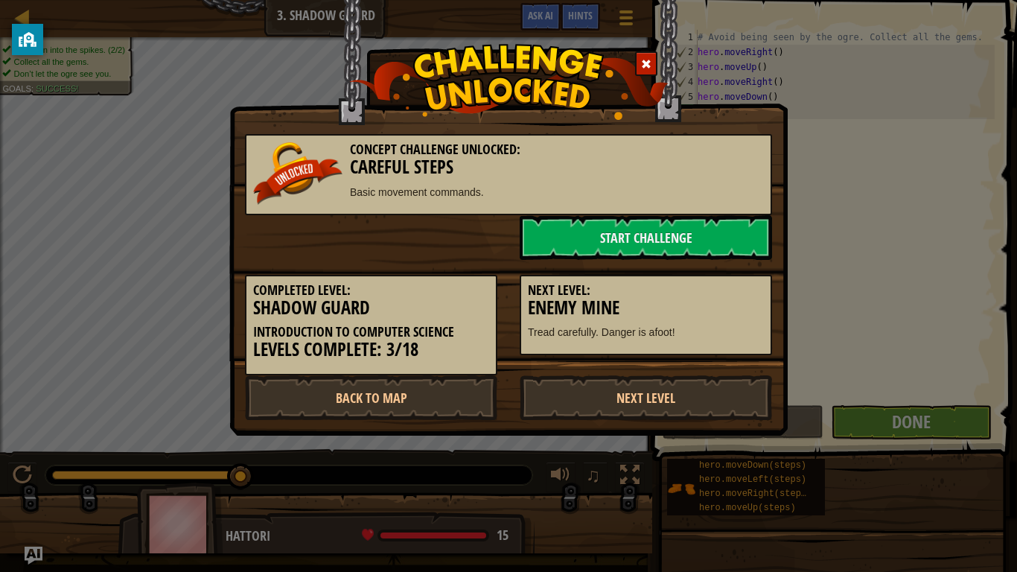
click at [741, 351] on div "Next Level: Enemy Mine Tread carefully. Danger is afoot!" at bounding box center [645, 315] width 252 height 81
click at [690, 391] on link "Next Level" at bounding box center [645, 397] width 252 height 45
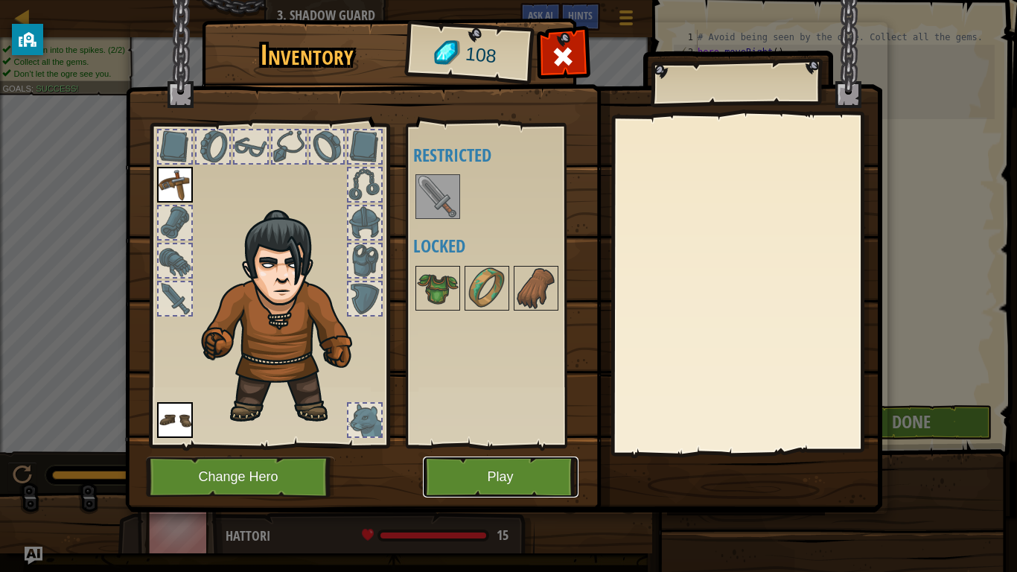
click at [496, 445] on button "Play" at bounding box center [501, 476] width 156 height 41
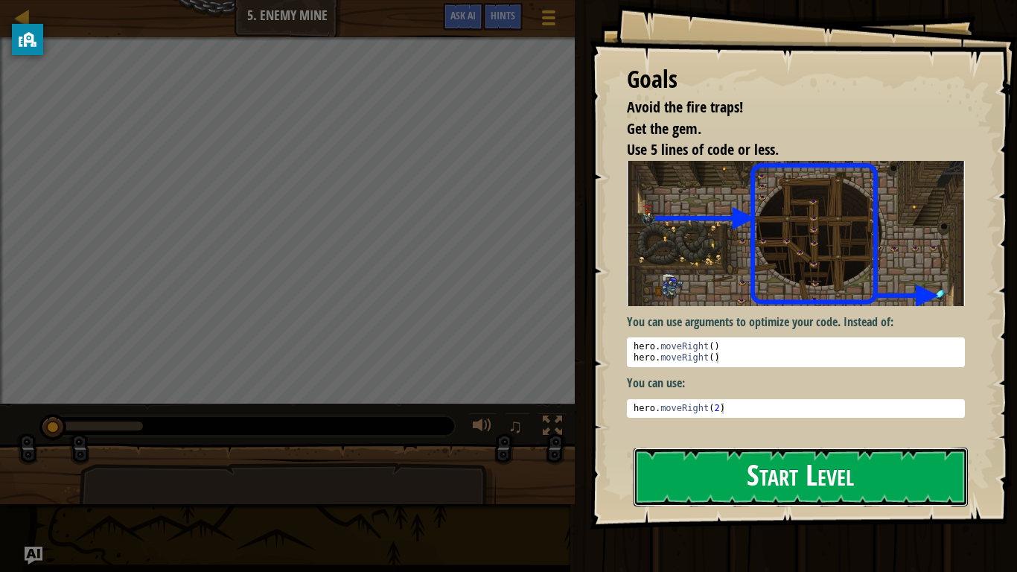
click at [877, 445] on button "Start Level" at bounding box center [800, 476] width 334 height 59
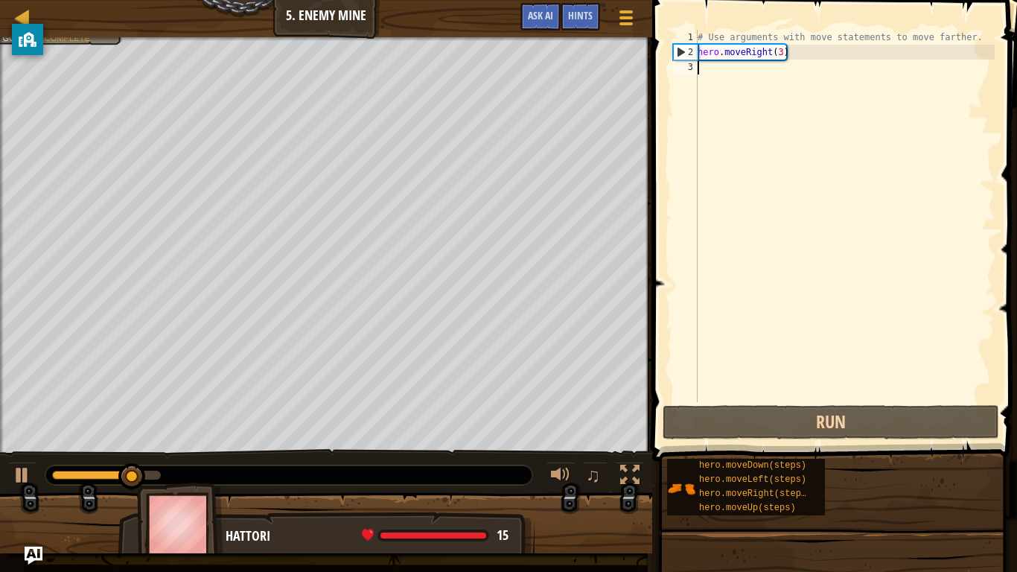
type textarea "v"
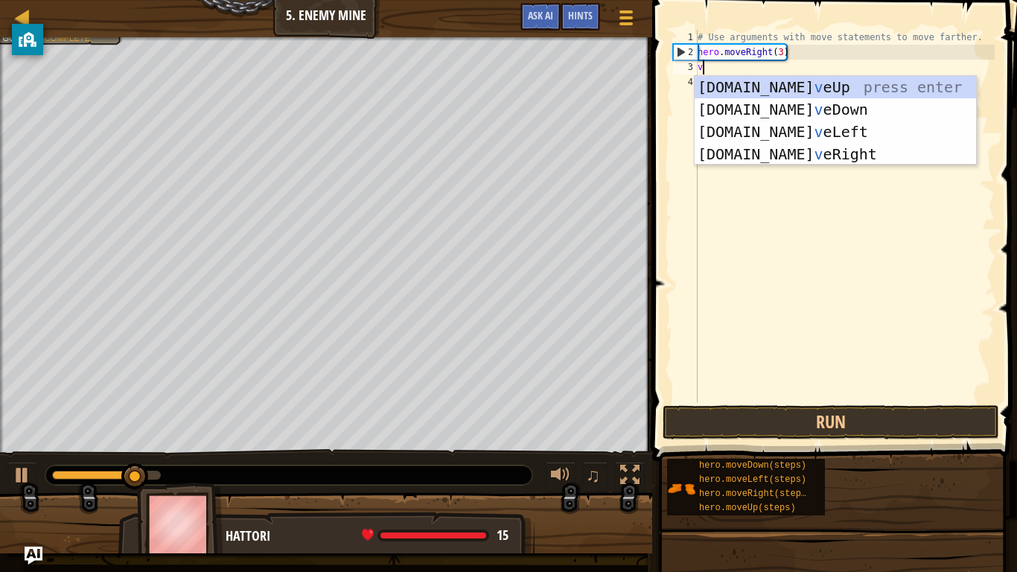
scroll to position [7, 0]
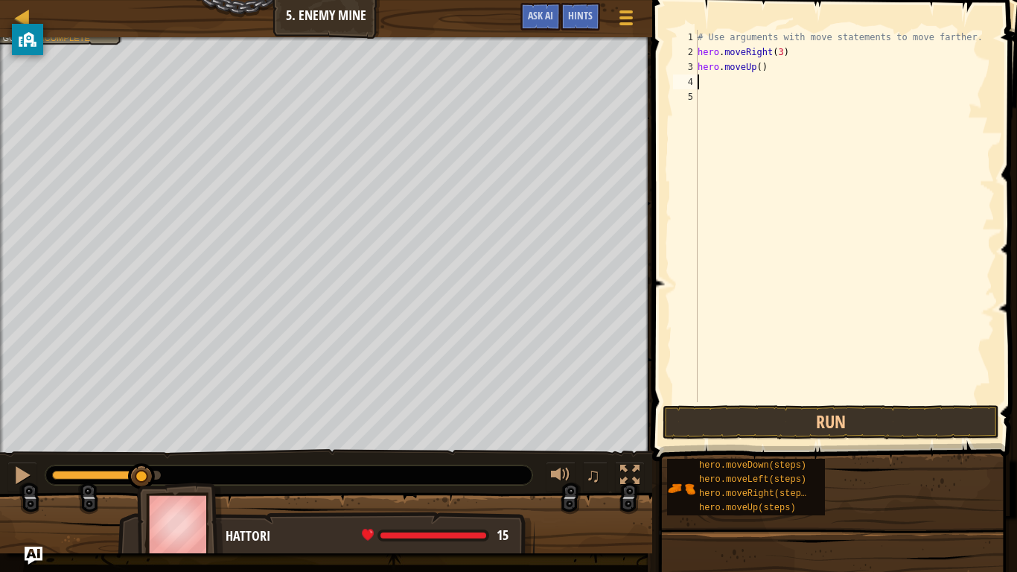
type textarea "v"
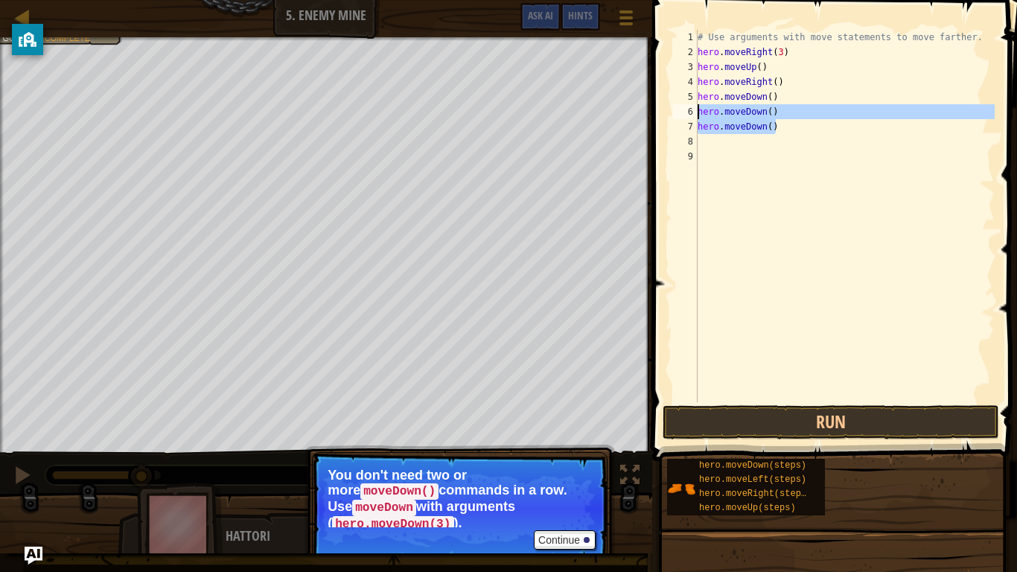
drag, startPoint x: 781, startPoint y: 131, endPoint x: 698, endPoint y: 118, distance: 83.6
click at [698, 118] on div "# Use arguments with move statements to move farther. hero . moveRight ( 3 ) he…" at bounding box center [844, 231] width 300 height 402
type textarea "hero.moveDown() hero.moveDown()"
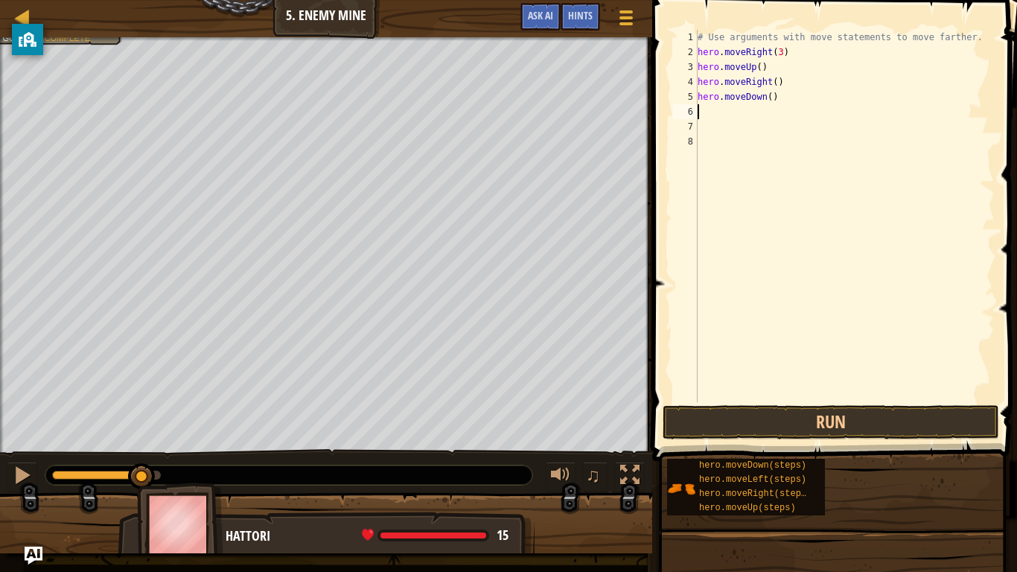
click at [772, 97] on div "# Use arguments with move statements to move farther. hero . moveRight ( 3 ) he…" at bounding box center [844, 231] width 300 height 402
type textarea "hero.moveDown(3)"
click at [708, 109] on div "# Use arguments with move statements to move farther. hero . moveRight ( 3 ) he…" at bounding box center [844, 231] width 300 height 402
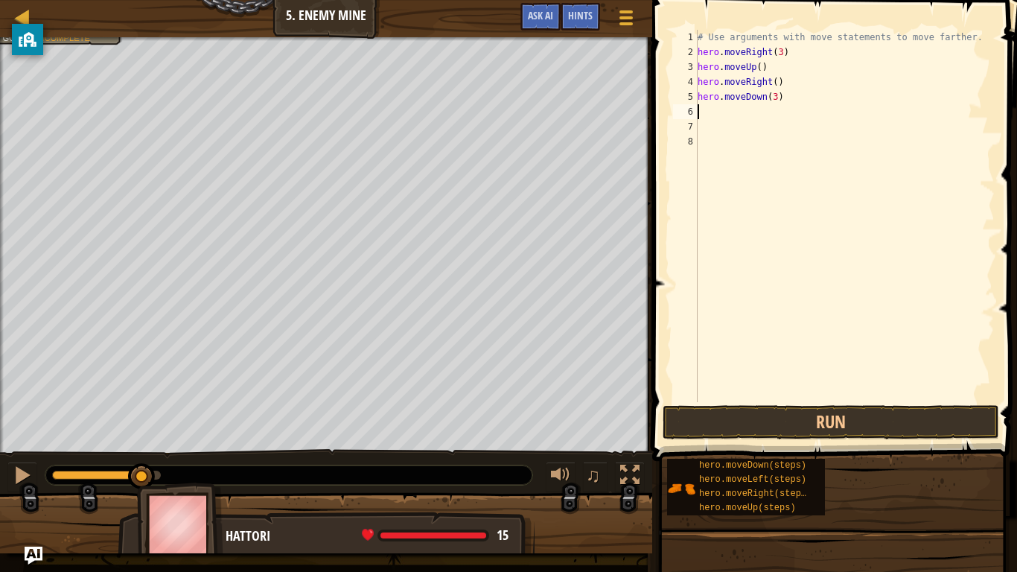
type textarea "v"
type textarea "hero.moveRight(3)"
click at [748, 419] on button "Run" at bounding box center [830, 422] width 336 height 34
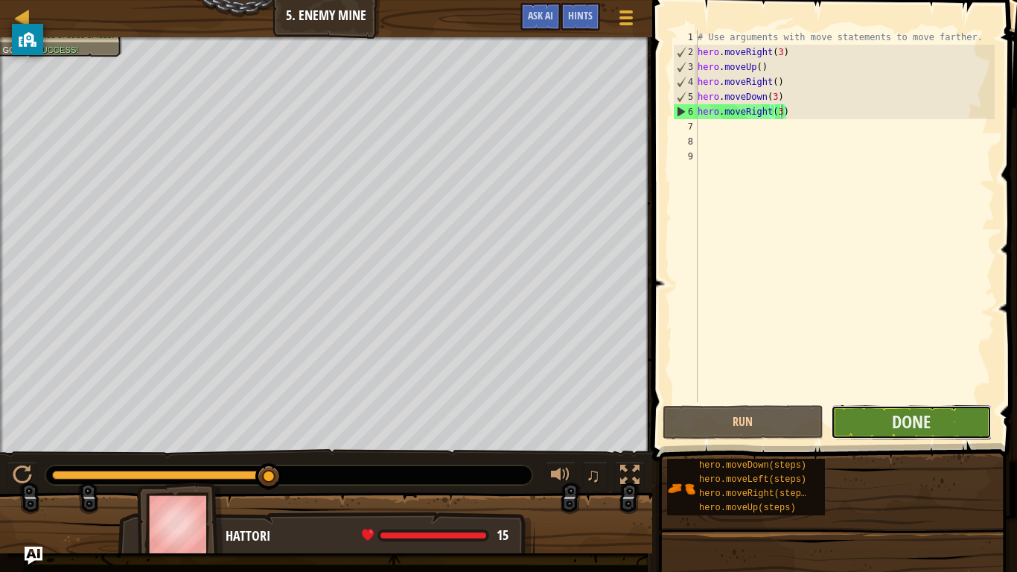
click at [955, 423] on button "Done" at bounding box center [911, 422] width 161 height 34
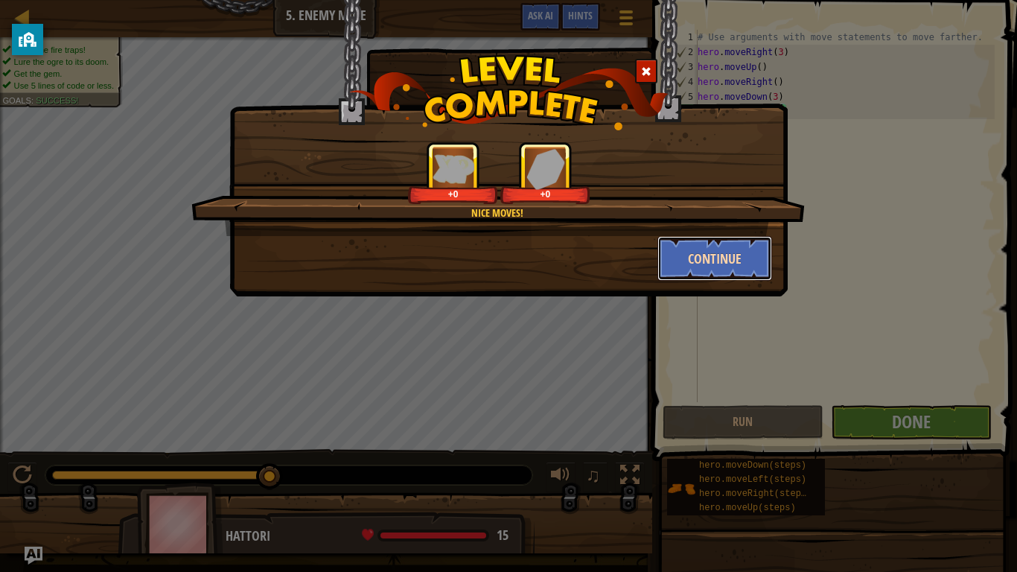
click at [704, 265] on button "Continue" at bounding box center [714, 258] width 115 height 45
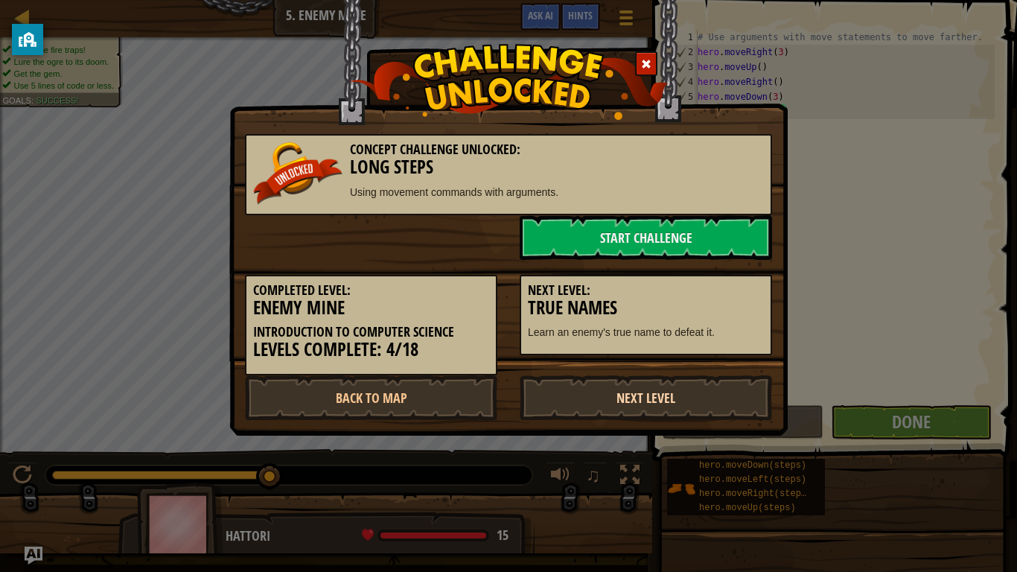
click at [639, 407] on link "Next Level" at bounding box center [645, 397] width 252 height 45
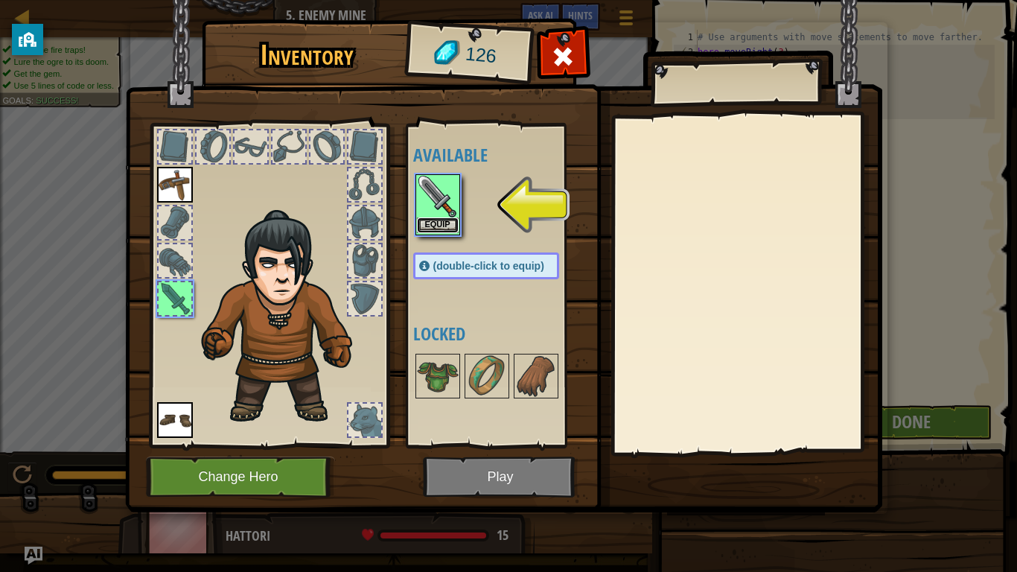
click at [437, 226] on button "Equip" at bounding box center [438, 225] width 42 height 16
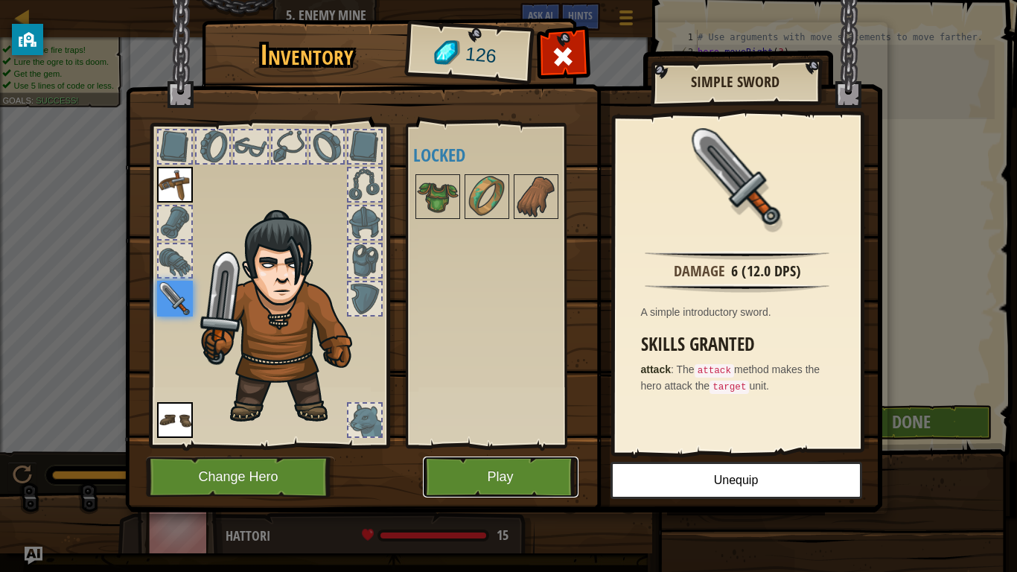
click at [523, 445] on button "Play" at bounding box center [501, 476] width 156 height 41
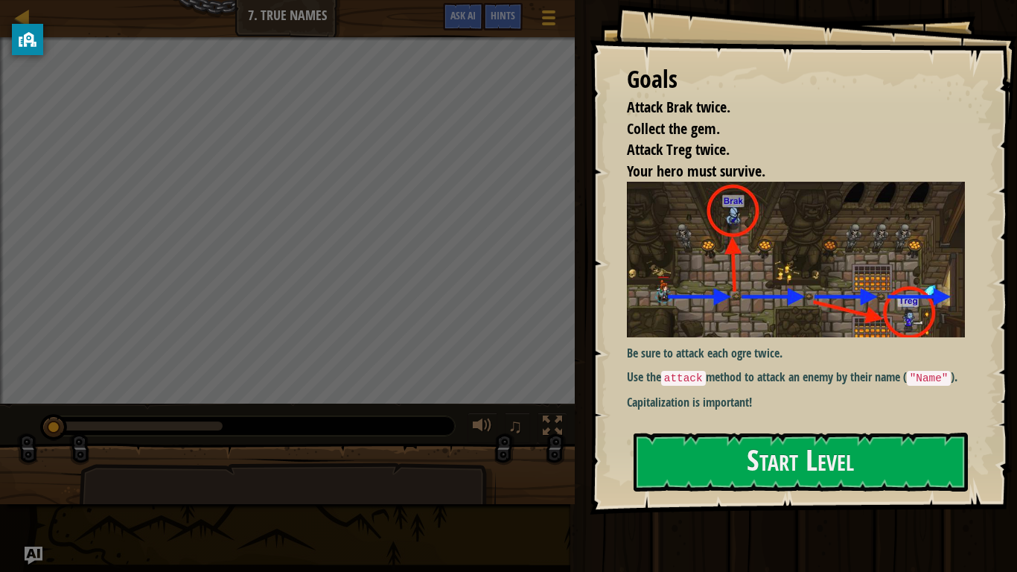
click at [748, 307] on img at bounding box center [796, 259] width 338 height 155
click at [737, 445] on button "Start Level" at bounding box center [800, 461] width 334 height 59
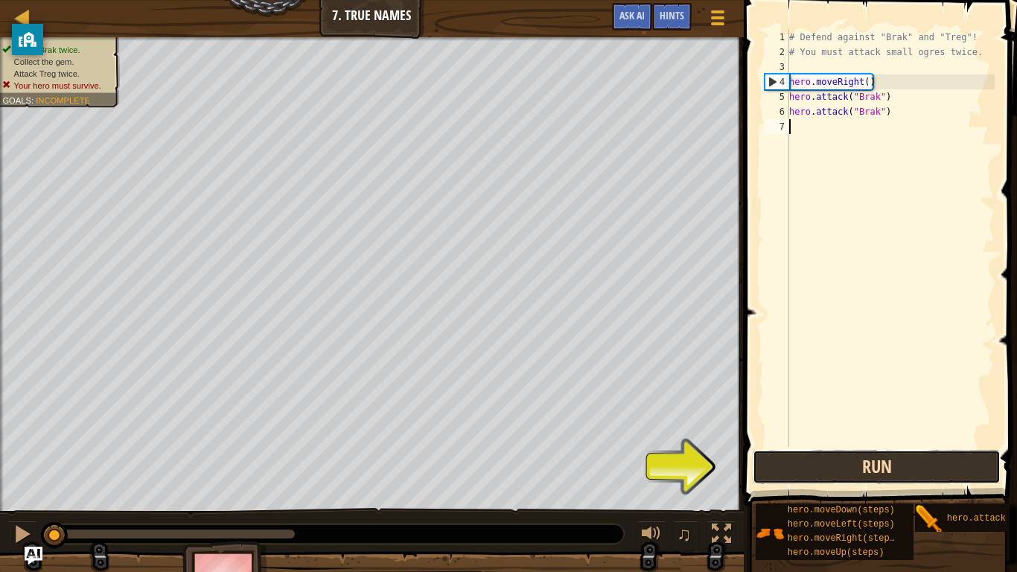
click at [849, 445] on button "Run" at bounding box center [876, 466] width 248 height 34
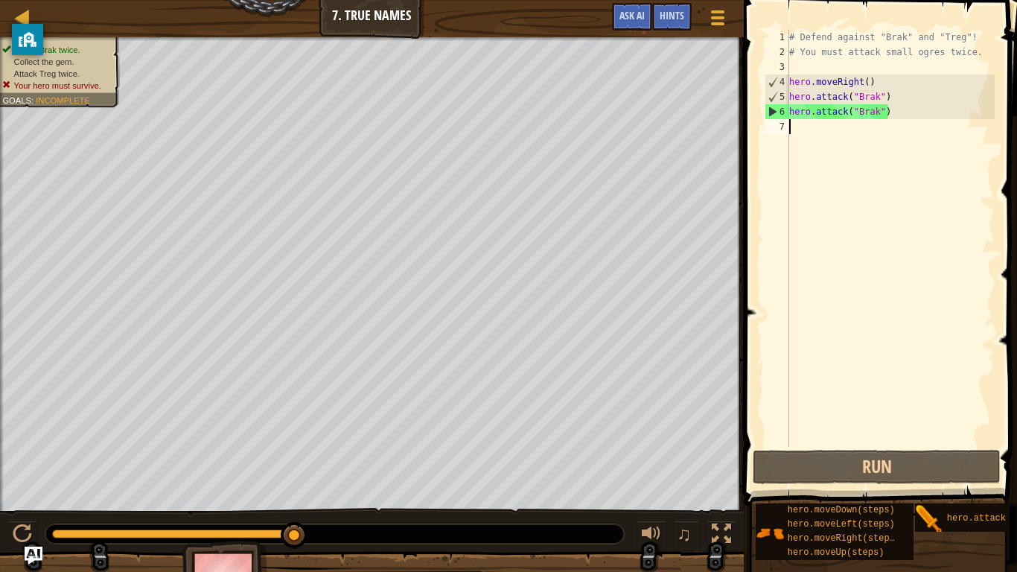
scroll to position [7, 0]
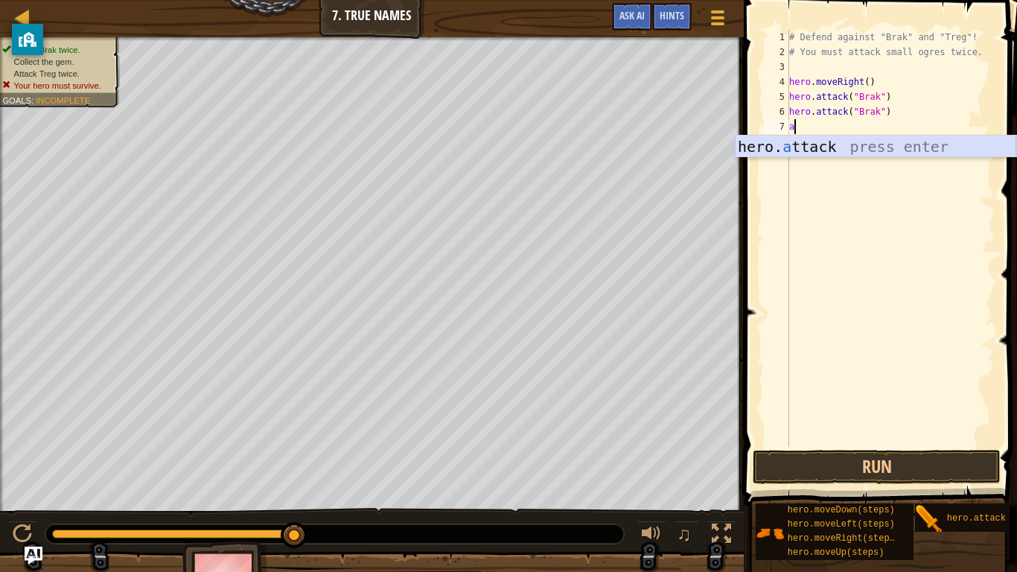
click at [857, 150] on div "hero. a ttack press enter" at bounding box center [875, 168] width 281 height 67
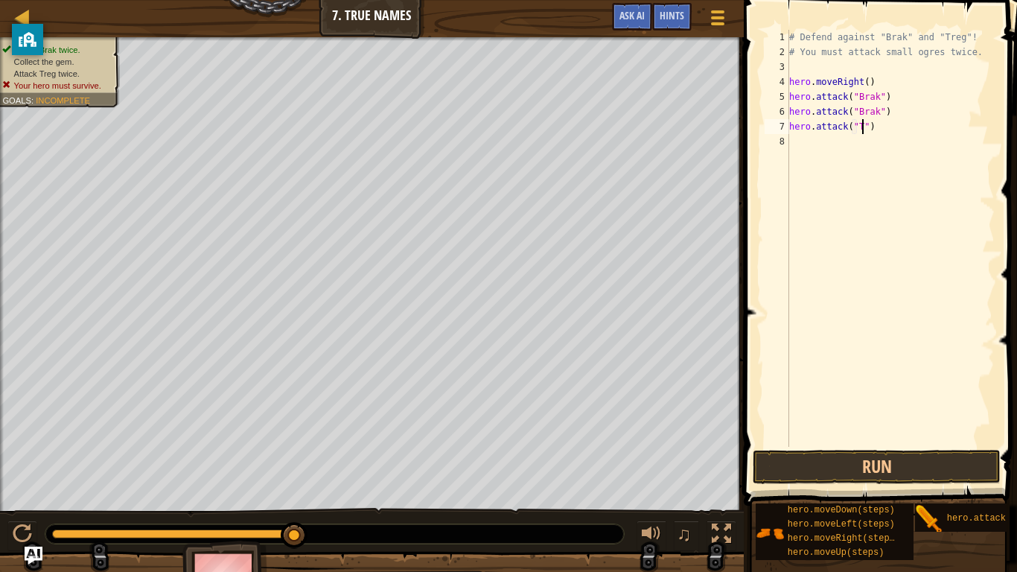
scroll to position [7, 10]
type textarea "hero.attack("Treg")"
type textarea "v"
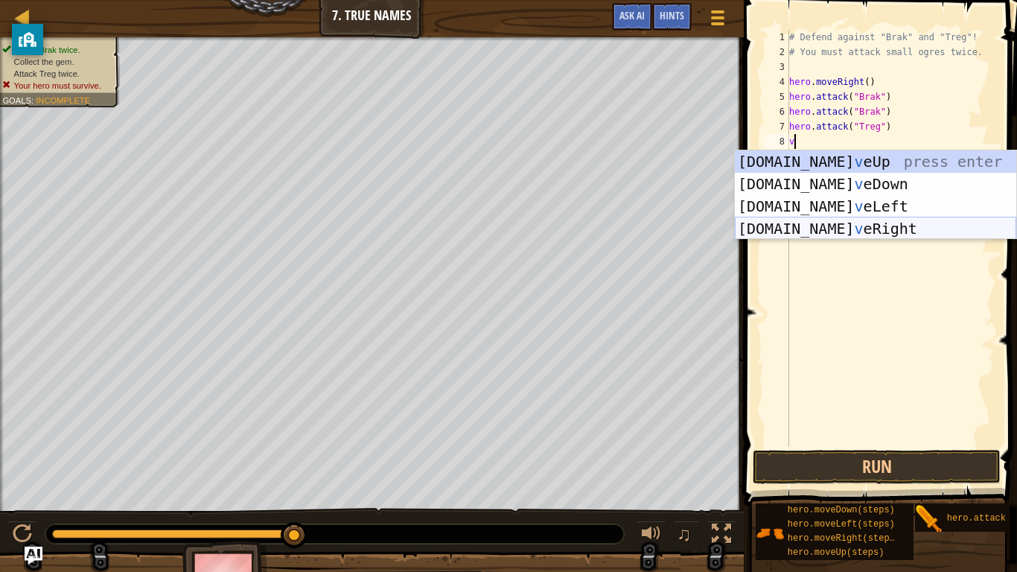
click at [872, 225] on div "[DOMAIN_NAME] v eUp press enter [DOMAIN_NAME] v eDown press enter [DOMAIN_NAME]…" at bounding box center [875, 217] width 281 height 134
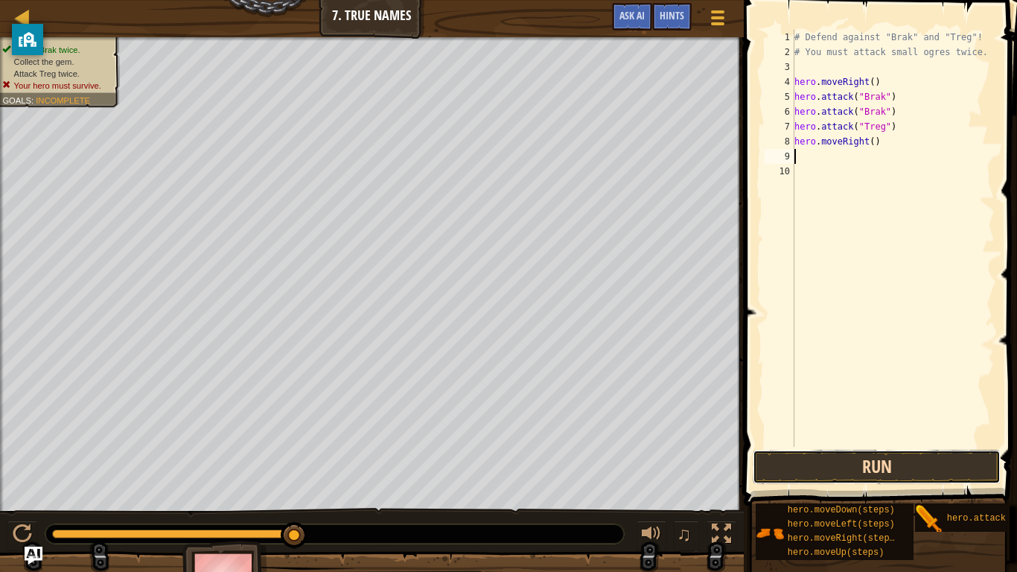
click at [849, 445] on button "Run" at bounding box center [876, 466] width 248 height 34
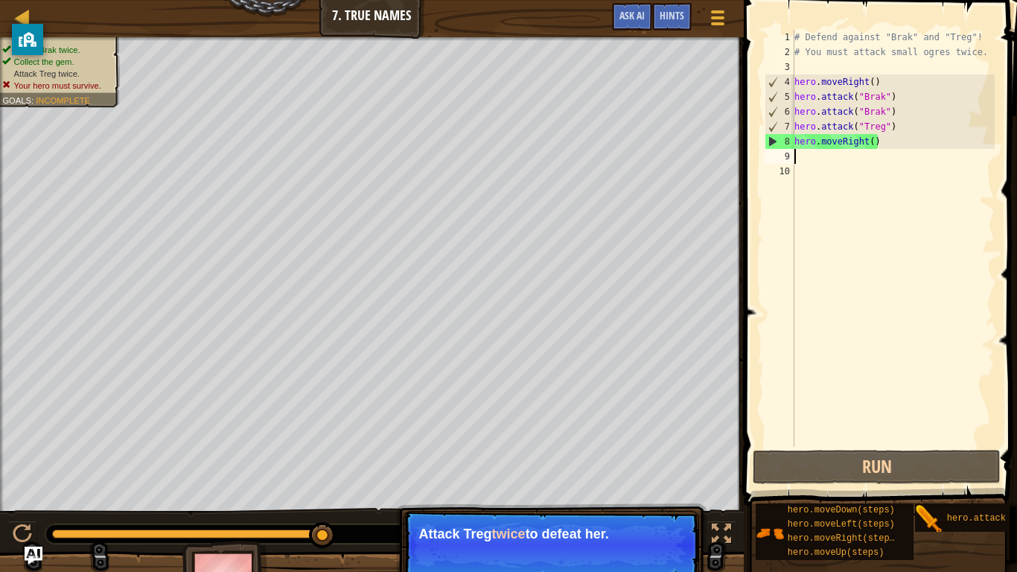
click at [798, 143] on div "# Defend against "Brak" and "Treg"! # You must attack small ogres twice. hero .…" at bounding box center [892, 253] width 203 height 447
type textarea "hero.moveRight()"
click at [800, 142] on div "# Defend against "Brak" and "Treg"! # You must attack small ogres twice. hero .…" at bounding box center [892, 253] width 203 height 447
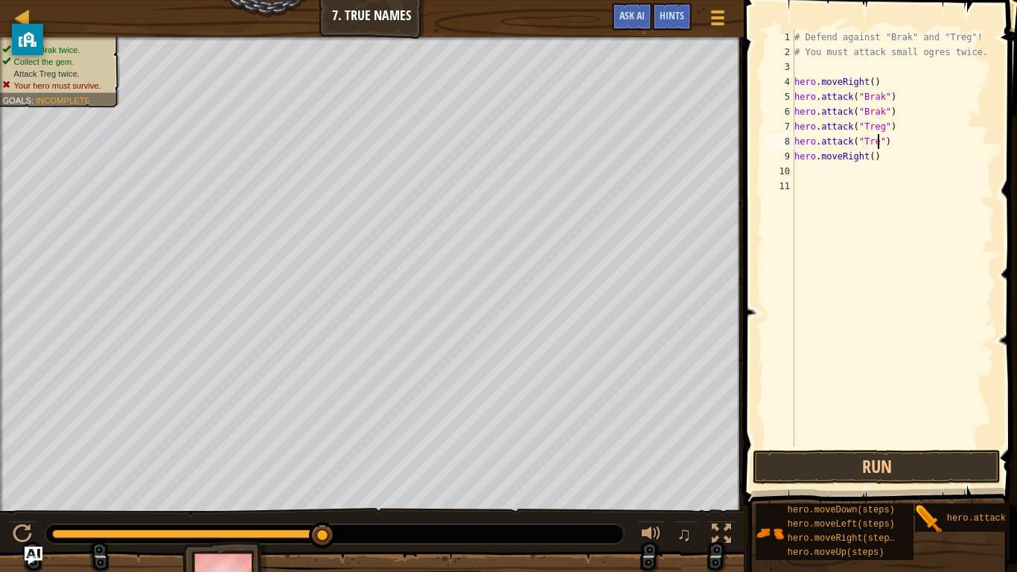
scroll to position [7, 13]
type textarea "hero.attack("Treg")"
click at [880, 445] on button "Run" at bounding box center [876, 466] width 248 height 34
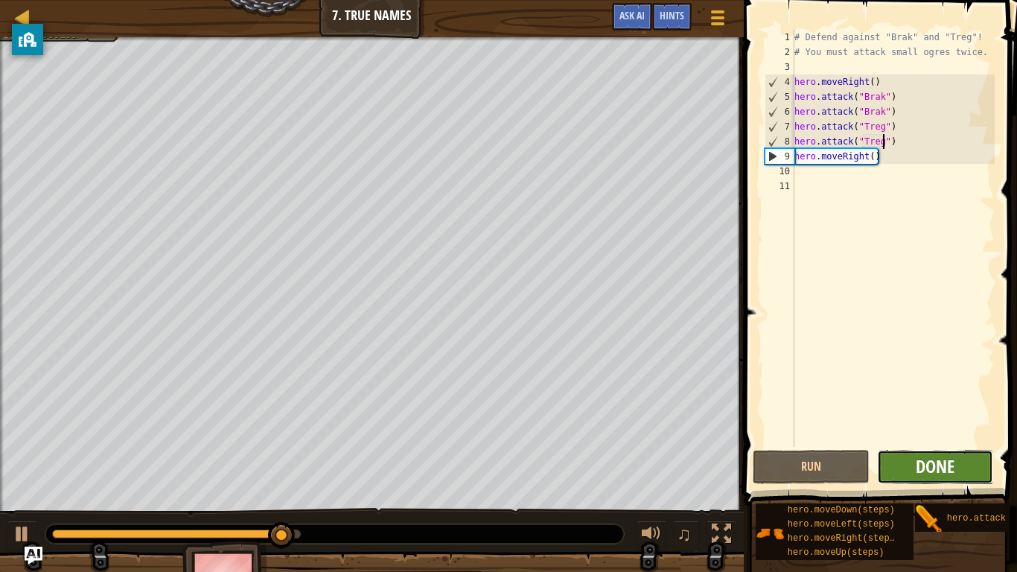
click at [938, 445] on span "Done" at bounding box center [934, 466] width 39 height 24
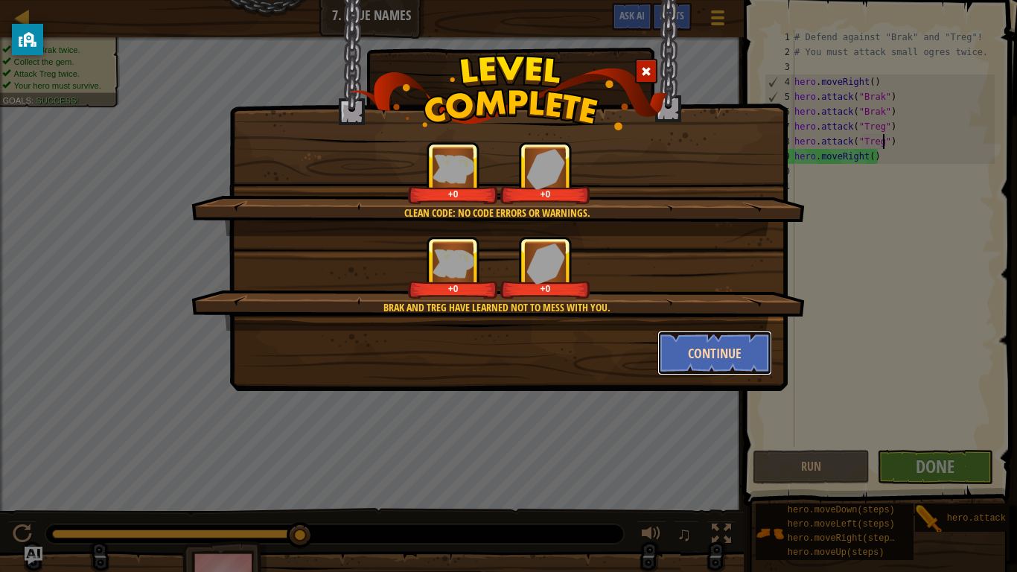
click at [695, 357] on button "Continue" at bounding box center [714, 352] width 115 height 45
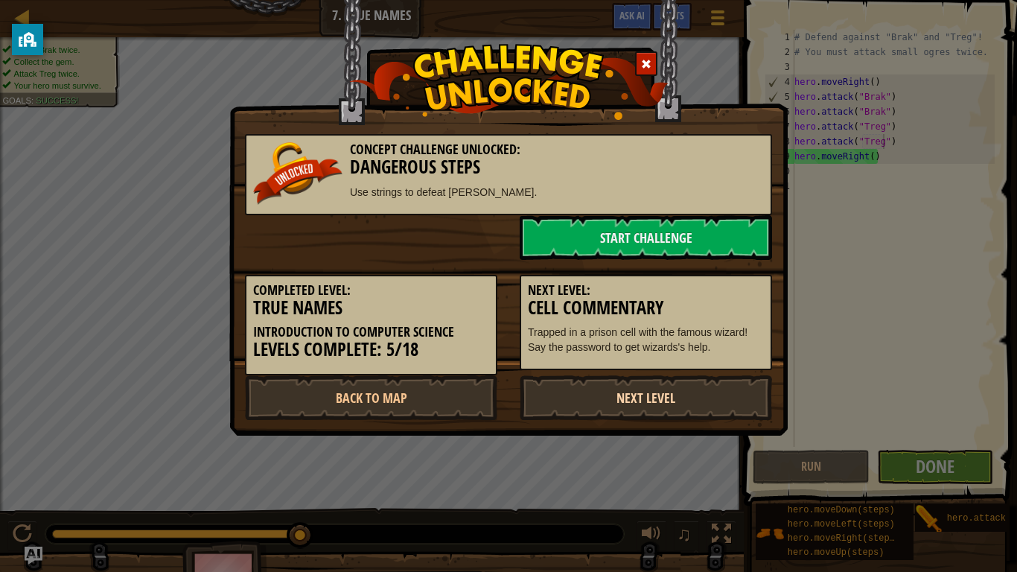
click at [562, 397] on link "Next Level" at bounding box center [645, 397] width 252 height 45
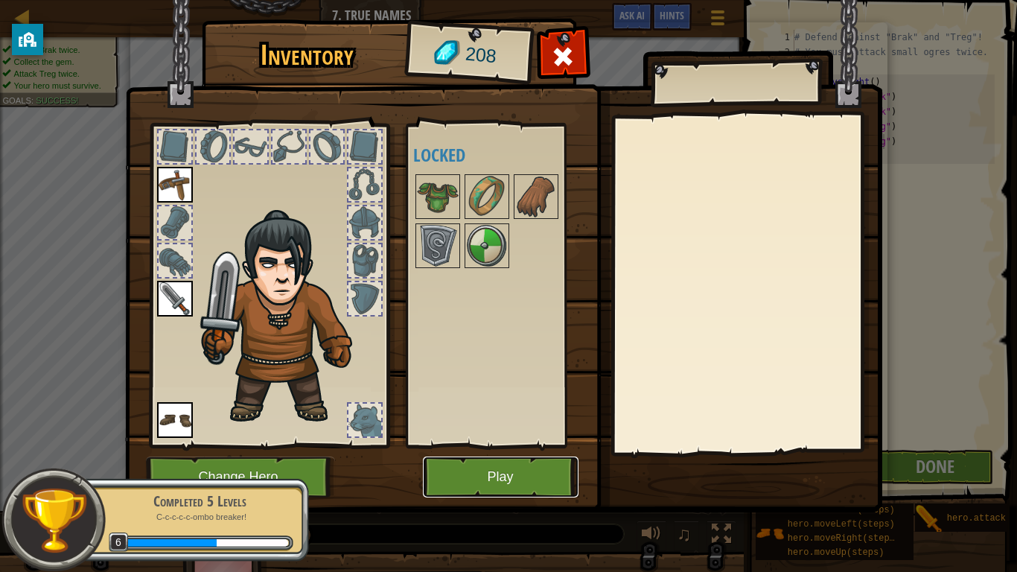
click at [552, 445] on button "Play" at bounding box center [501, 476] width 156 height 41
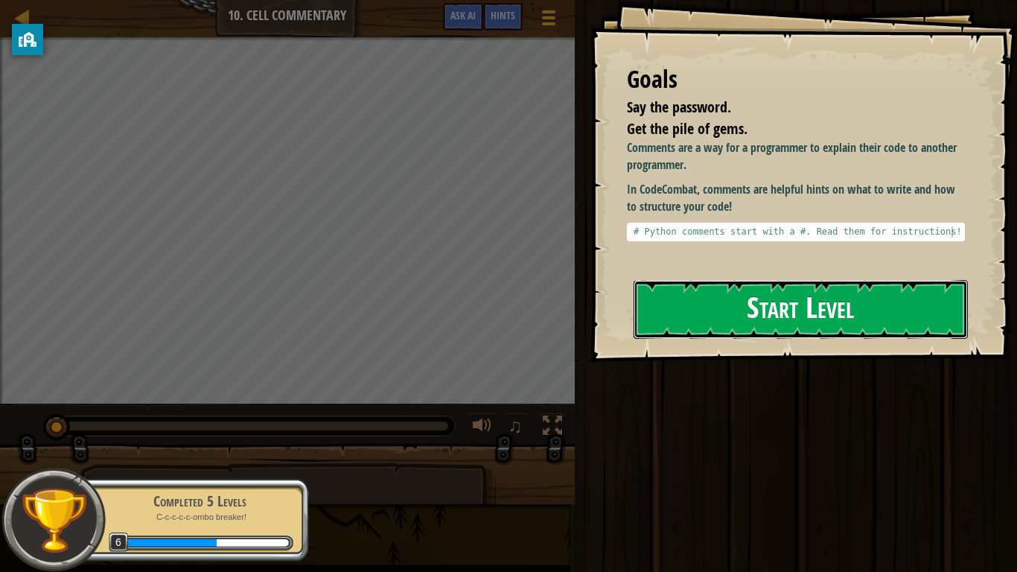
click at [808, 280] on button "Start Level" at bounding box center [800, 309] width 334 height 59
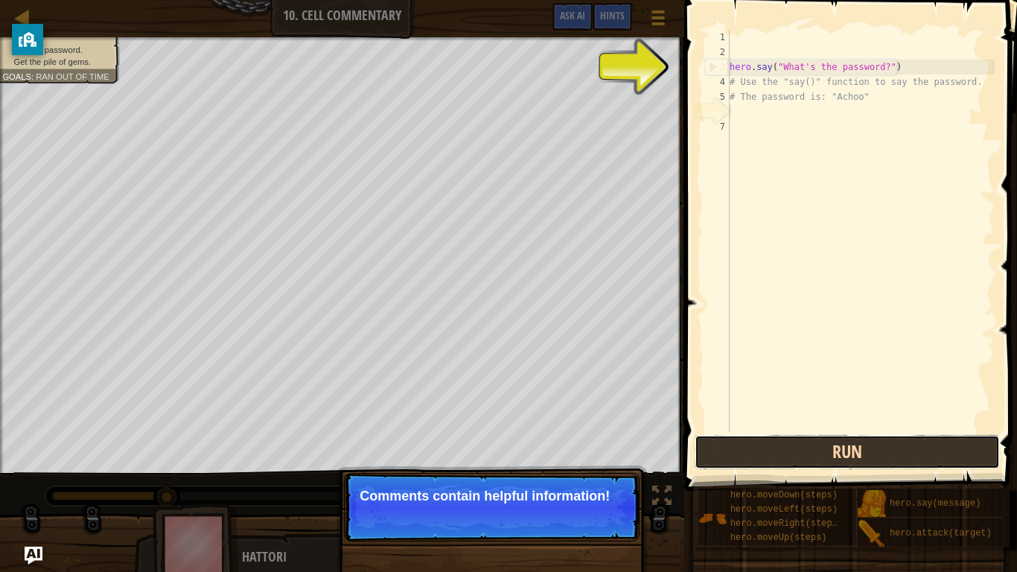
click at [801, 445] on button "Run" at bounding box center [846, 452] width 305 height 34
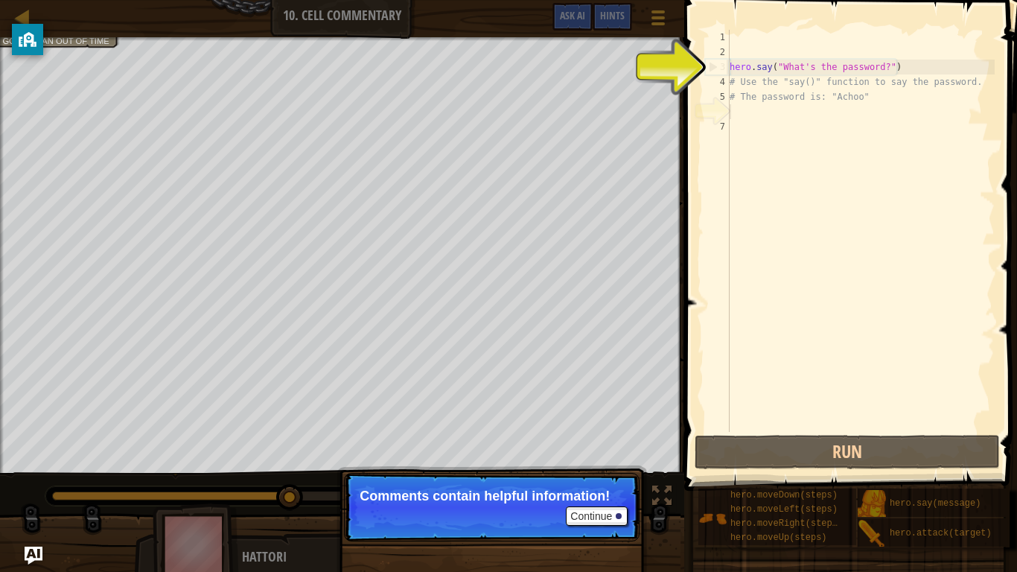
scroll to position [7, 0]
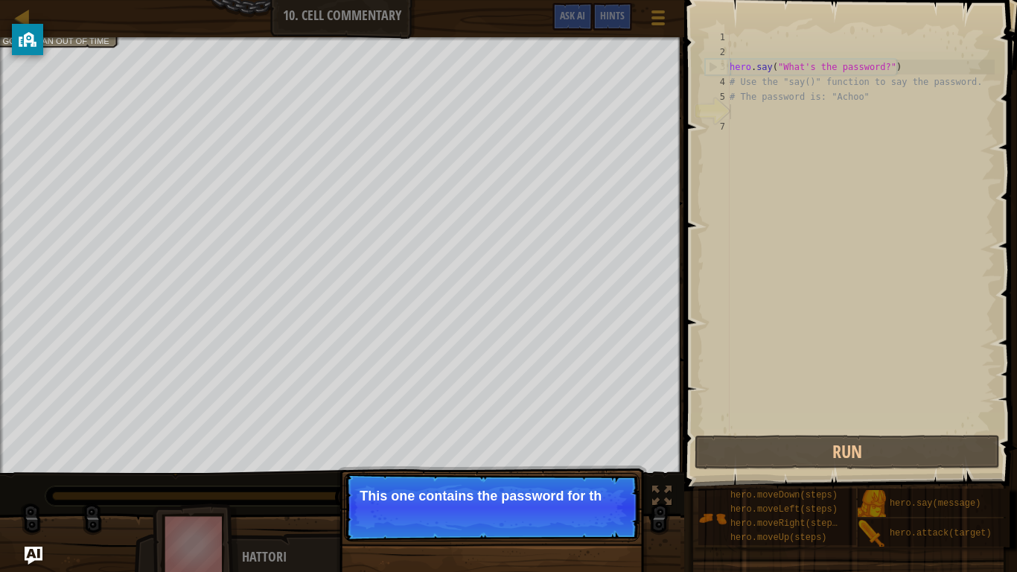
click at [593, 445] on p "Continue This one contains the password for th" at bounding box center [491, 507] width 295 height 68
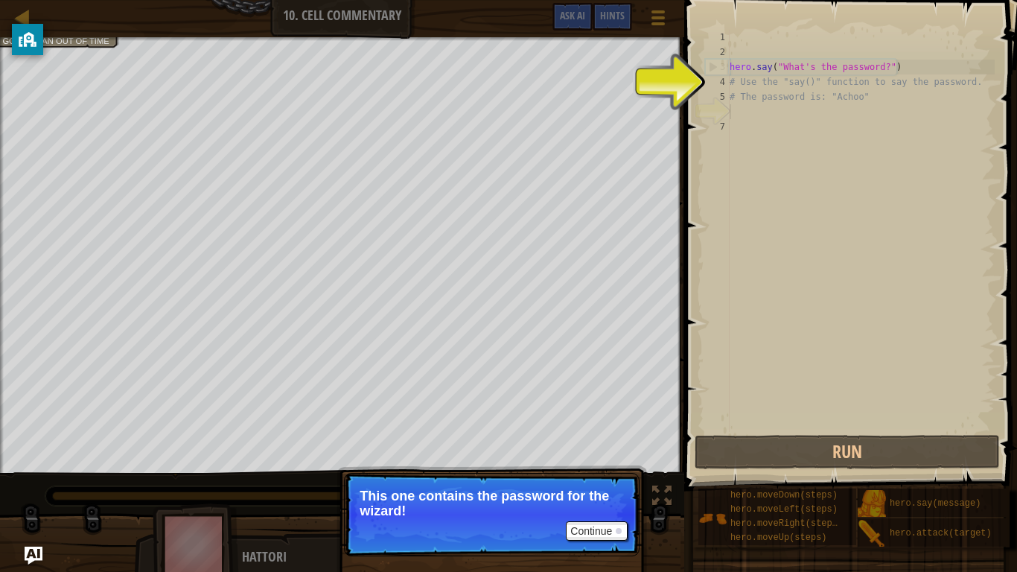
click at [592, 445] on p "This one contains the password for the wizard!" at bounding box center [491, 503] width 264 height 30
click at [598, 445] on button "Continue" at bounding box center [597, 530] width 62 height 19
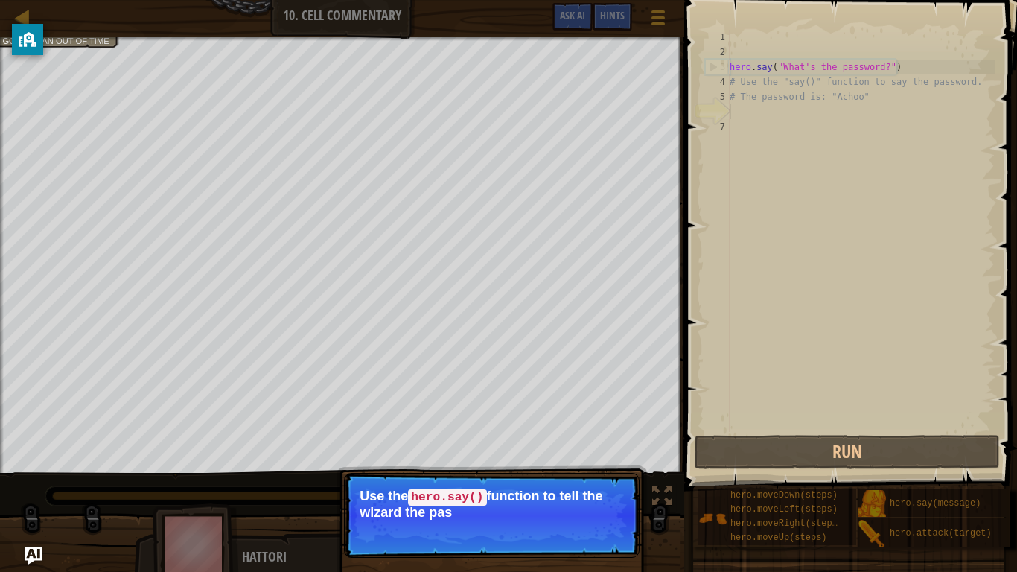
click at [553, 445] on p "Continue Use the hero.say() function to tell the wizard the pas" at bounding box center [491, 515] width 295 height 85
click at [543, 445] on p "Use the hero.say() function to tell the wizard the password here." at bounding box center [491, 503] width 264 height 31
click at [585, 445] on button "Continue" at bounding box center [597, 531] width 62 height 19
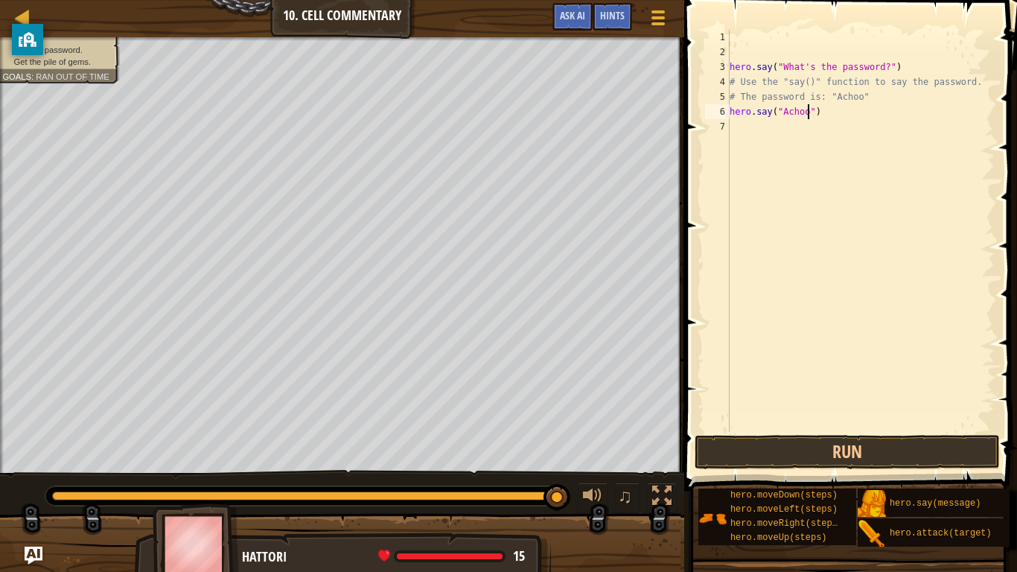
scroll to position [7, 12]
type textarea "hero.say("Achoo")"
click at [831, 445] on button "Run" at bounding box center [846, 452] width 305 height 34
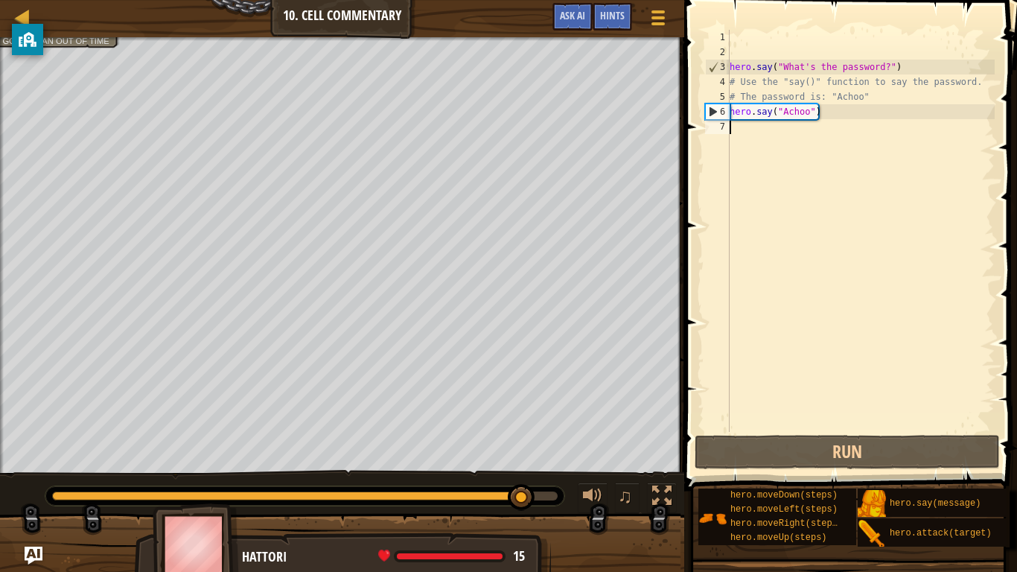
click at [768, 137] on div "hero . say ( "What's the password?" ) # Use the "say()" function to say the pas…" at bounding box center [860, 246] width 268 height 432
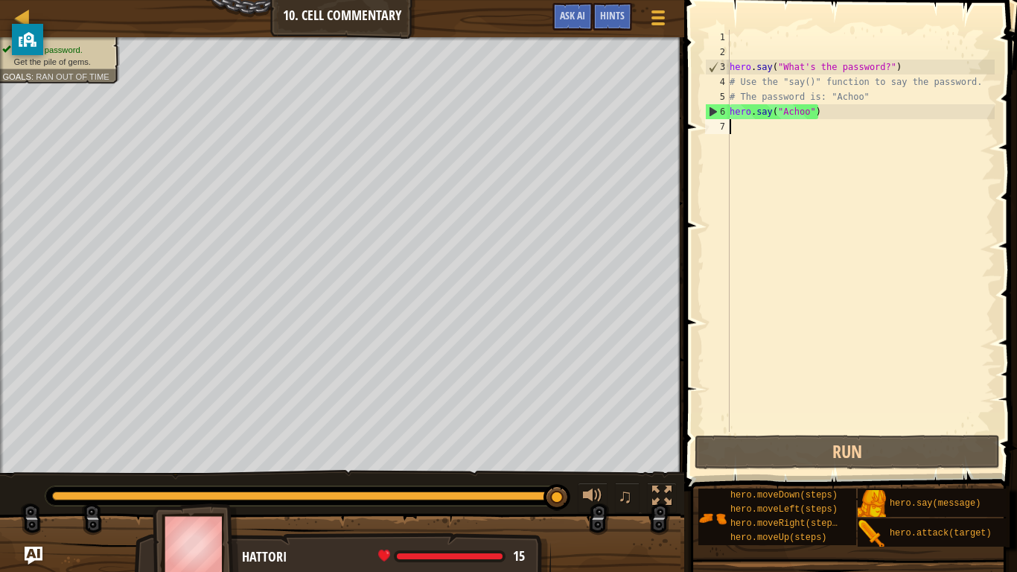
type textarea "f"
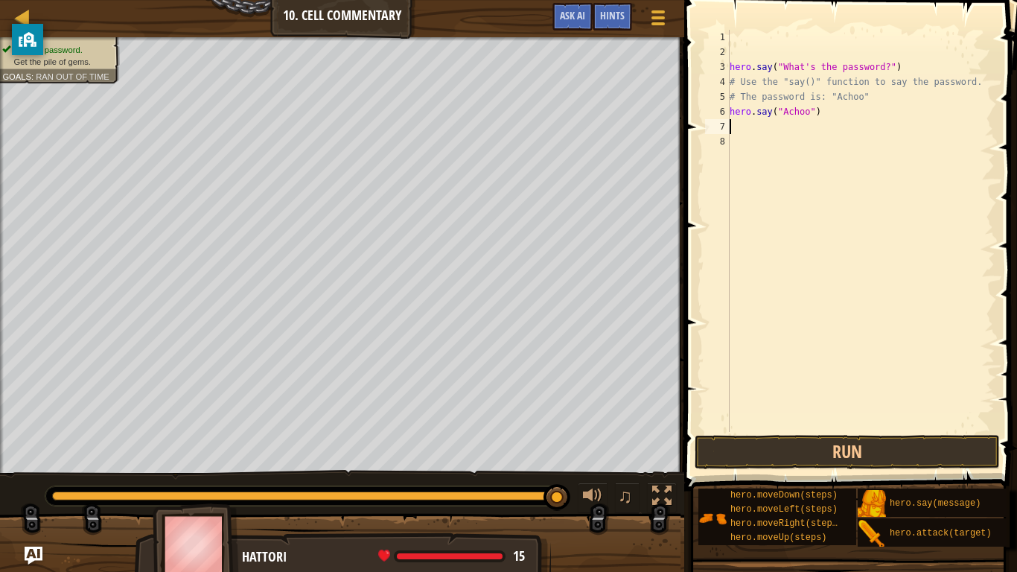
type textarea "u"
type textarea "hero.moveUp()"
type textarea "hero.moveUp(2)"
click at [839, 445] on button "Run" at bounding box center [846, 452] width 305 height 34
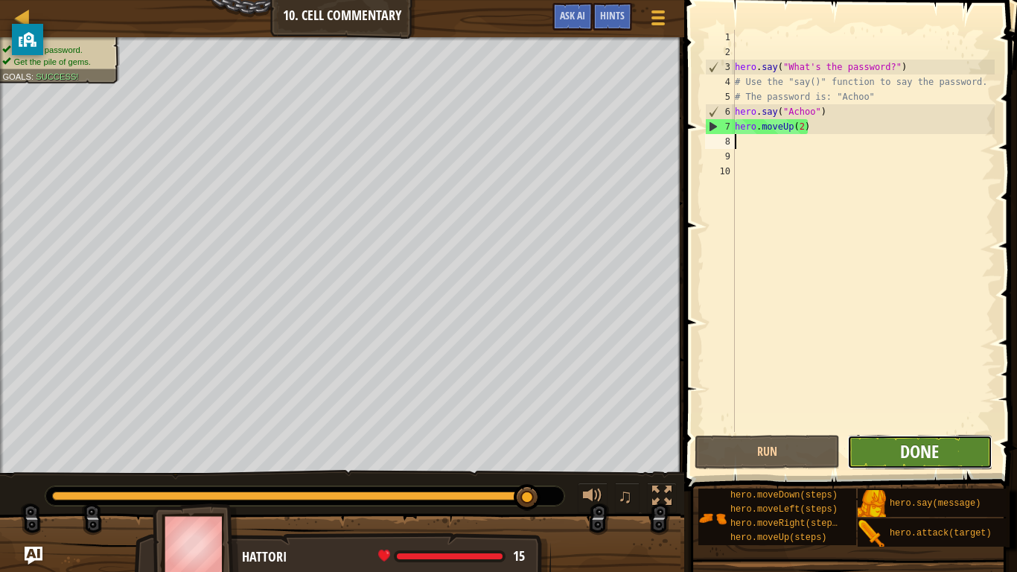
click at [921, 445] on span "Done" at bounding box center [919, 451] width 39 height 24
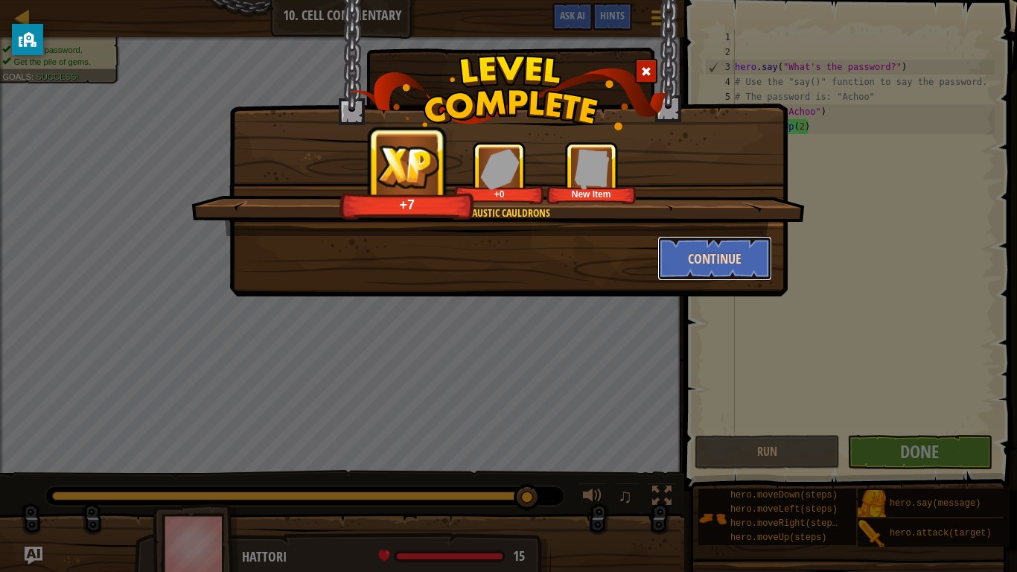
click at [680, 249] on button "Continue" at bounding box center [714, 258] width 115 height 45
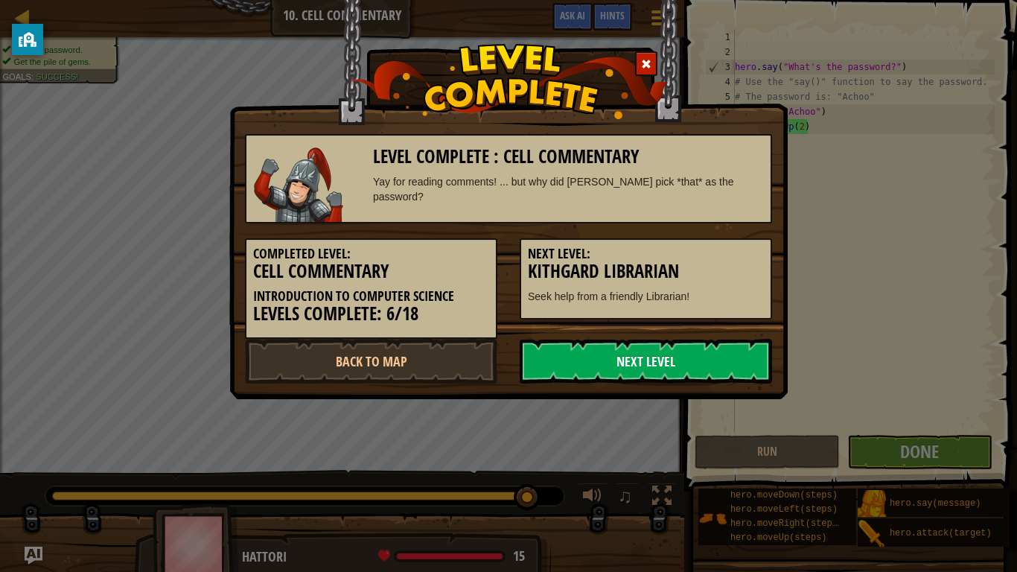
click at [575, 353] on link "Next Level" at bounding box center [645, 361] width 252 height 45
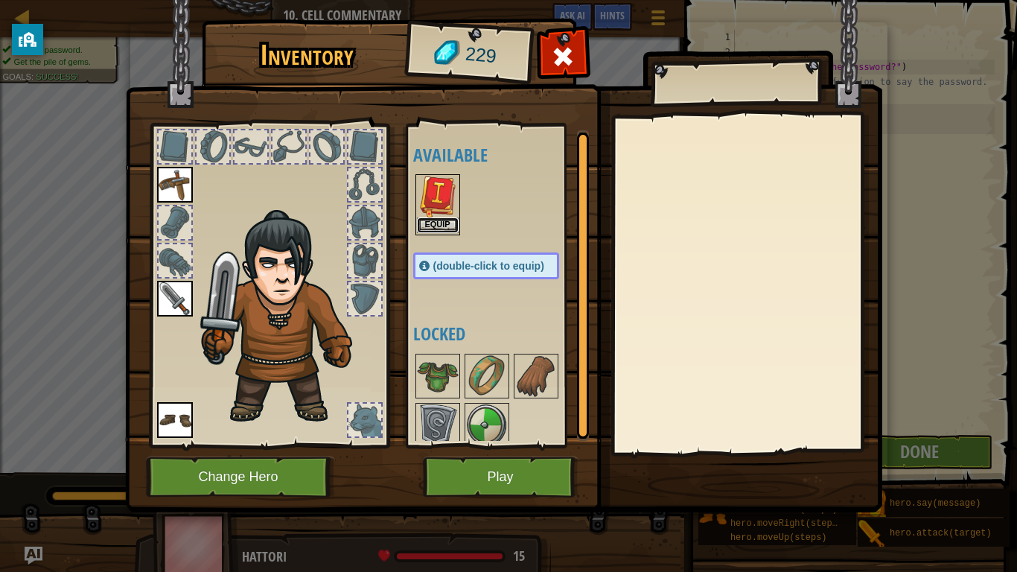
click at [429, 218] on button "Equip" at bounding box center [438, 225] width 42 height 16
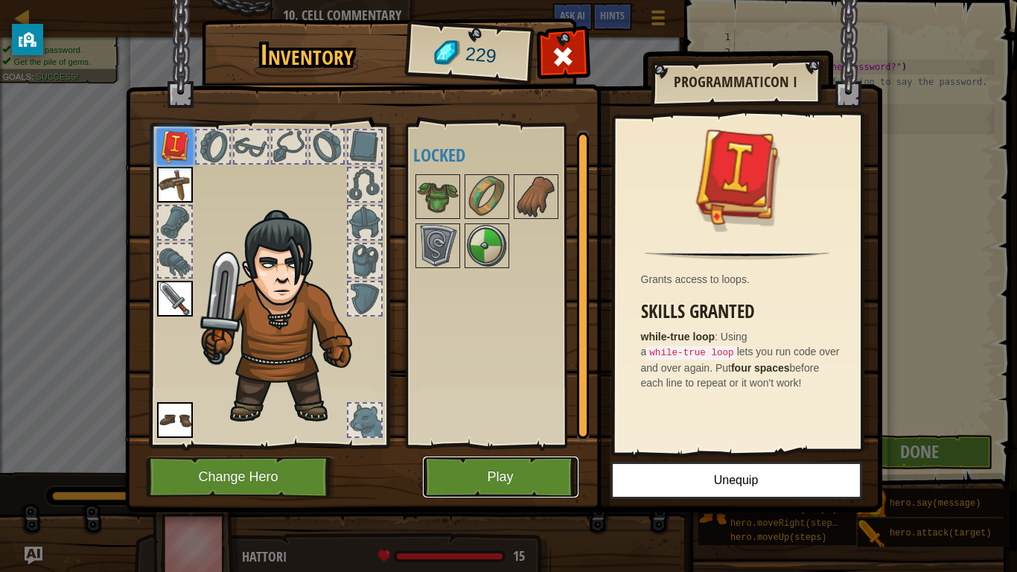
click at [502, 445] on button "Play" at bounding box center [501, 476] width 156 height 41
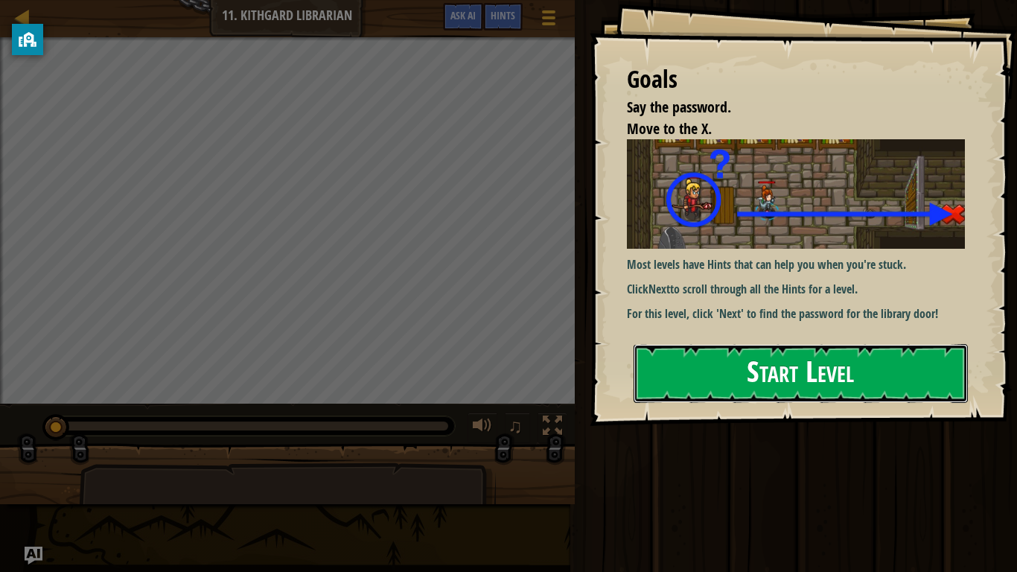
click at [676, 377] on button "Start Level" at bounding box center [800, 373] width 334 height 59
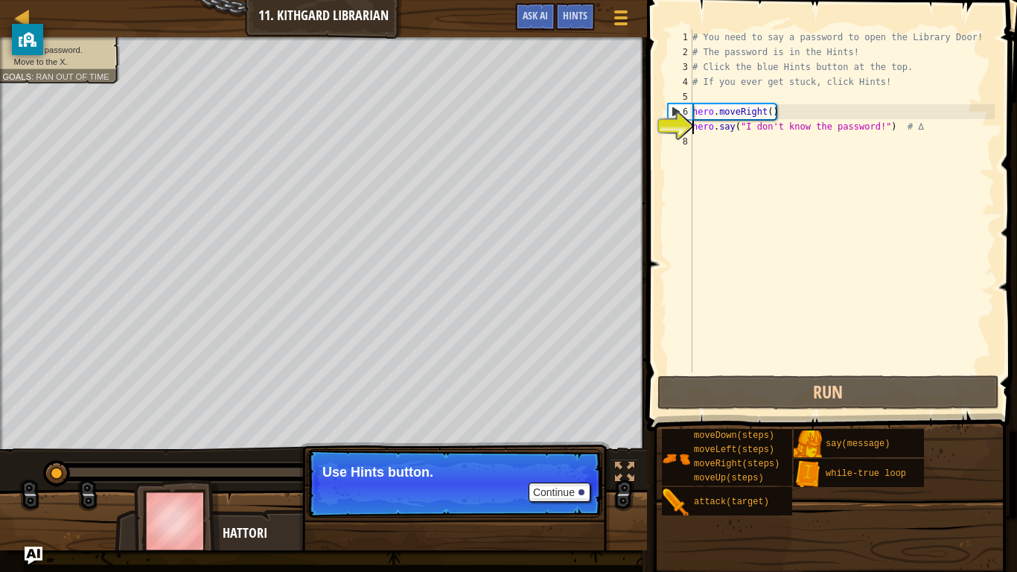
click at [718, 269] on div "# You need to say a password to open the Library Door! # The password is in the…" at bounding box center [841, 216] width 305 height 372
click at [573, 445] on button "Continue" at bounding box center [559, 491] width 62 height 19
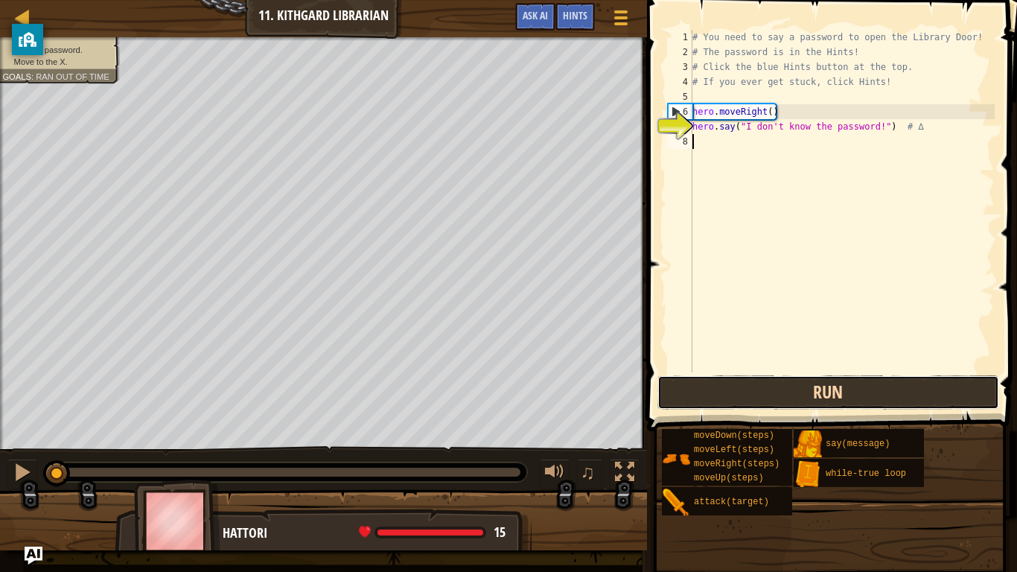
click at [768, 396] on button "Run" at bounding box center [828, 392] width 342 height 34
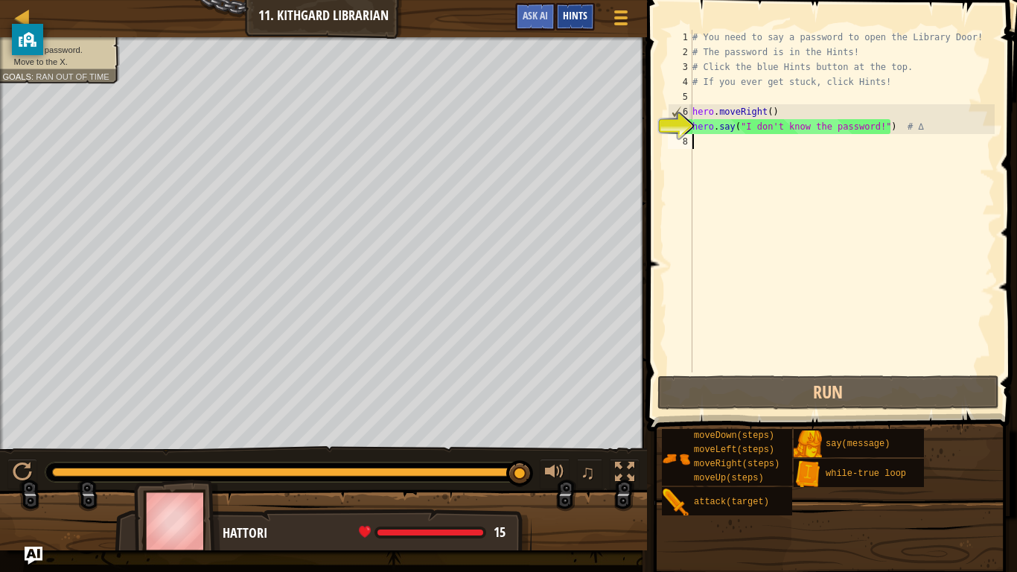
click at [594, 16] on div "Hints" at bounding box center [574, 17] width 39 height 28
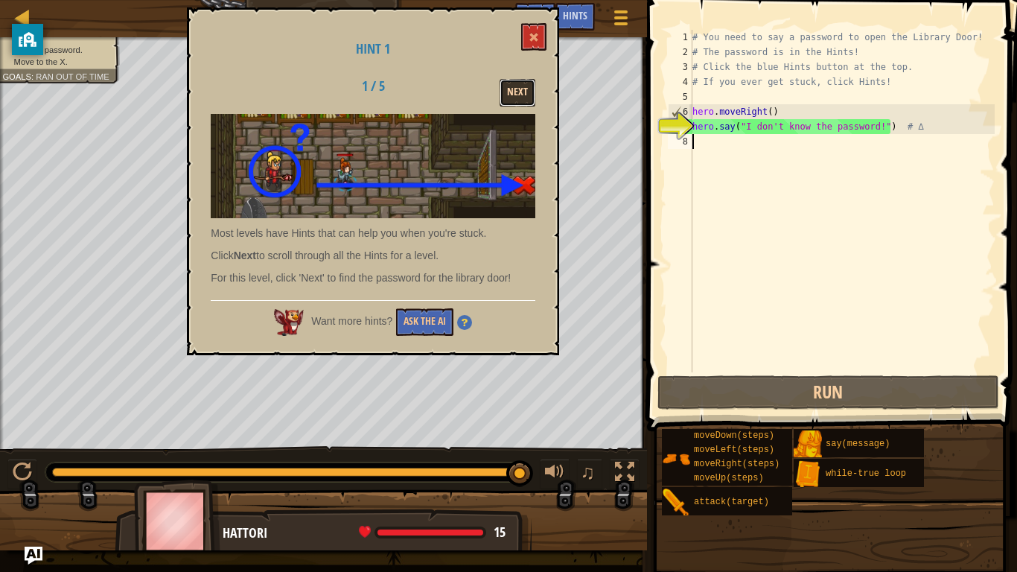
click at [512, 93] on button "Next" at bounding box center [517, 93] width 36 height 28
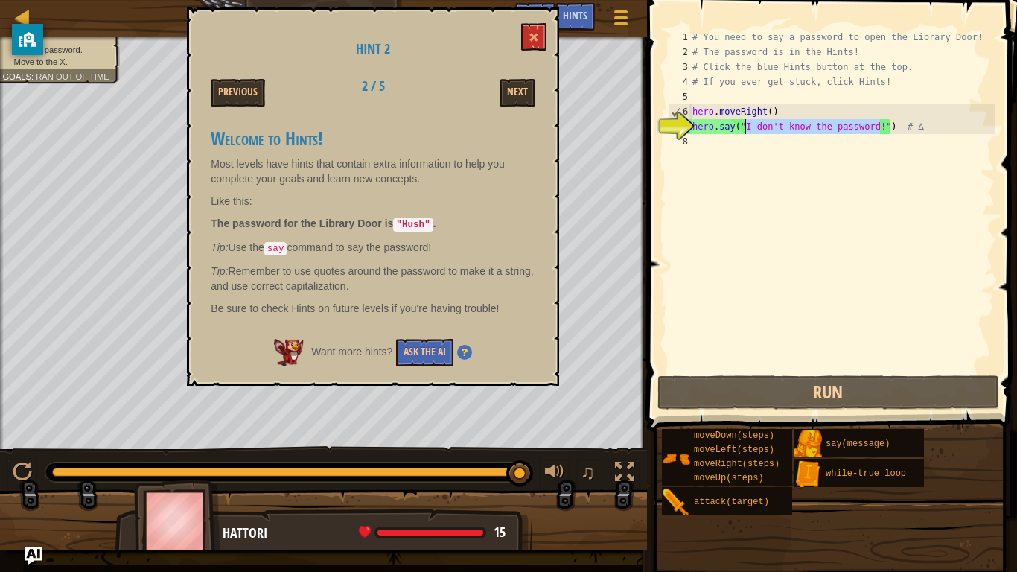
drag, startPoint x: 880, startPoint y: 128, endPoint x: 746, endPoint y: 132, distance: 133.3
click at [746, 132] on div "# You need to say a password to open the Library Door! # The password is in the…" at bounding box center [841, 216] width 305 height 372
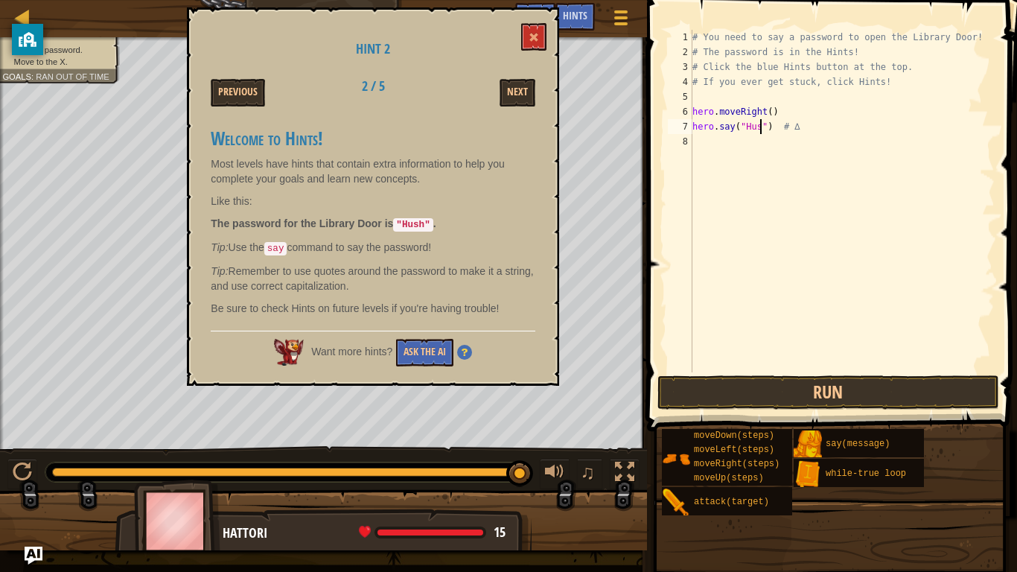
scroll to position [7, 10]
type textarea "hero.say("Hush") # ∆"
click at [895, 379] on button "Run" at bounding box center [828, 392] width 342 height 34
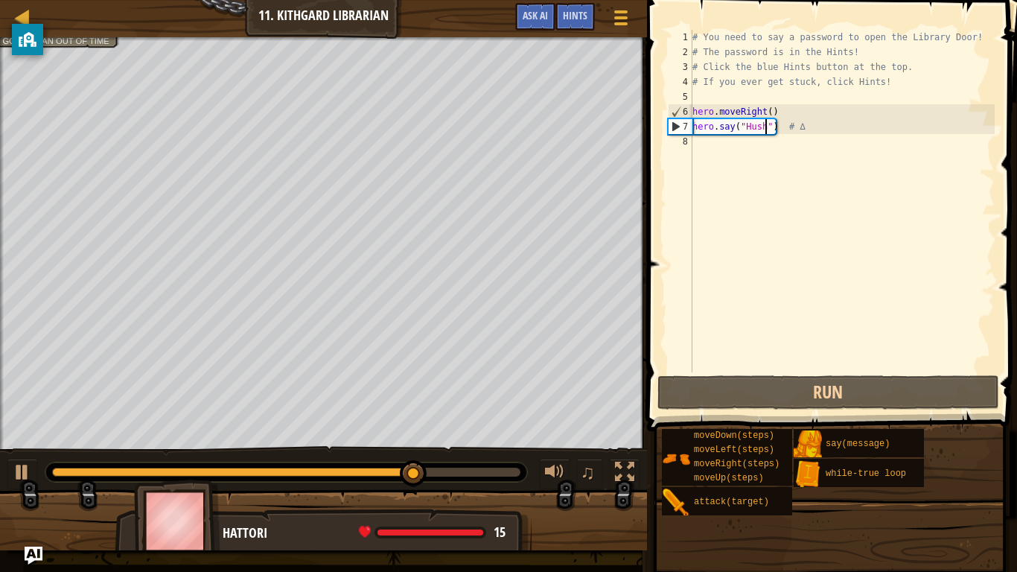
click at [717, 150] on div "# You need to say a password to open the Library Door! # The password is in the…" at bounding box center [841, 216] width 305 height 372
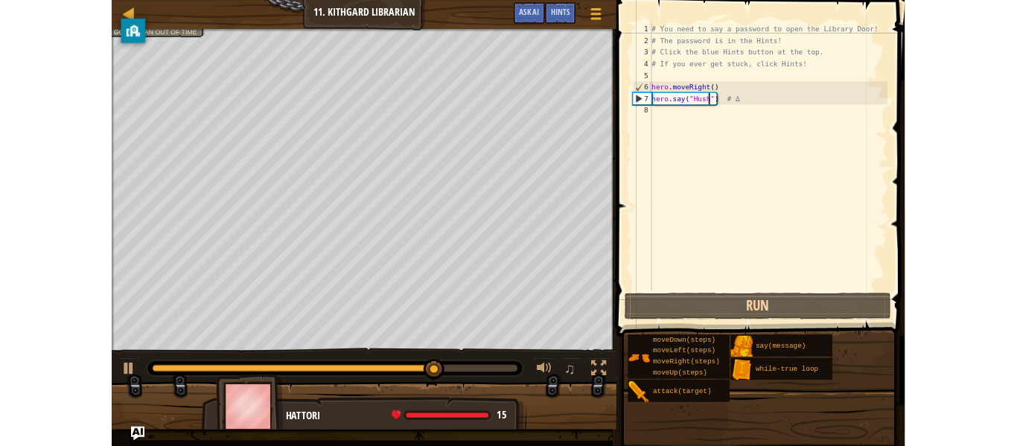
scroll to position [7, 0]
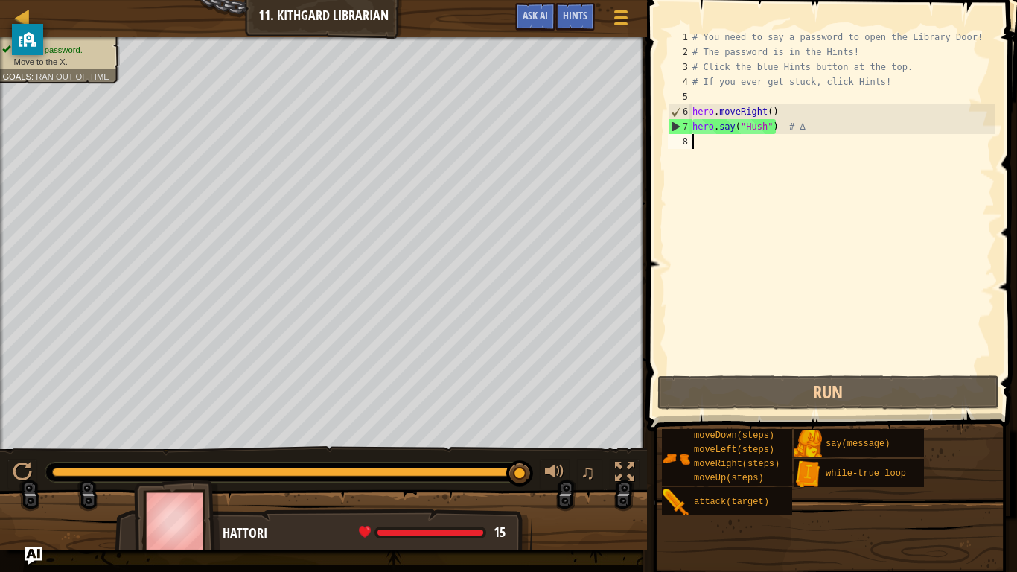
type textarea "m"
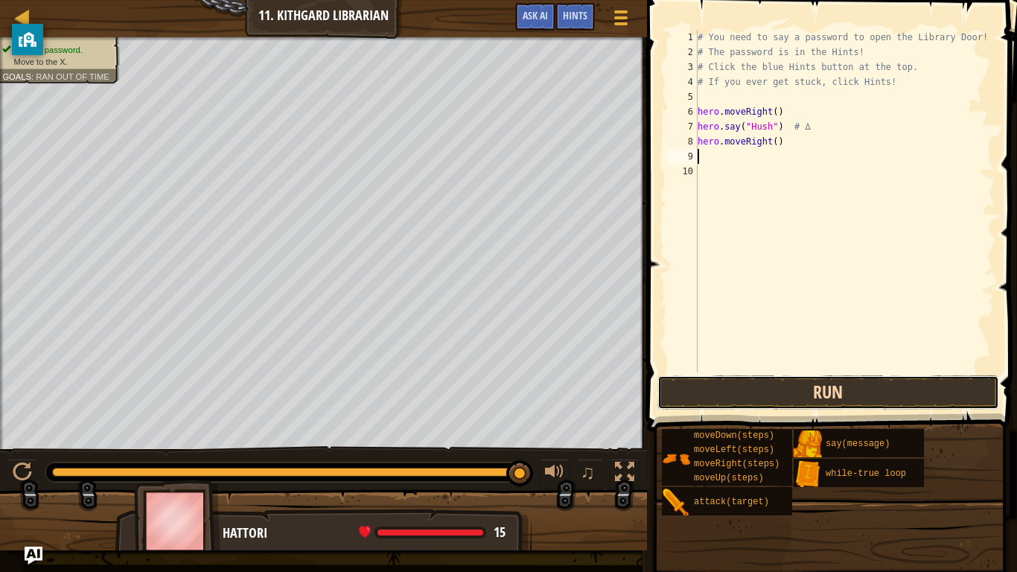
click at [843, 380] on button "Run" at bounding box center [828, 392] width 342 height 34
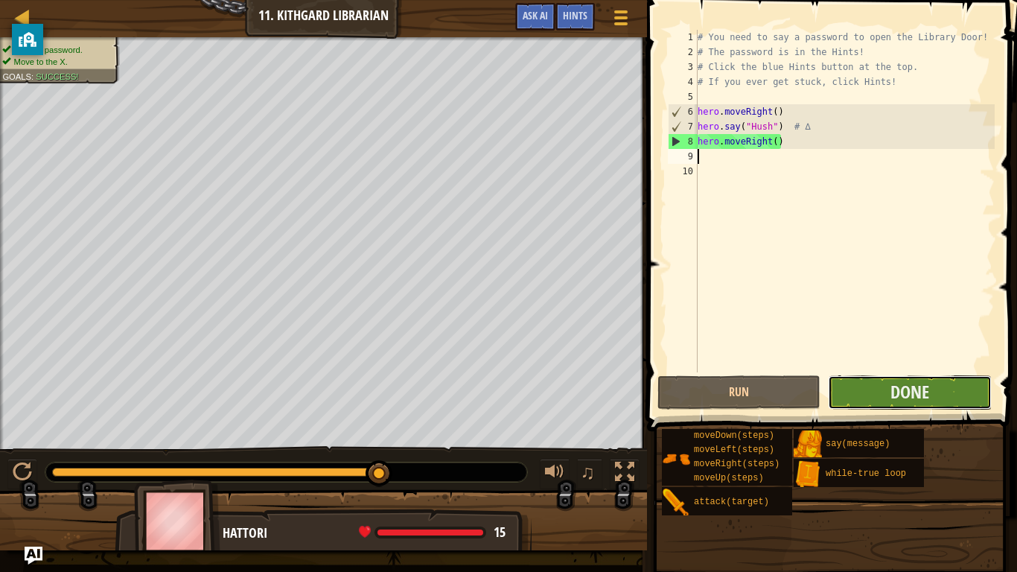
click at [876, 392] on button "Done" at bounding box center [909, 392] width 163 height 34
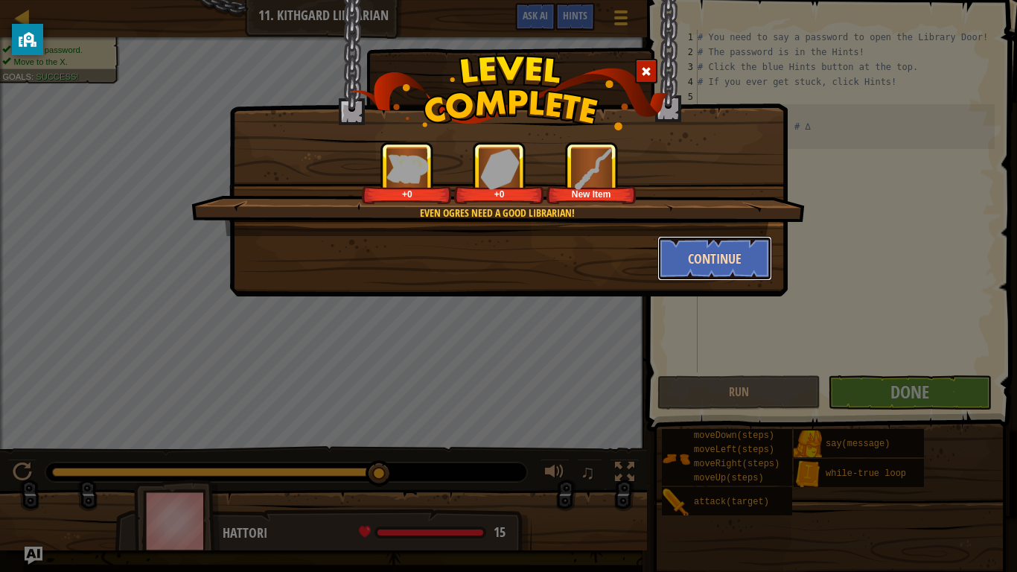
click at [682, 269] on button "Continue" at bounding box center [714, 258] width 115 height 45
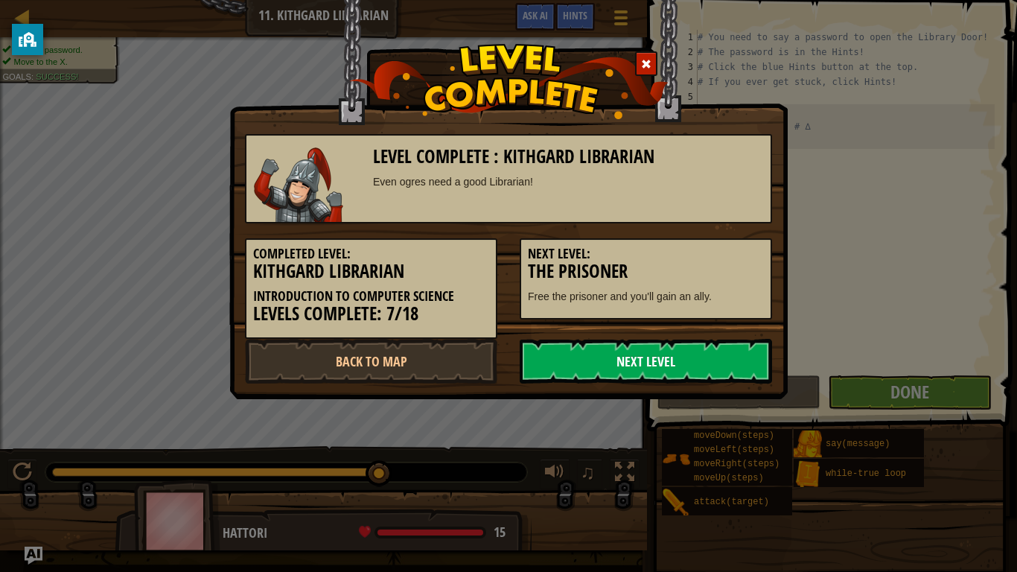
click at [593, 365] on link "Next Level" at bounding box center [645, 361] width 252 height 45
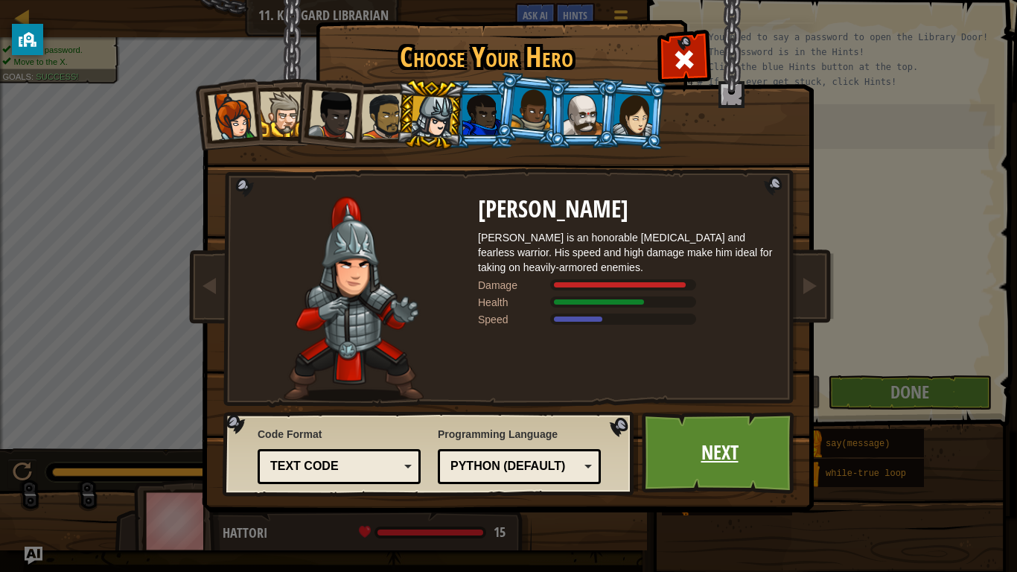
click at [669, 445] on link "Next" at bounding box center [719, 453] width 156 height 82
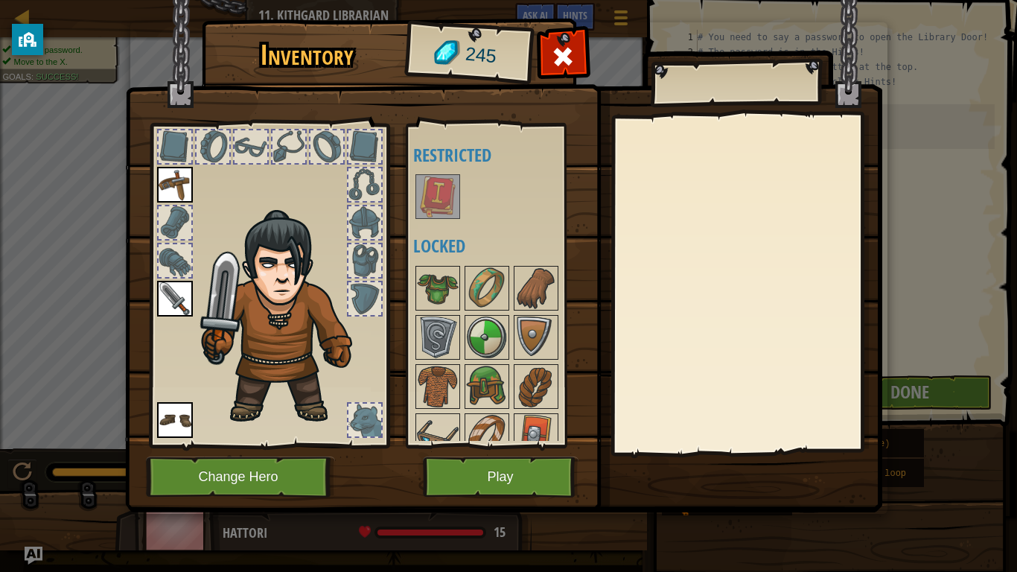
click at [455, 189] on img at bounding box center [438, 197] width 42 height 42
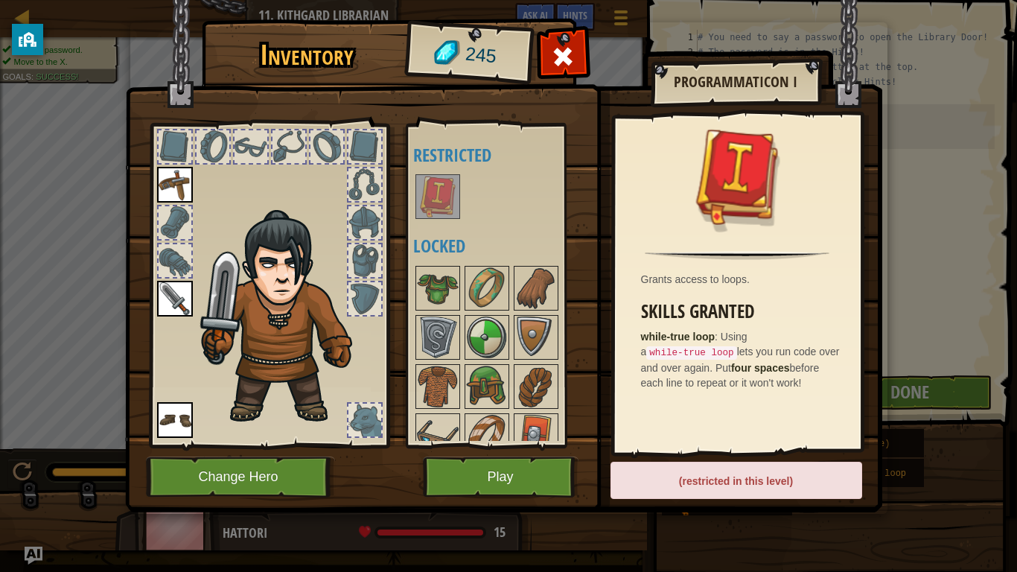
click at [778, 445] on div "(restricted in this level)" at bounding box center [736, 479] width 252 height 37
click at [745, 445] on div "(restricted in this level)" at bounding box center [736, 479] width 252 height 37
click at [514, 445] on button "Play" at bounding box center [501, 476] width 156 height 41
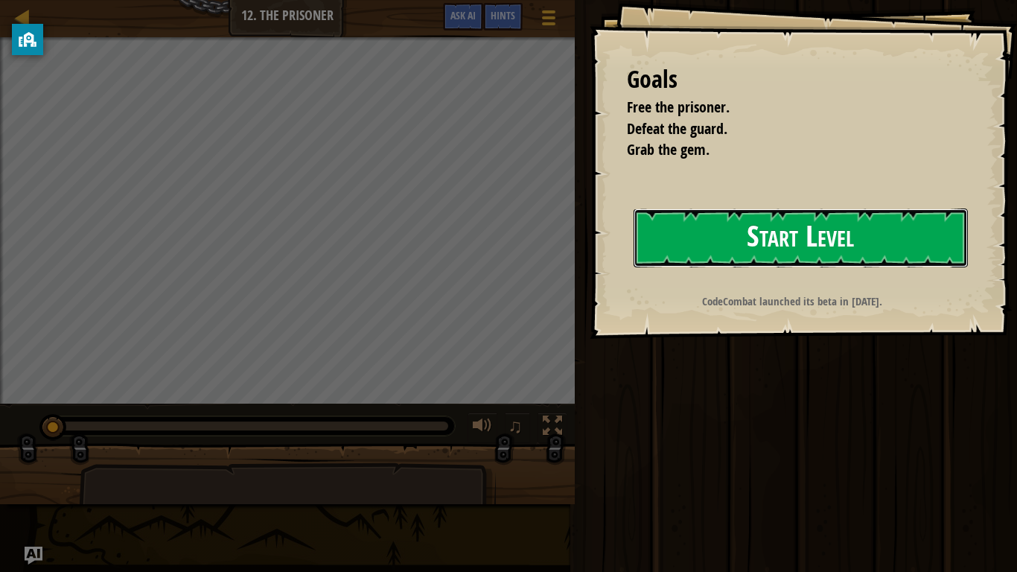
click at [675, 252] on button "Start Level" at bounding box center [800, 237] width 334 height 59
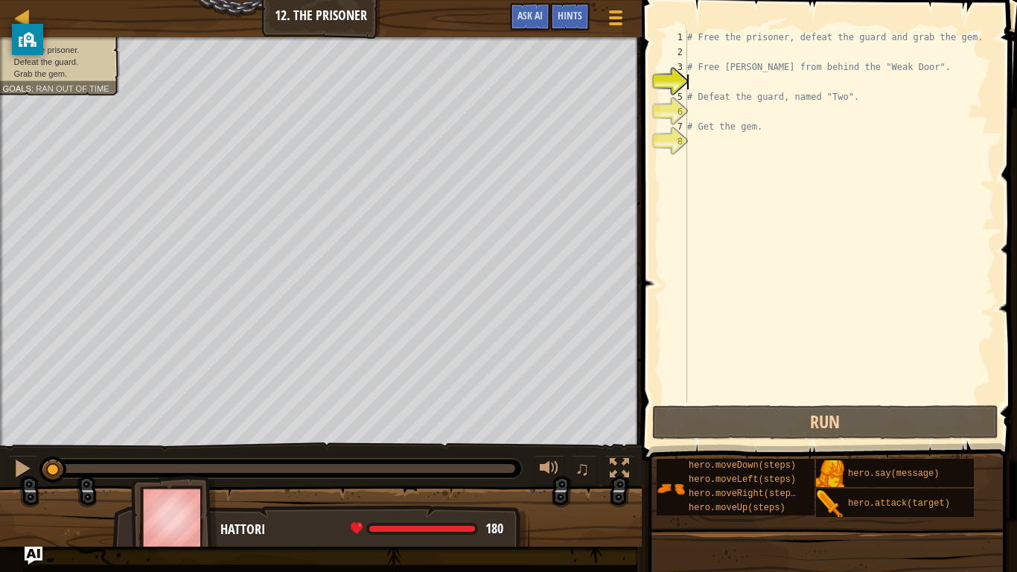
click at [682, 143] on div "8" at bounding box center [674, 141] width 25 height 15
